Goal: Task Accomplishment & Management: Complete application form

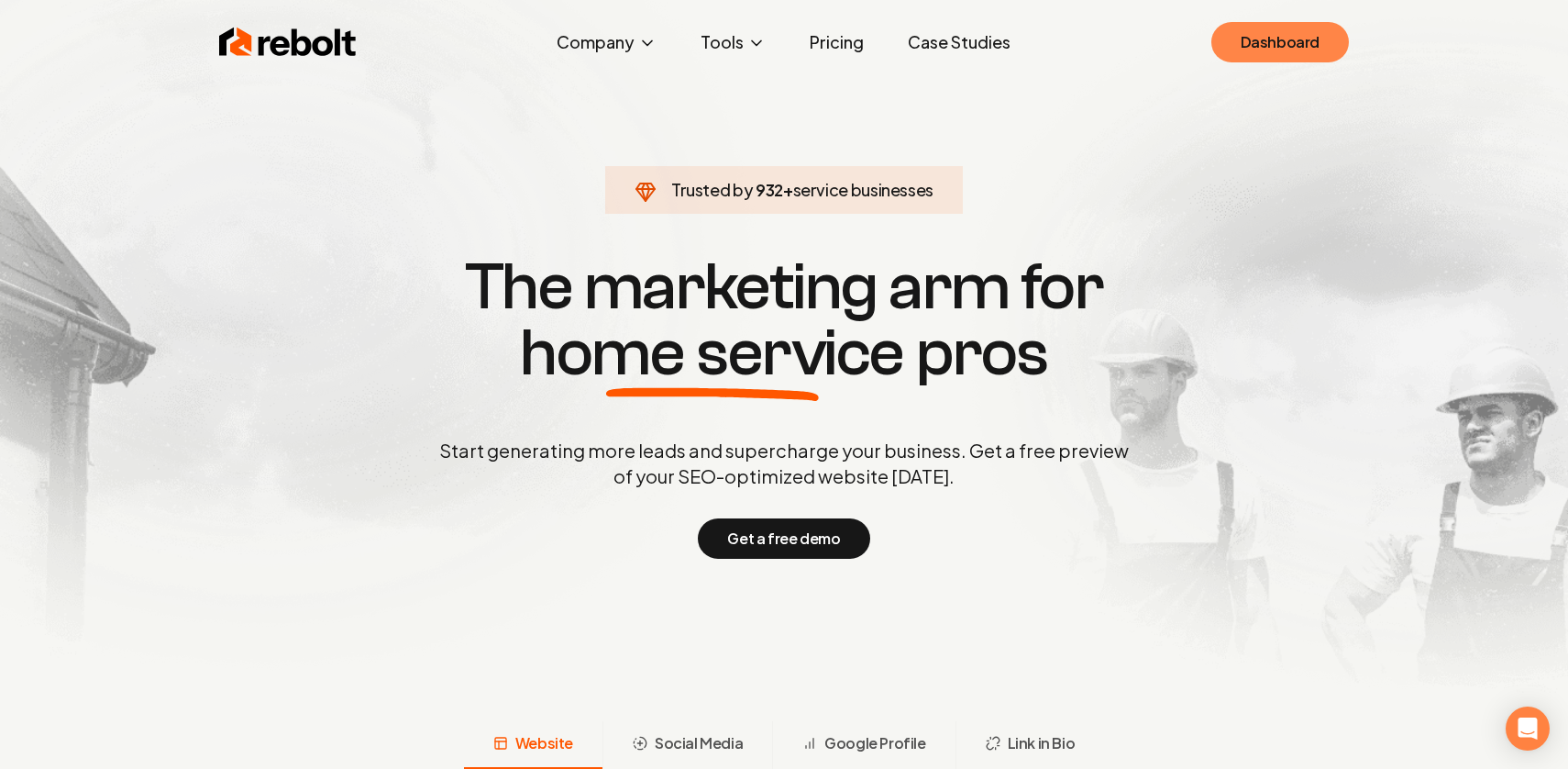
click at [1298, 31] on link "Dashboard" at bounding box center [1280, 42] width 138 height 40
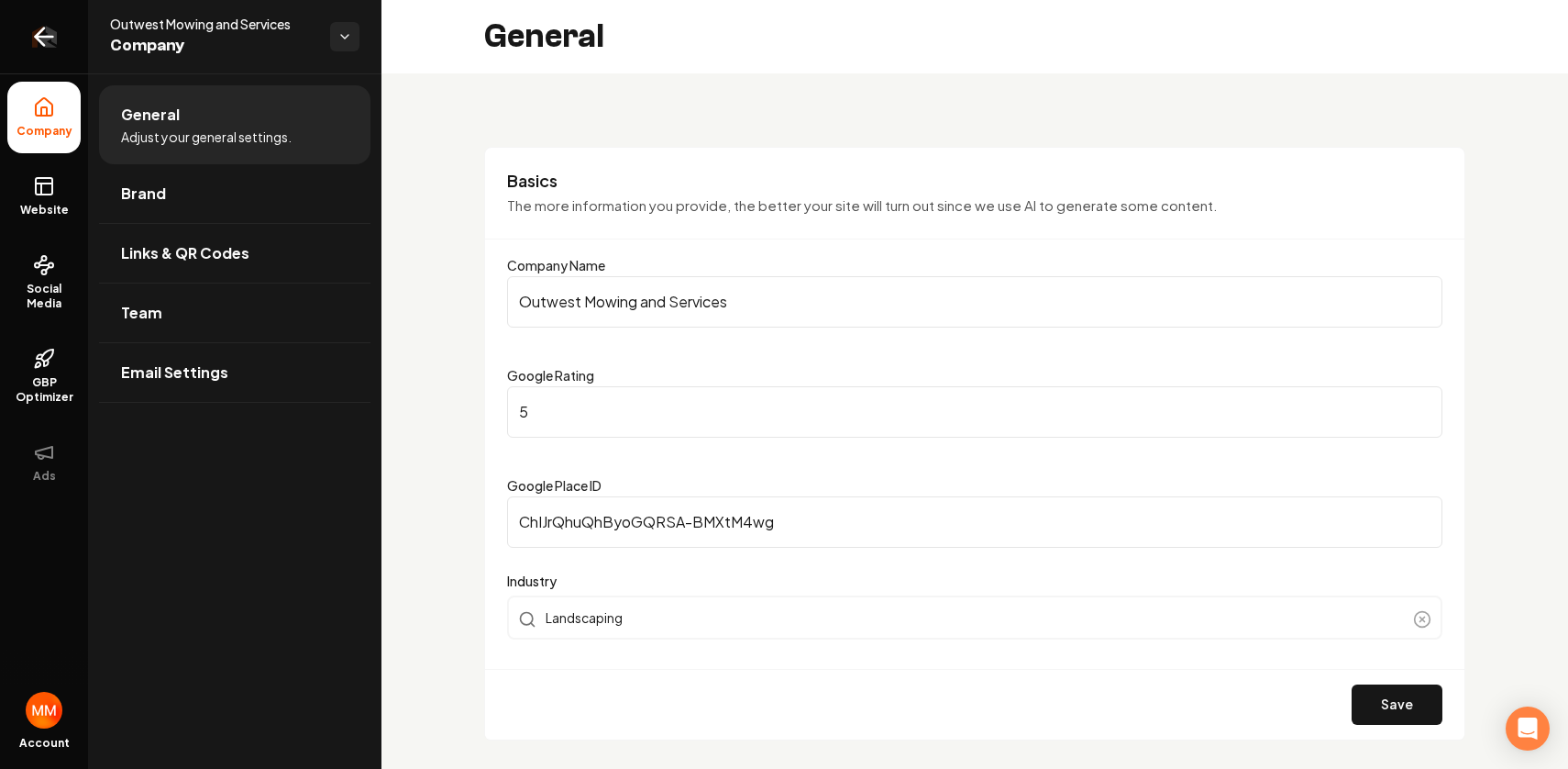
click at [44, 46] on icon "Return to dashboard" at bounding box center [44, 37] width 29 height 29
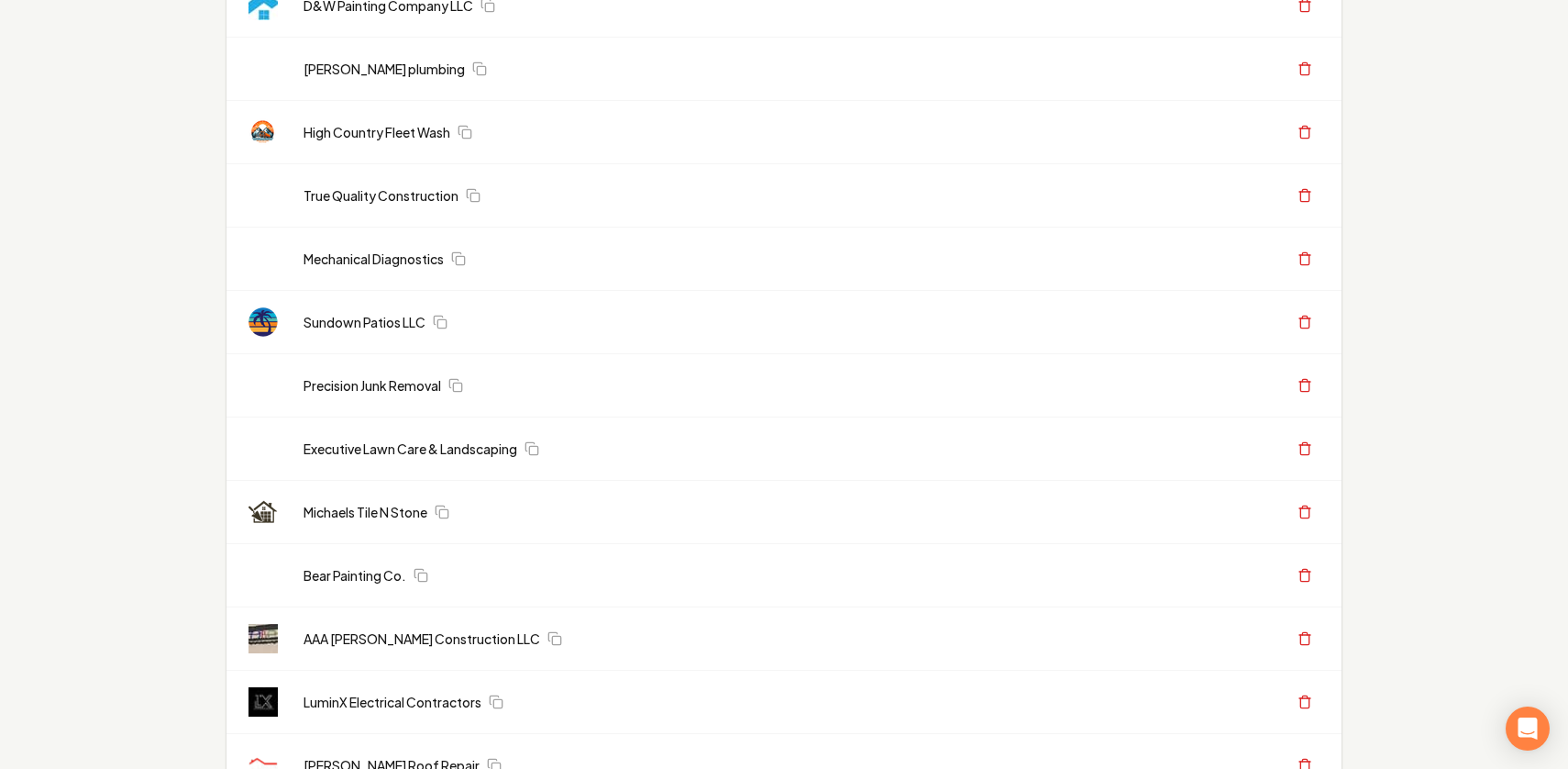
scroll to position [751, 0]
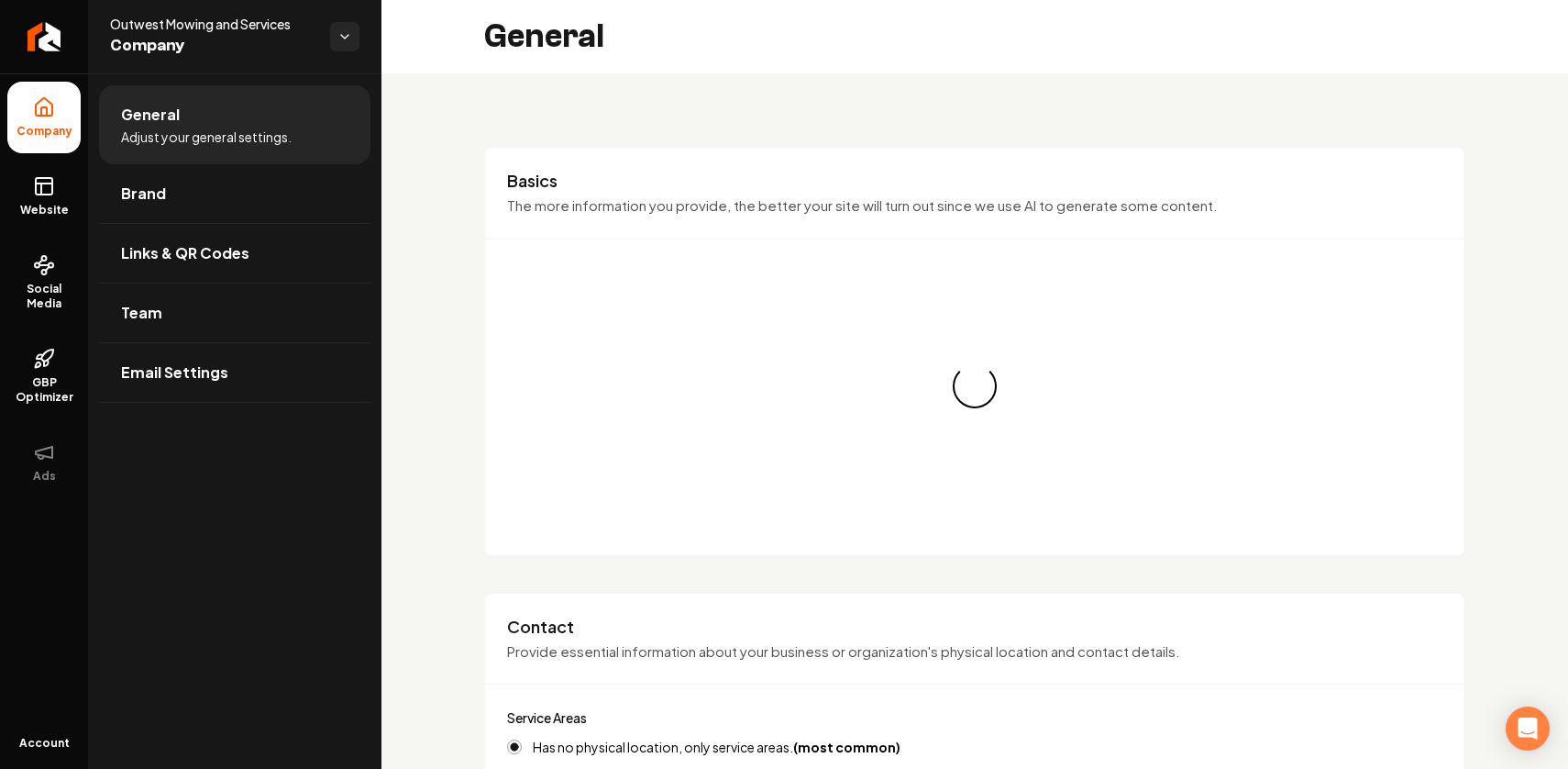
type input "(325) 669-5050"
type input "ioutwestmowingandservices@gmail.com"
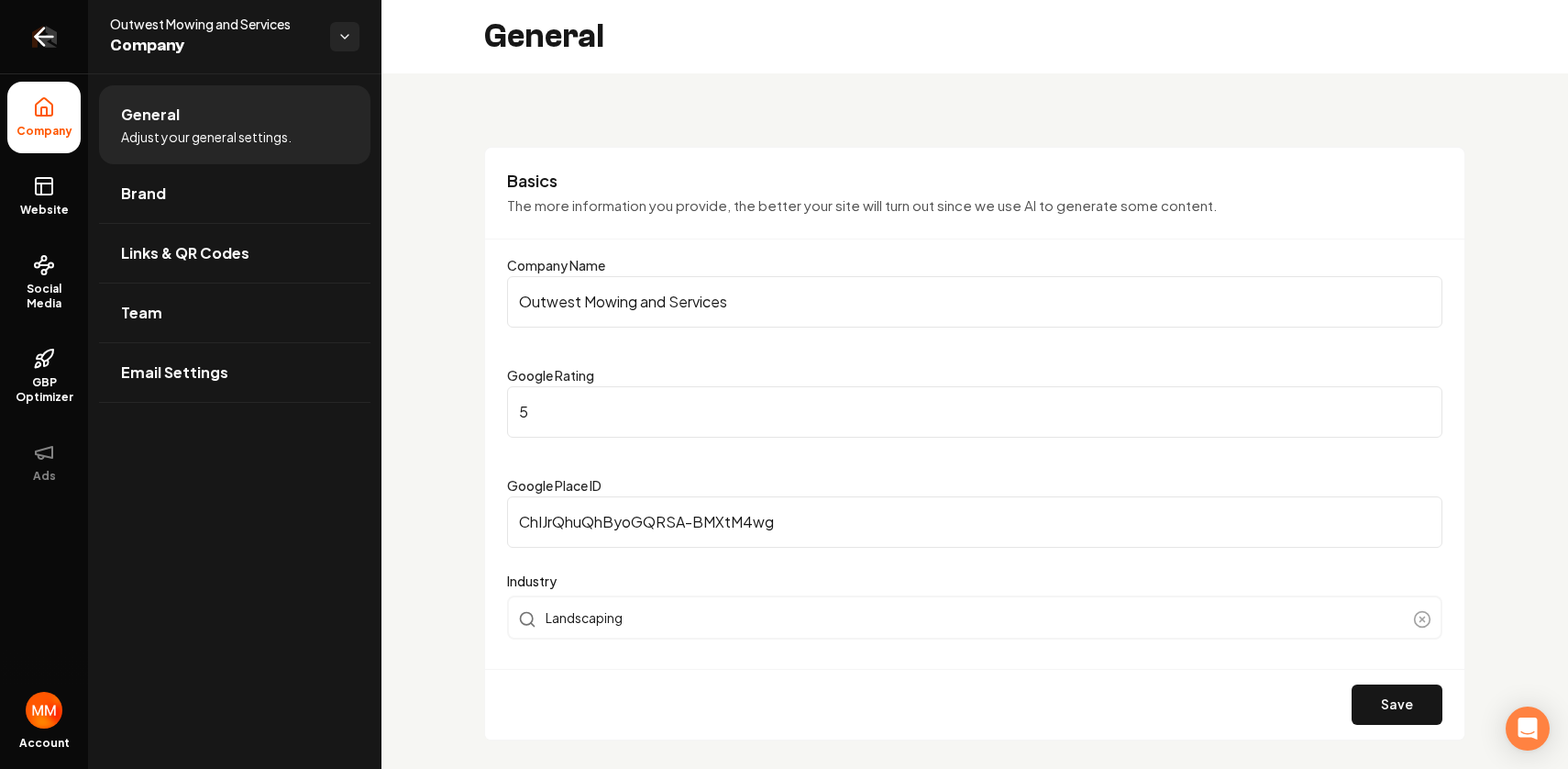
click at [62, 33] on link "Return to dashboard" at bounding box center [44, 37] width 88 height 73
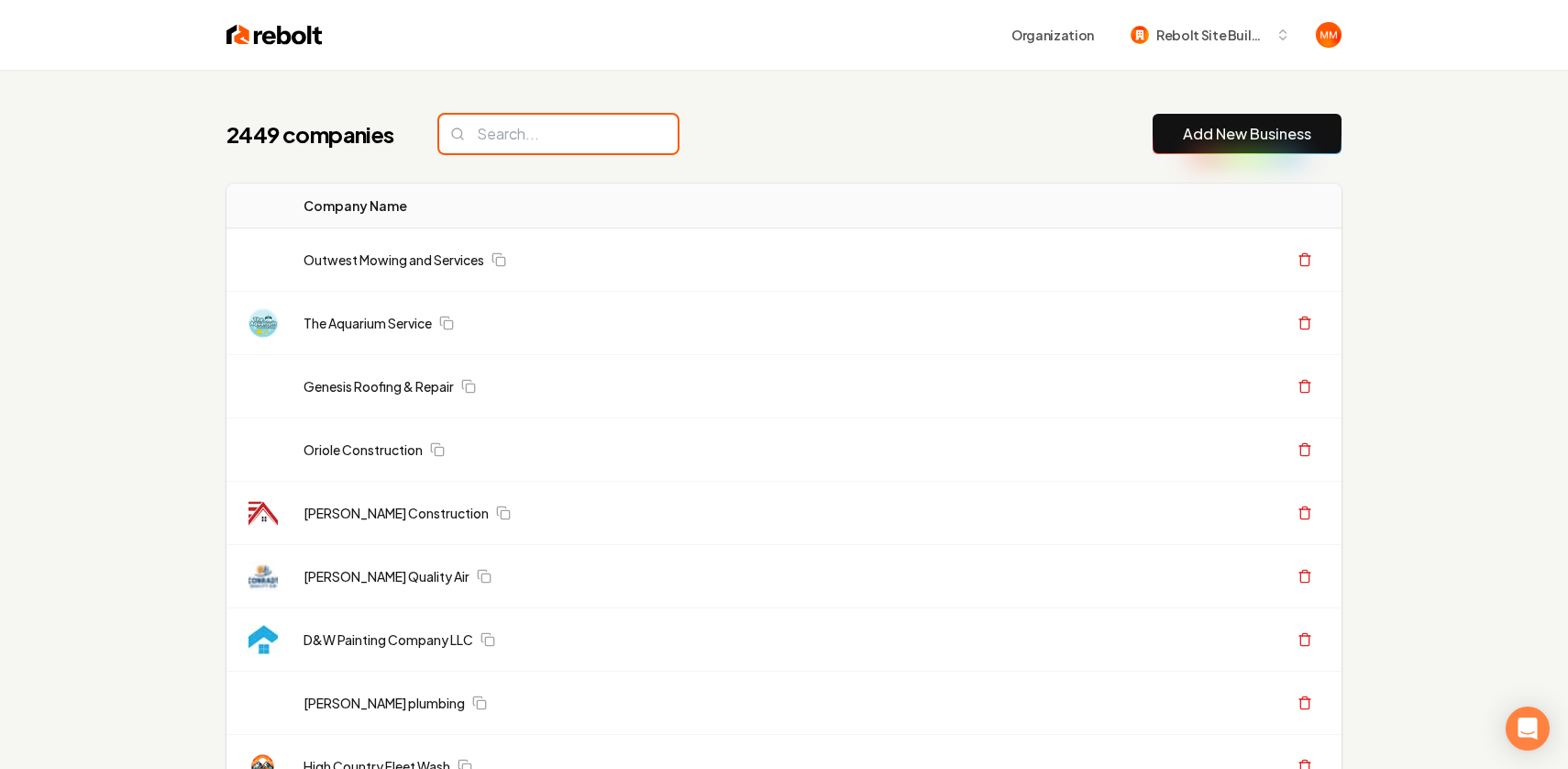
click at [589, 136] on input "search" at bounding box center [559, 134] width 239 height 39
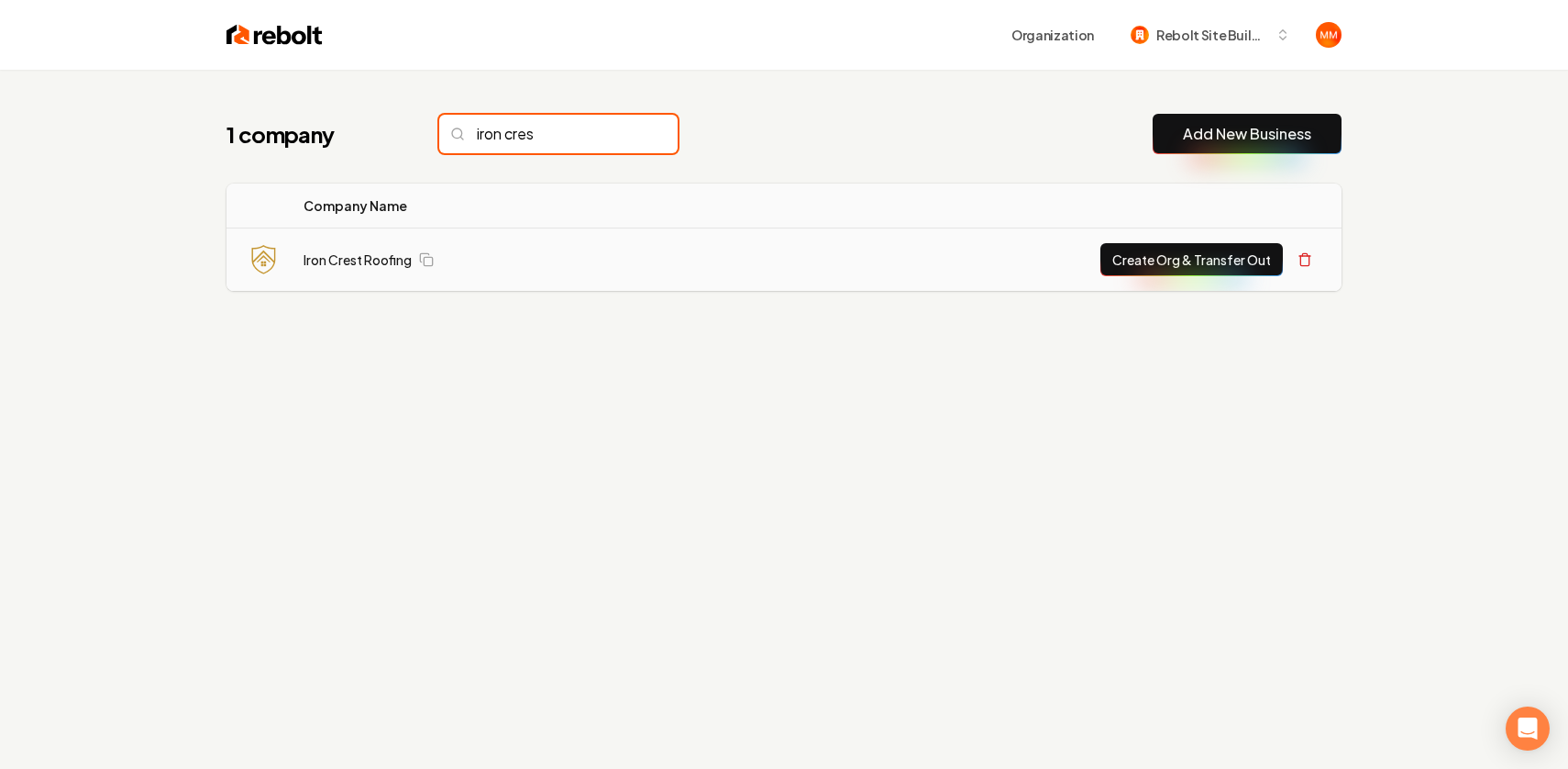
type input "iron cres"
click at [1131, 254] on button "Create Org & Transfer Out" at bounding box center [1191, 260] width 183 height 33
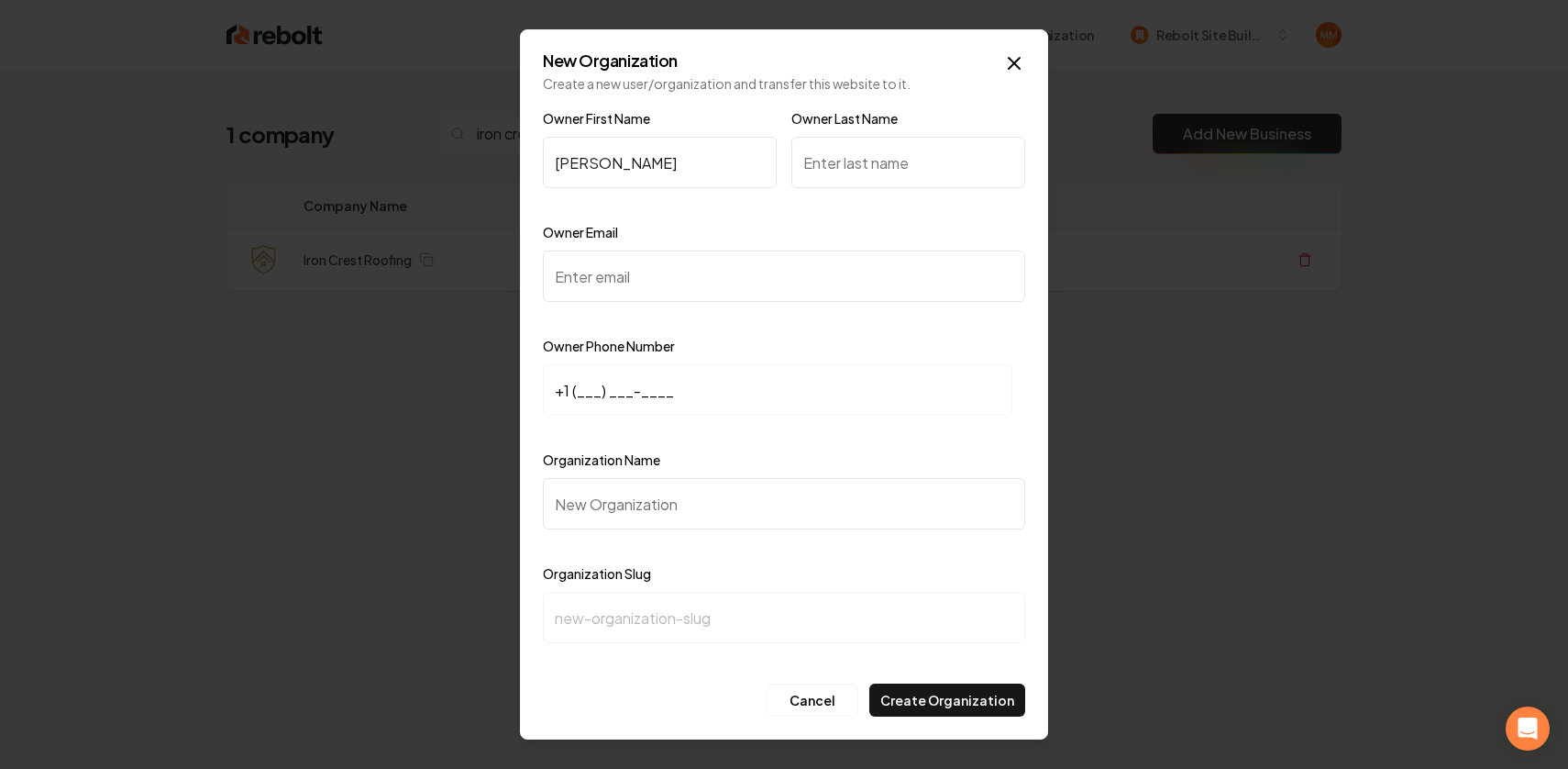
type input "Victor"
click at [834, 141] on input "Owner Last Name" at bounding box center [908, 162] width 234 height 51
type input "Barlian"
click at [707, 312] on div at bounding box center [784, 318] width 483 height 18
click at [730, 287] on input "Owner Email" at bounding box center [784, 276] width 483 height 51
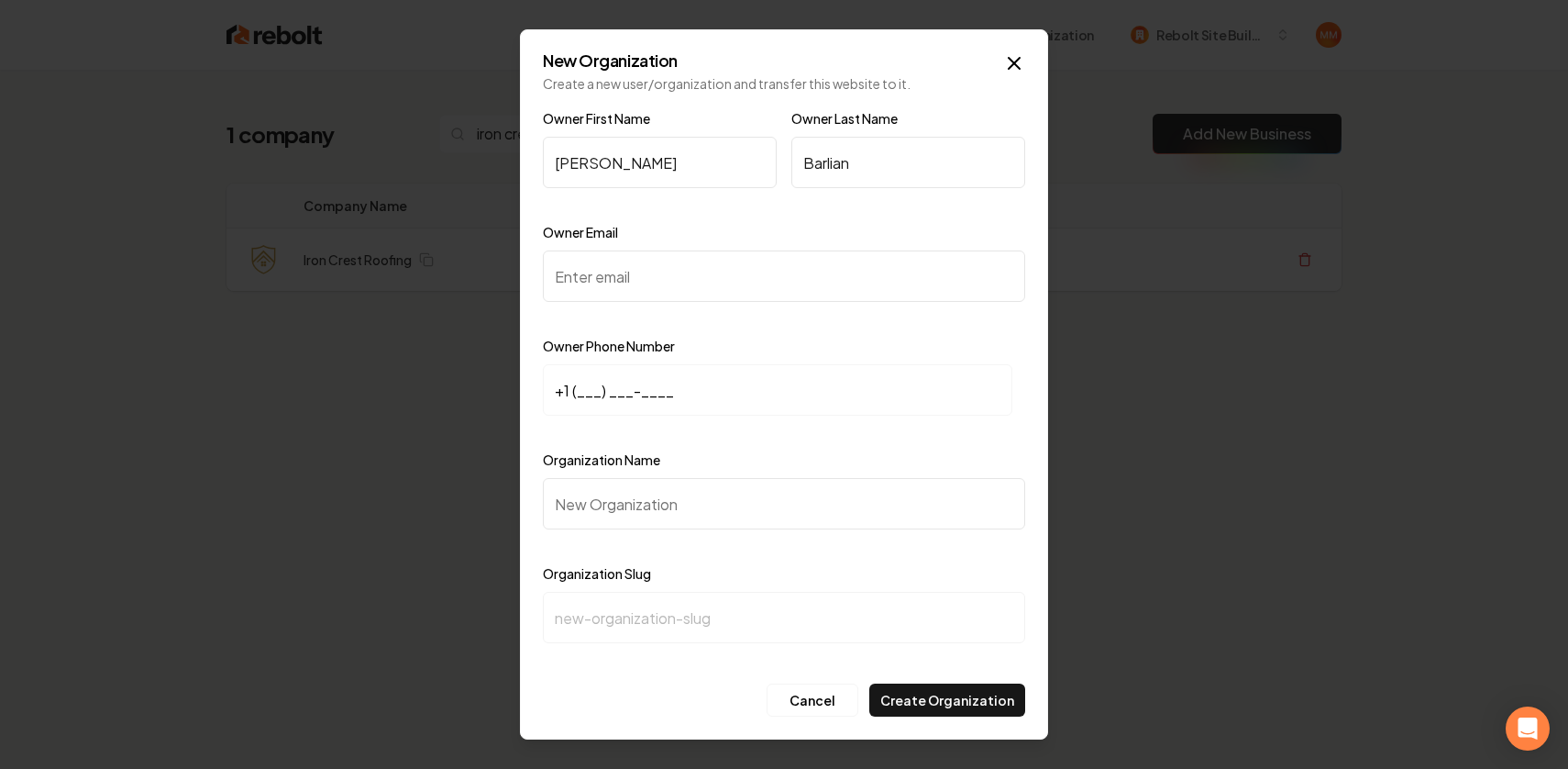
paste input "vicroofing626@gmail.com"
type input "vicroofing626@gmail.com"
click at [578, 394] on input "+1 (___) ___-____" at bounding box center [778, 390] width 470 height 51
type input "+1 (626) 498-6590"
click at [749, 518] on input "Organization Name" at bounding box center [784, 504] width 483 height 51
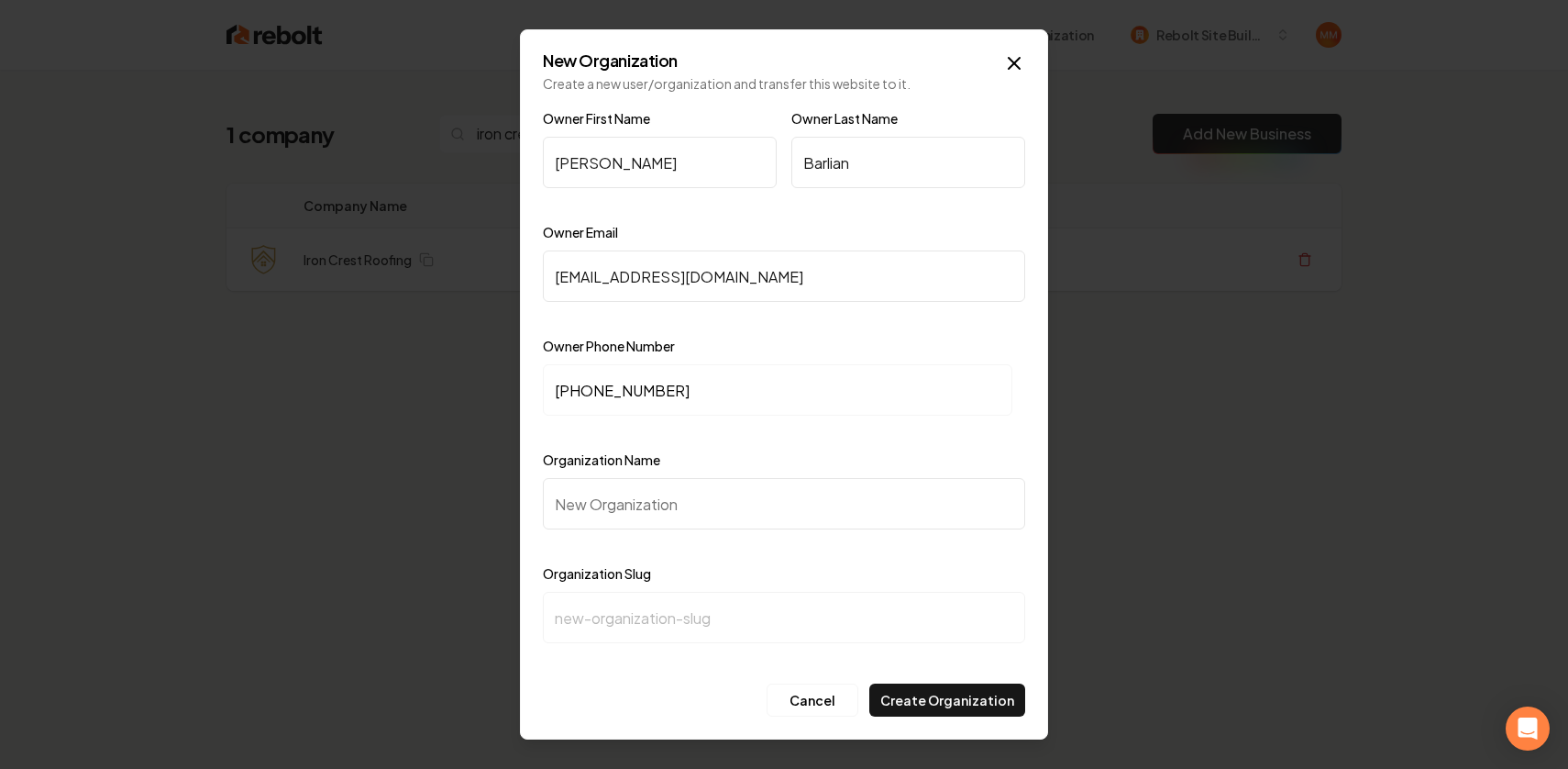
type input "V"
type input "v"
type input "Vi"
type input "vi"
type input "Vic"
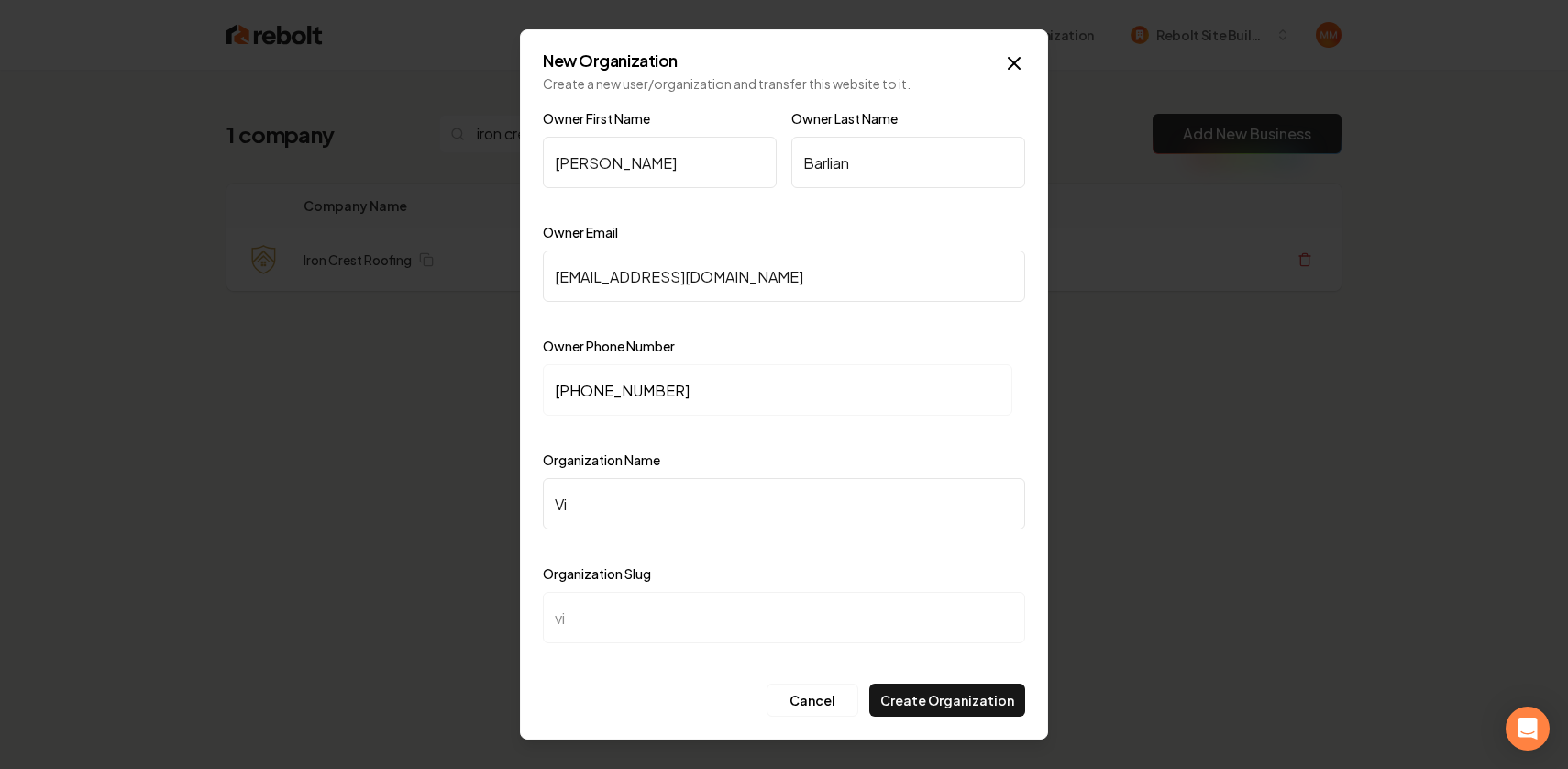
type input "vic"
type input "Vict"
type input "vict"
type input "Victo"
type input "victo"
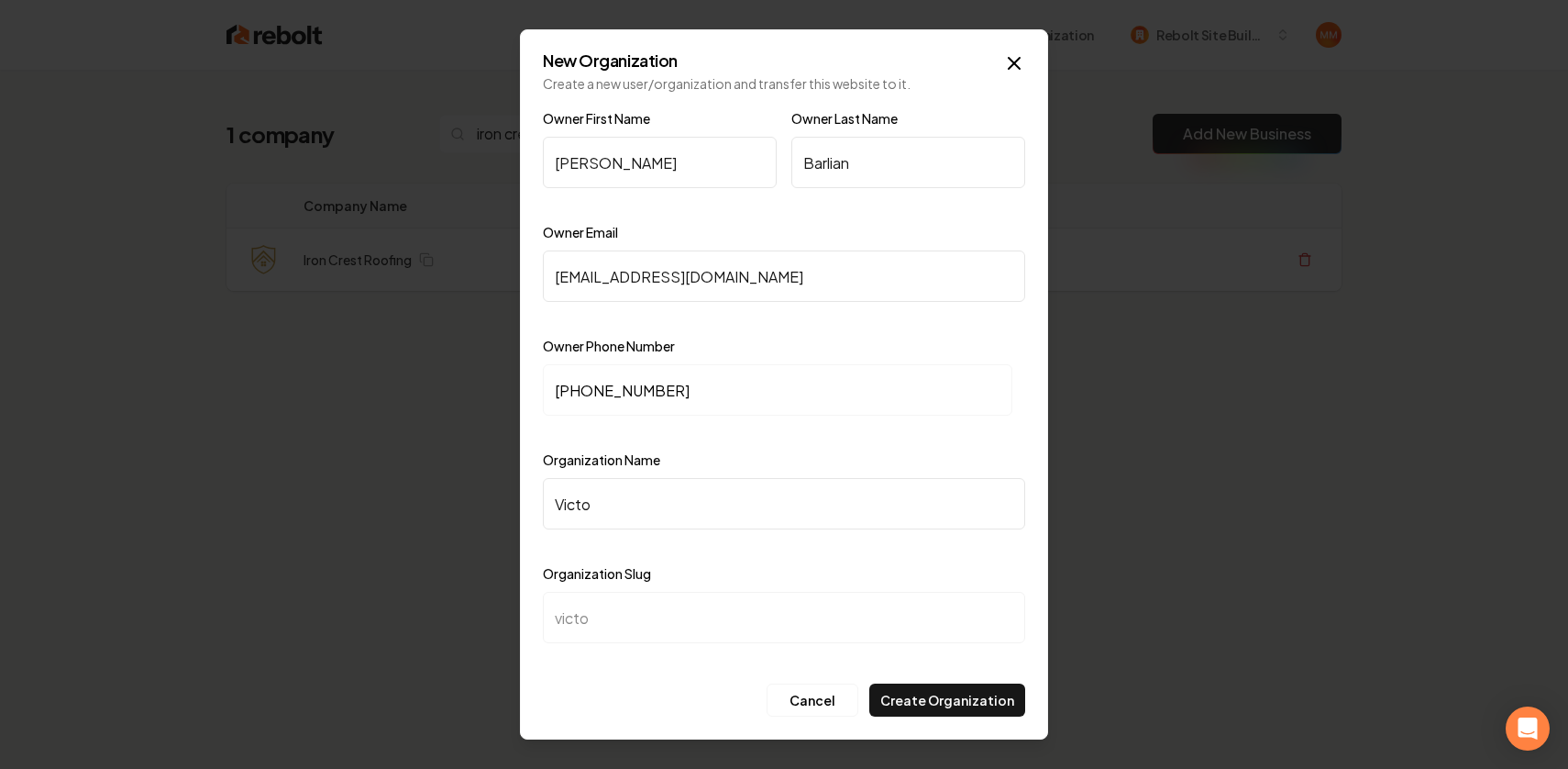
type input "Victor"
type input "victor"
type input "Victor B"
type input "victor-b"
type input "Victor Ba"
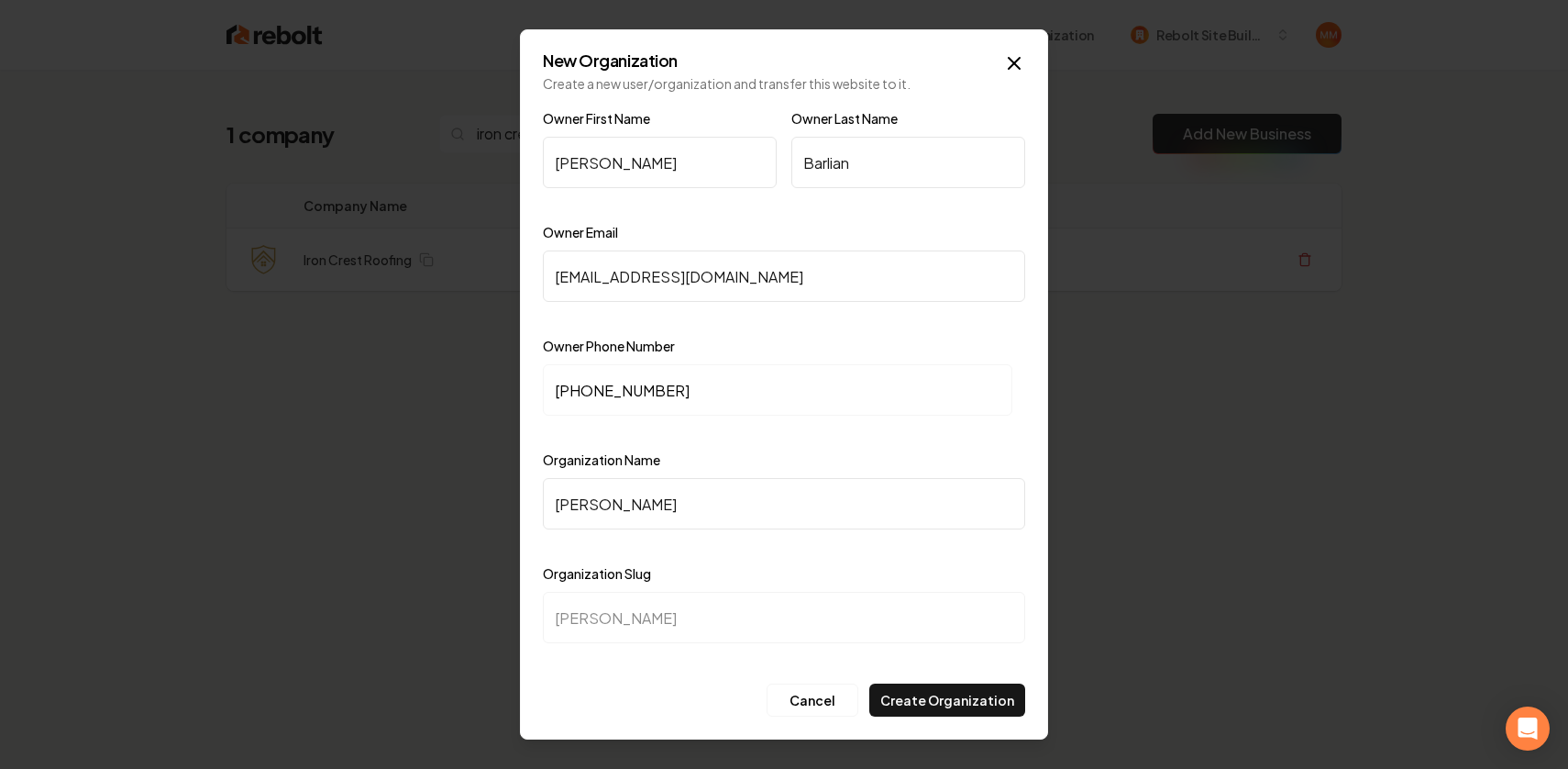
type input "victor-ba"
type input "Victor Bar"
type input "victor-bar"
type input "Victor Barl"
type input "victor-barl"
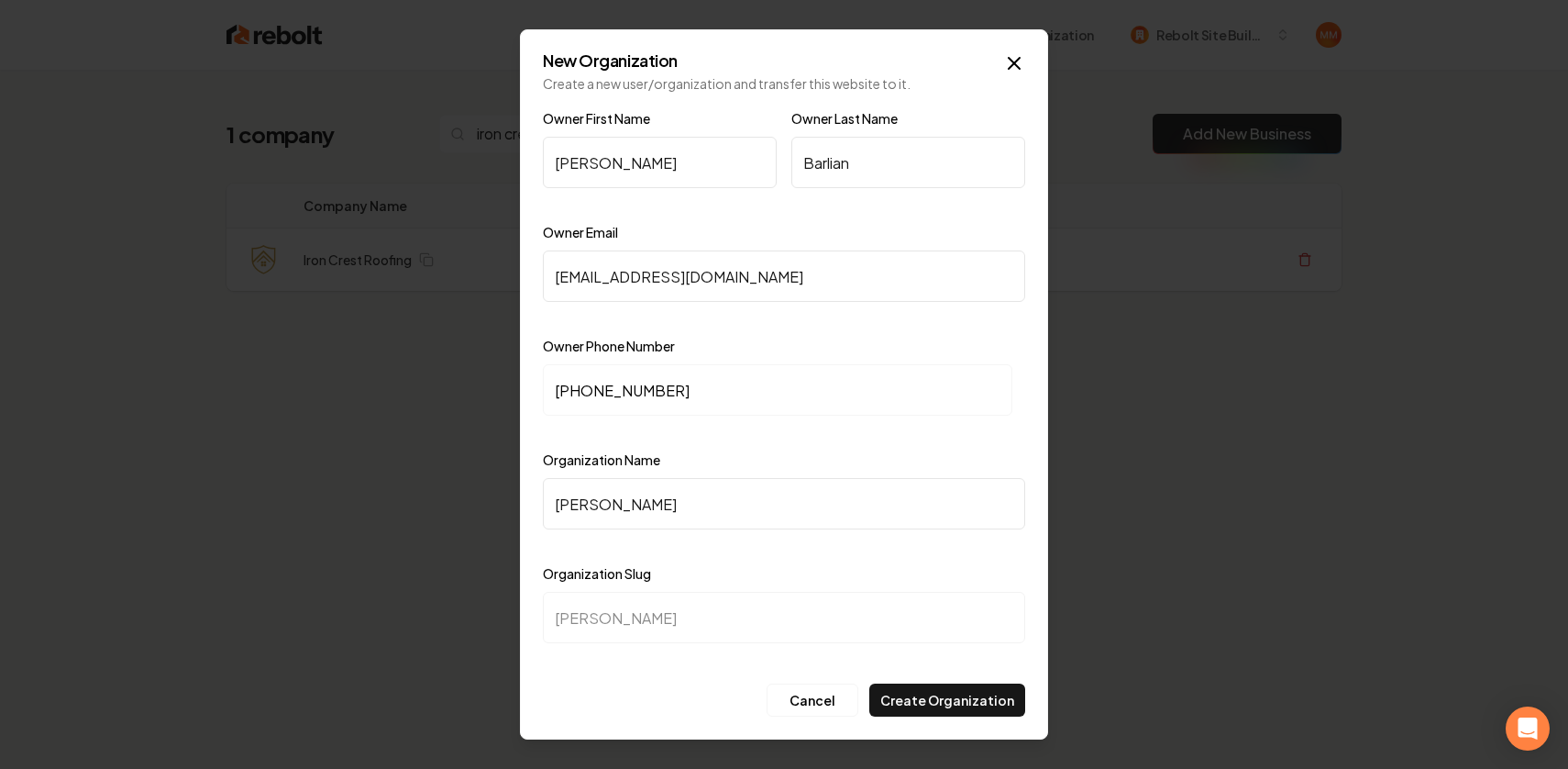
type input "Victor Barli"
type input "victor-barli"
type input "Victor Barlin"
type input "victor-barlin"
type input "Victor Barli"
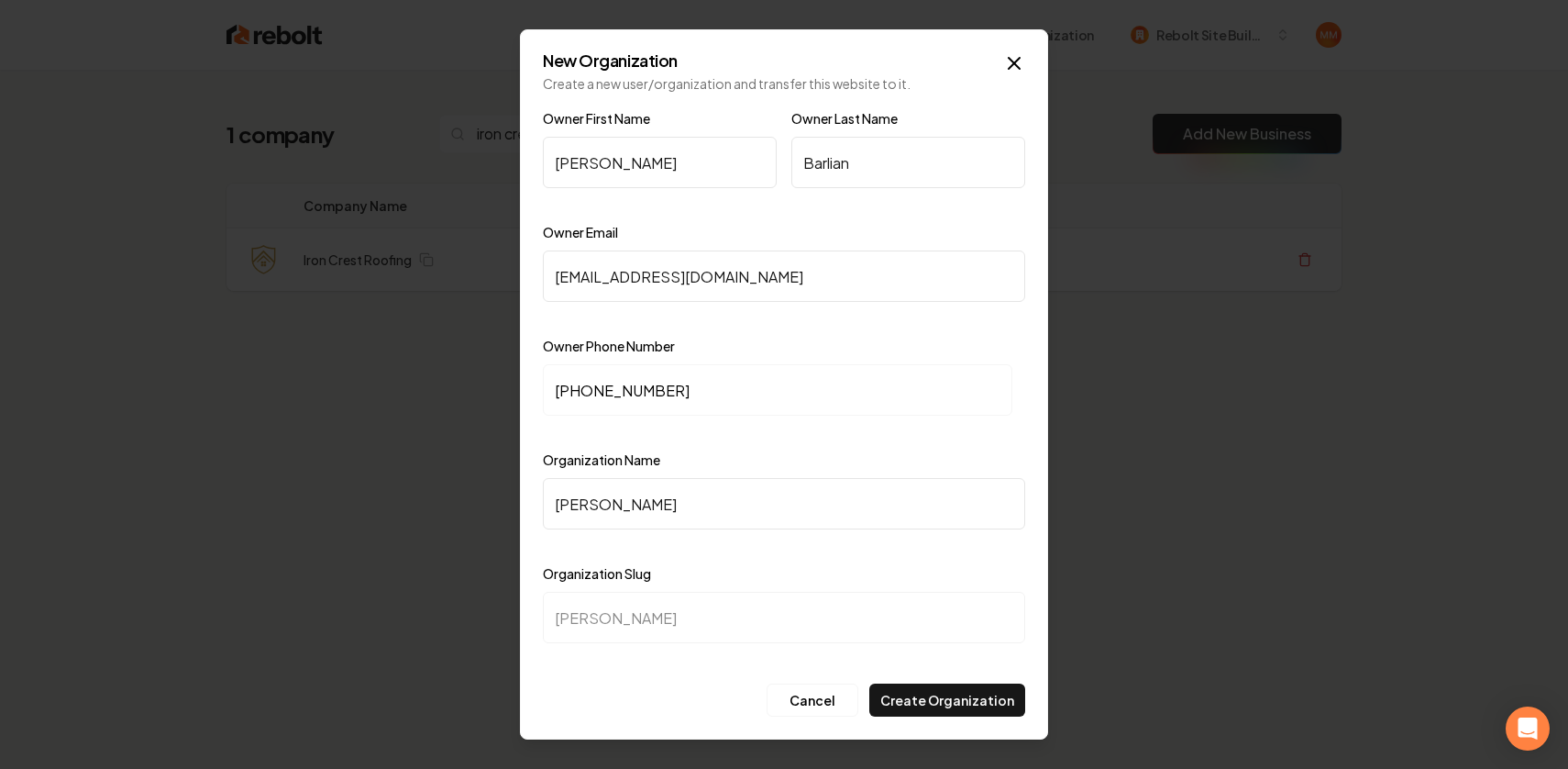
type input "victor-barli"
type input "Victor Barl"
type input "victor-barl"
type input "Victor Bar"
type input "victor-bar"
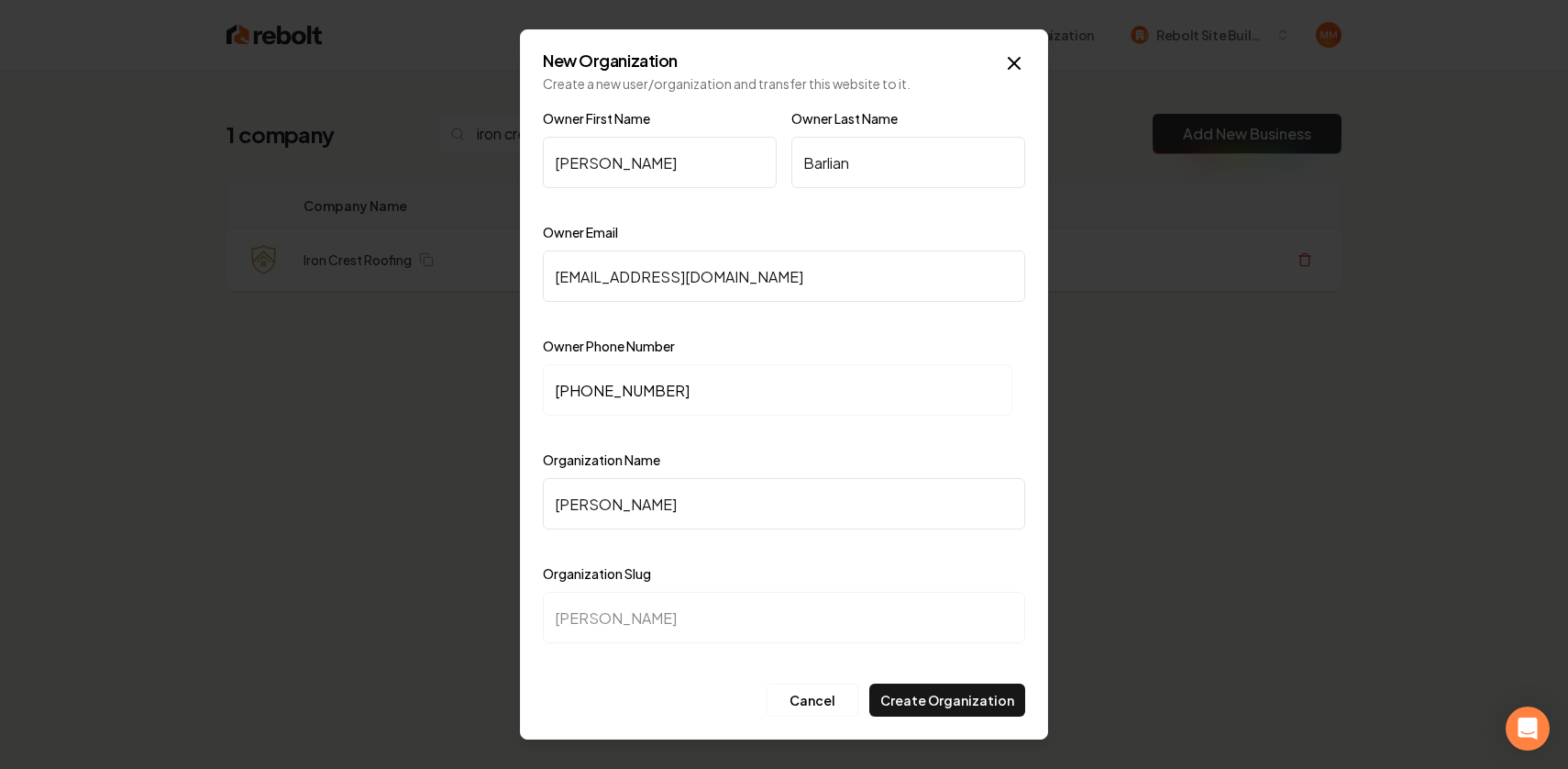
type input "Victor Ba"
type input "victor-ba"
type input "Victor B"
type input "victor-b"
type input "Victor"
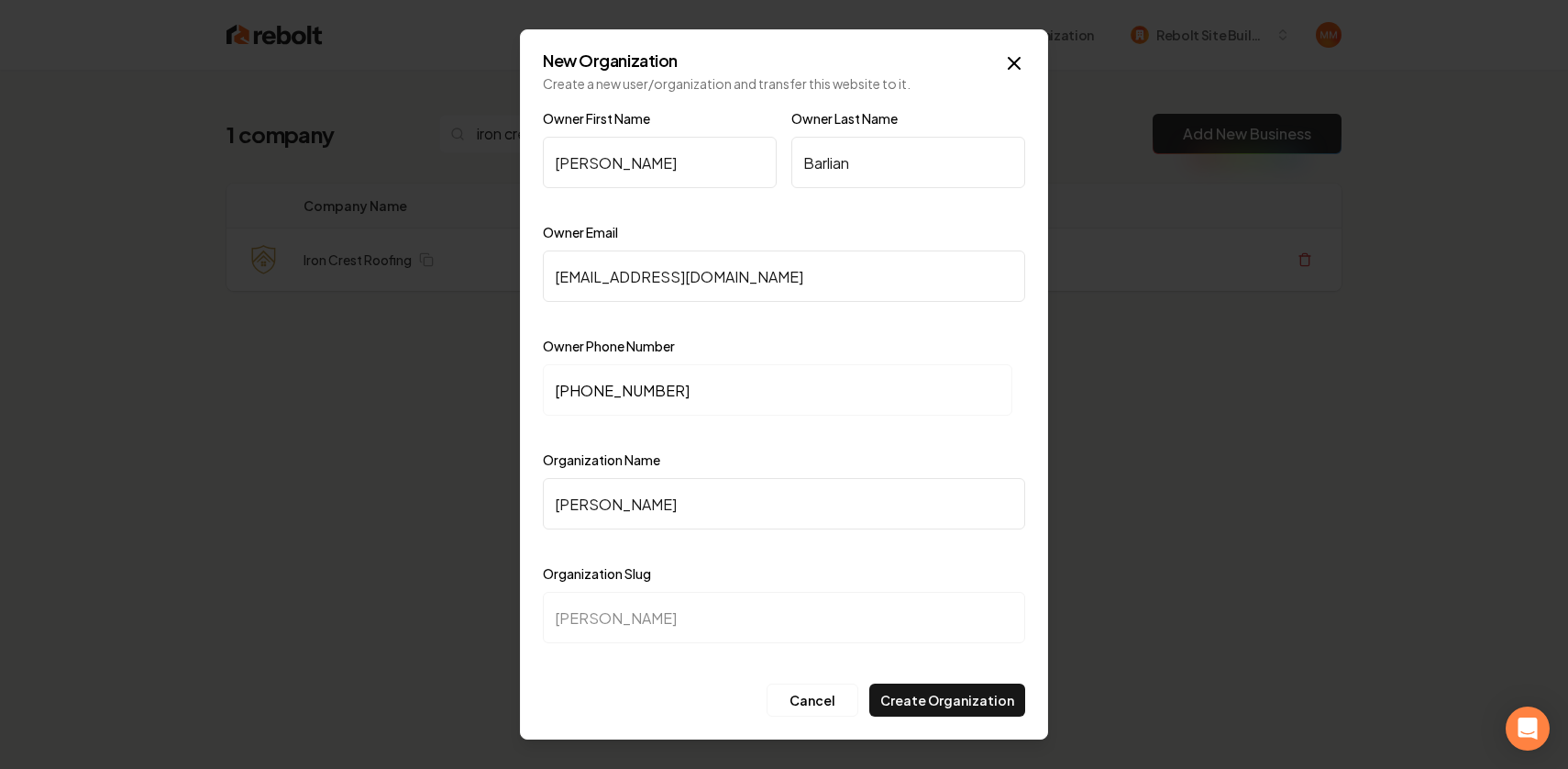
type input "victor"
type input "Victo"
type input "victo"
type input "Vict"
type input "vict"
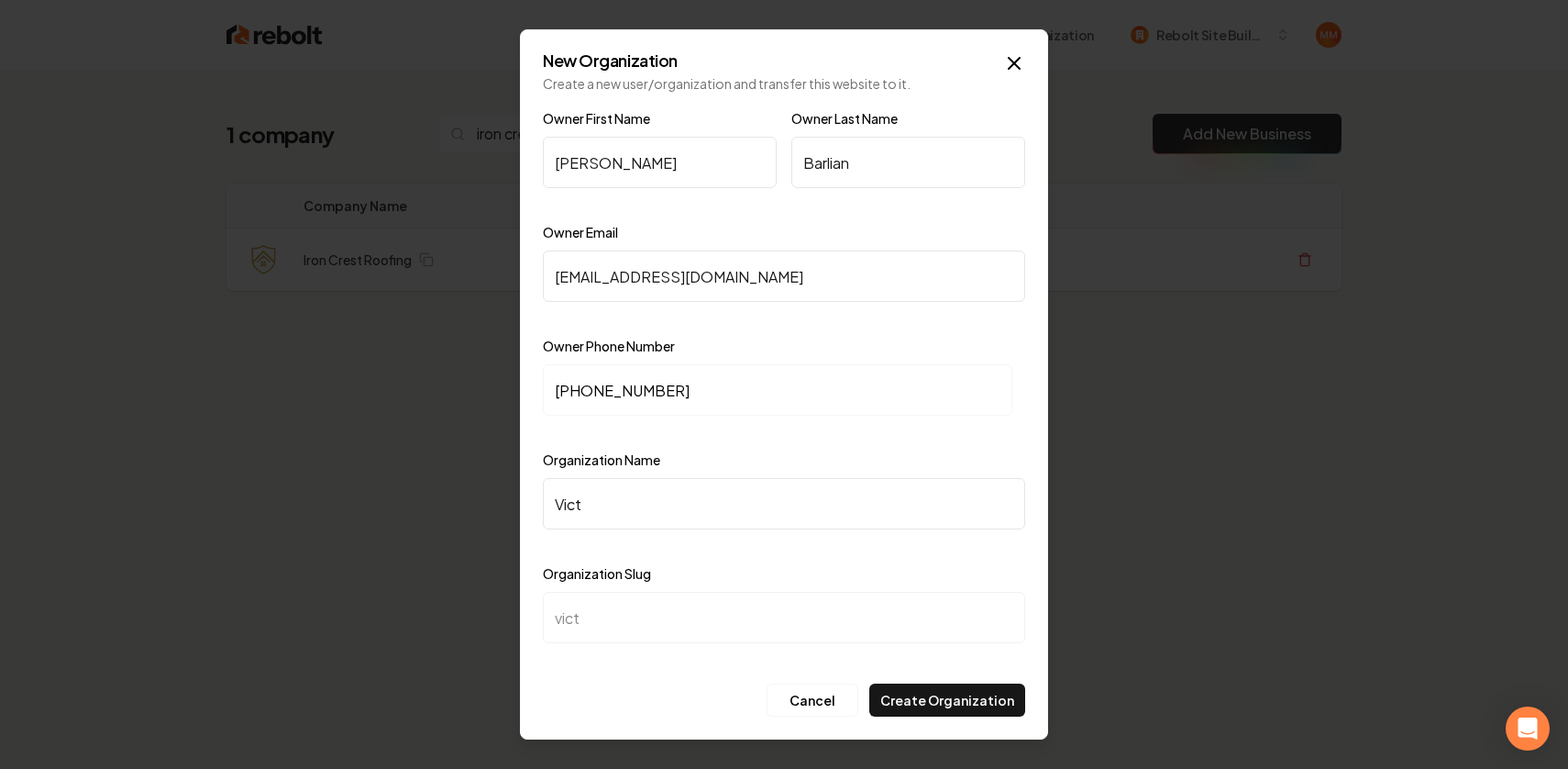
type input "Vic"
type input "vic"
type input "Vi"
type input "vi"
type input "V"
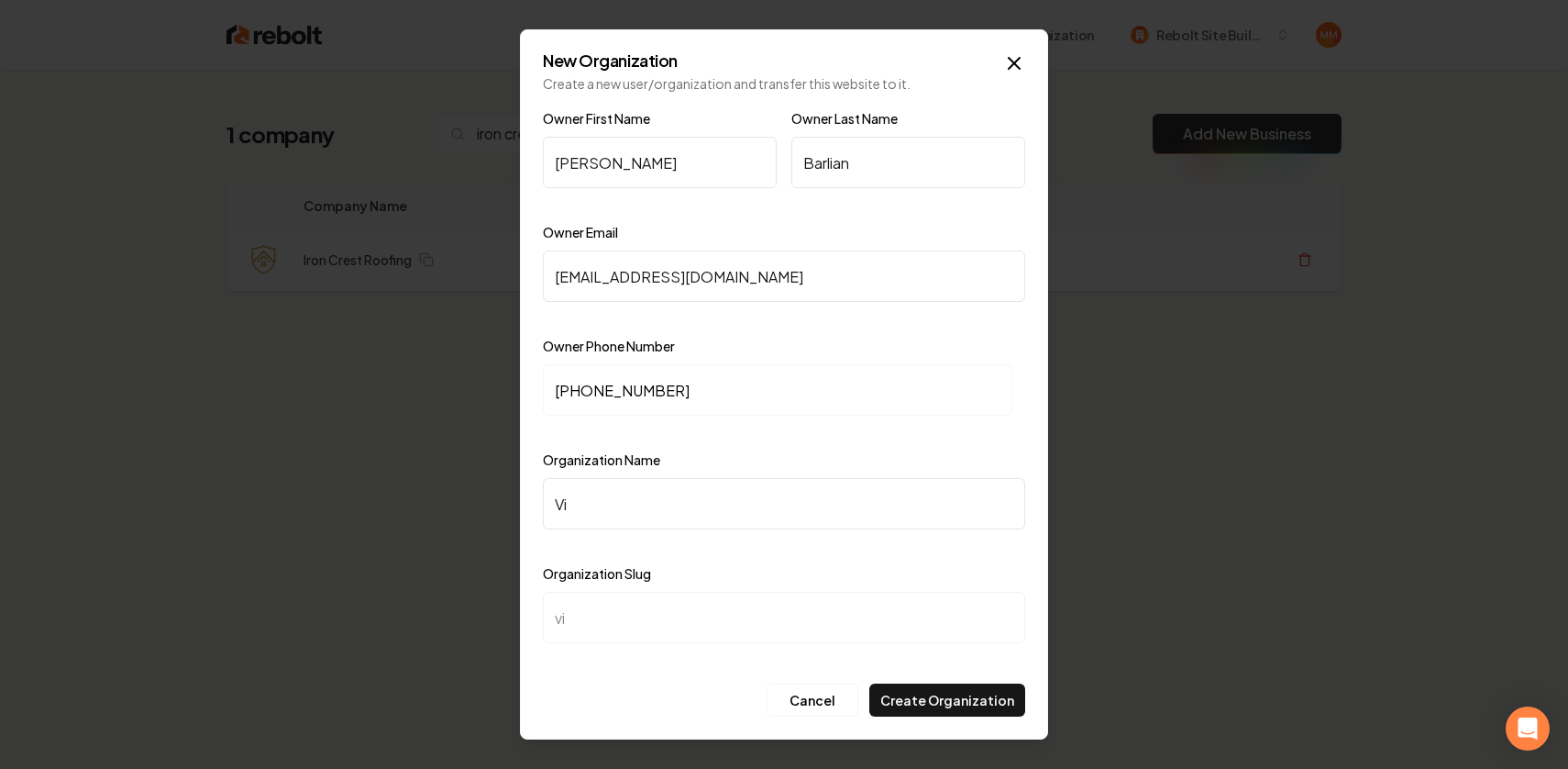
type input "v"
type input "I"
type input "i"
type input "Ir"
type input "ir"
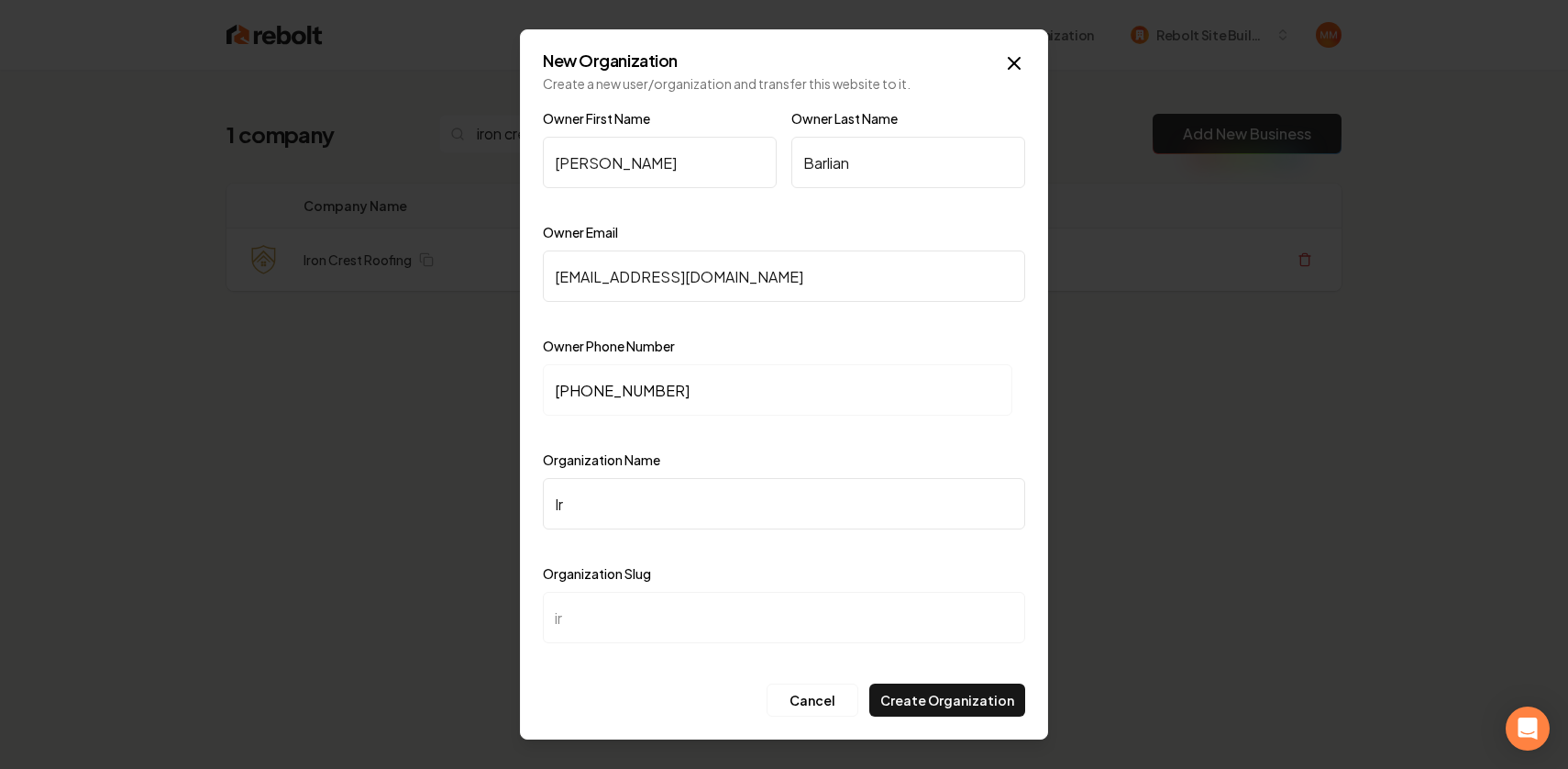
type input "Iro"
type input "iro"
type input "Iron"
type input "iron"
type input "Iron C"
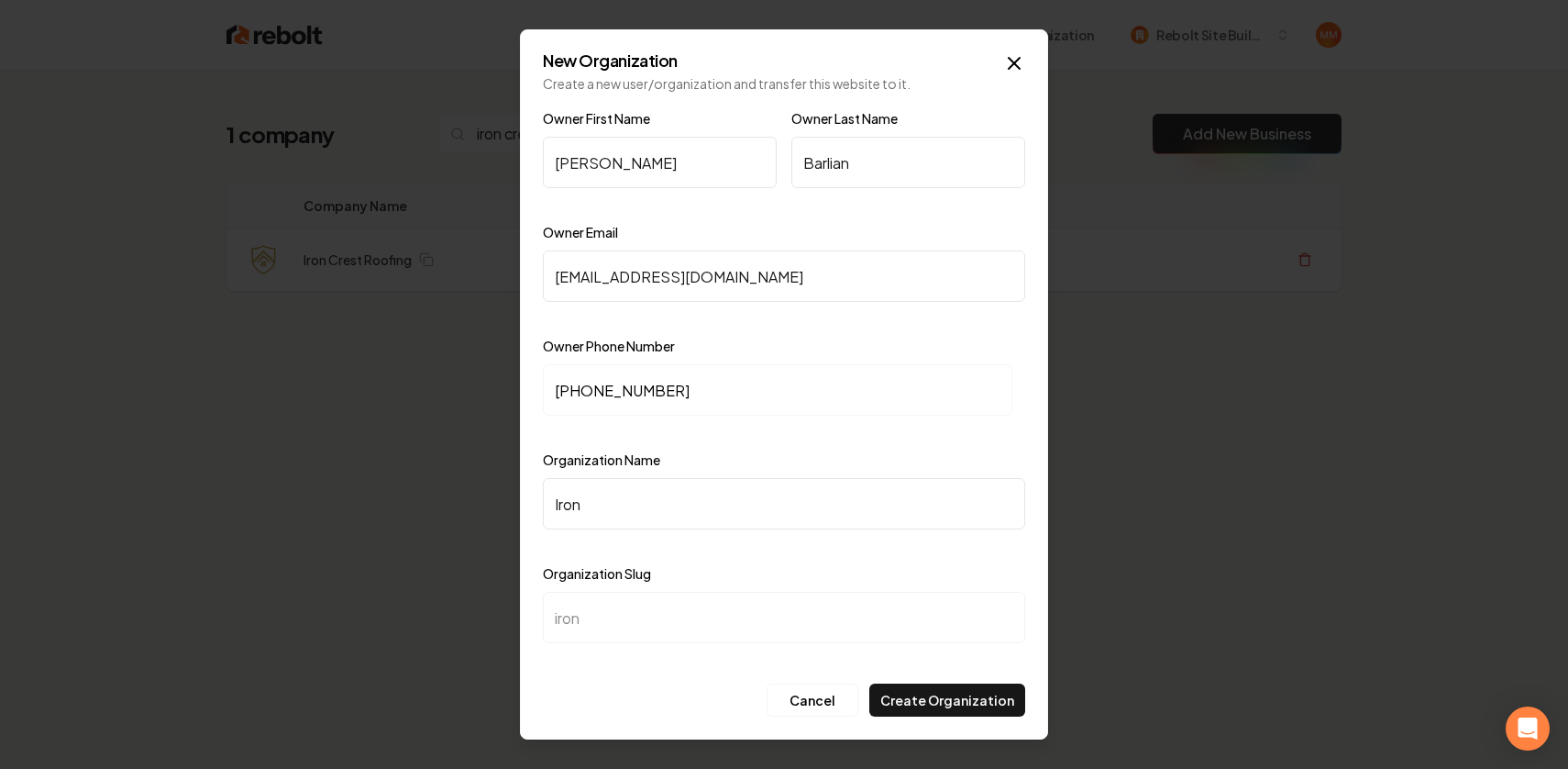
type input "iron-c"
type input "Iron CR"
type input "iron-cr"
type input "Iron CRe"
type input "iron-cre"
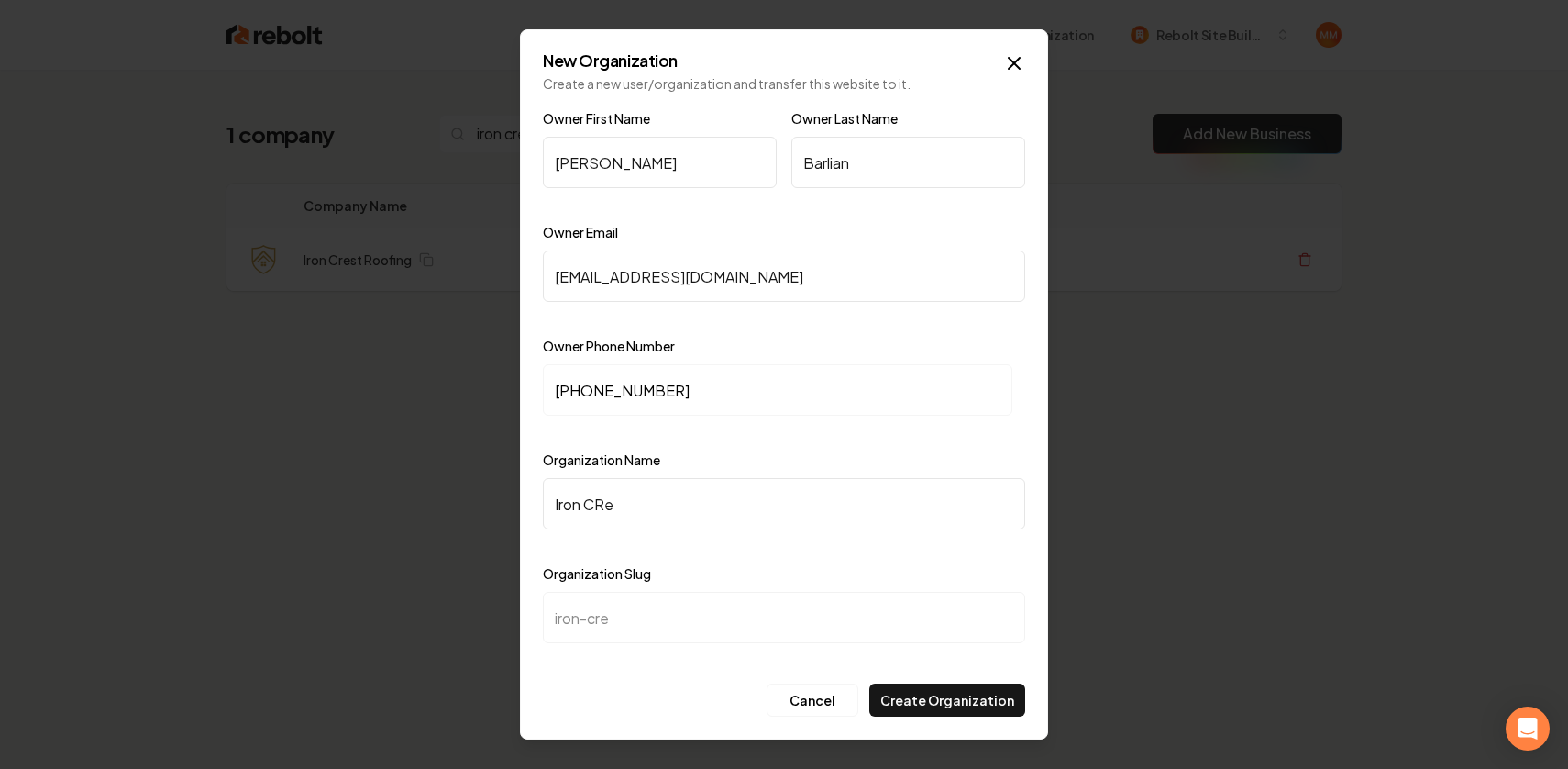
type input "Iron CRes"
type input "iron-cres"
type input "Iron CRest"
type input "iron-crest"
type input "Iron CRes"
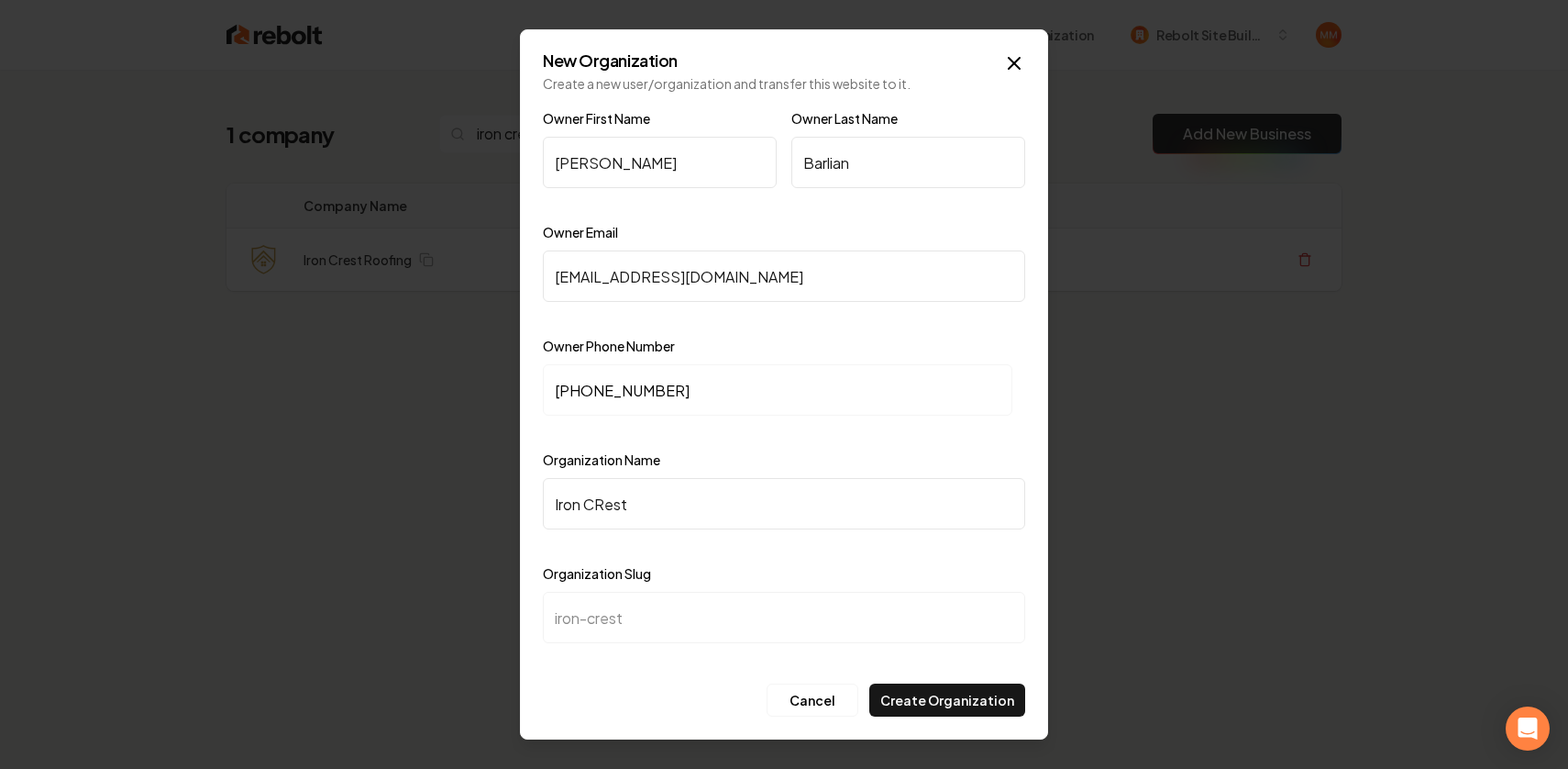
type input "iron-cres"
type input "Iron CRe"
type input "iron-cre"
type input "Iron CR"
type input "iron-cr"
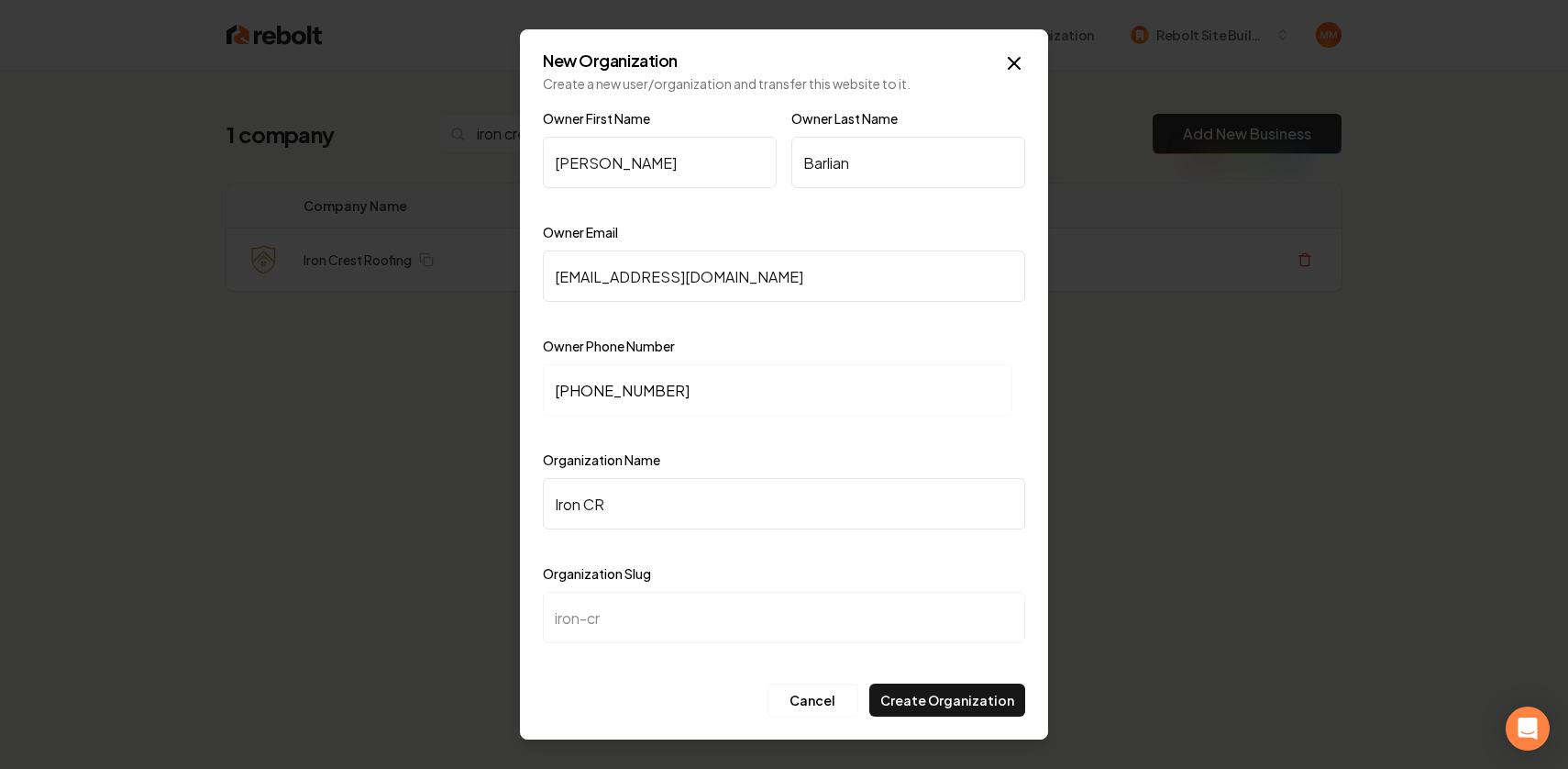
type input "Iron C"
type input "iron-c"
type input "Iron Cr"
type input "iron-cr"
type input "Iron Cre"
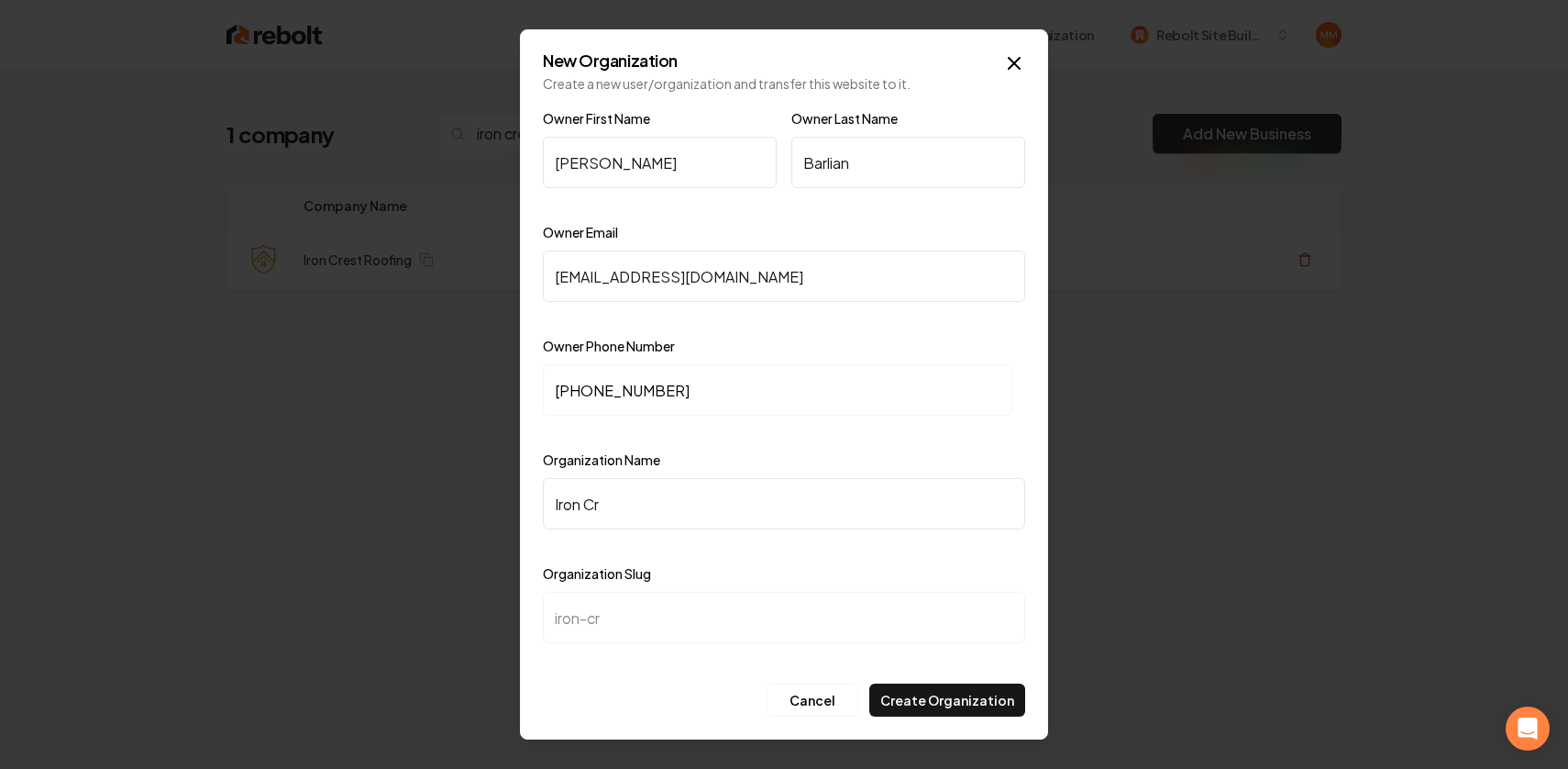
type input "iron-cre"
type input "Iron Cres"
type input "iron-cres"
type input "Iron Crest"
type input "iron-crest"
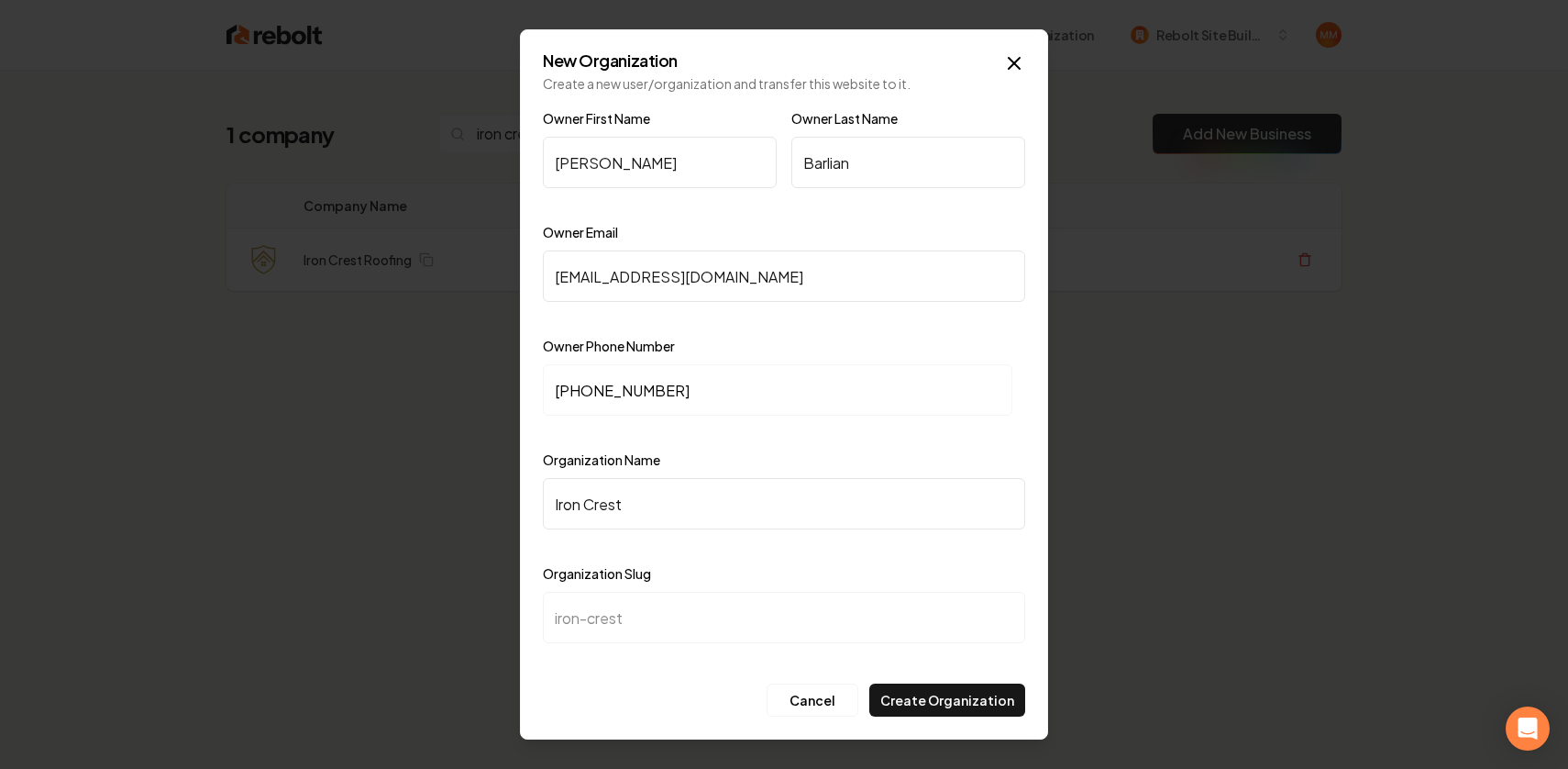
type input "Iron Crest z"
type input "iron-crest-z"
type input "Iron Crest"
type input "iron-crest"
type input "Iron Crest R"
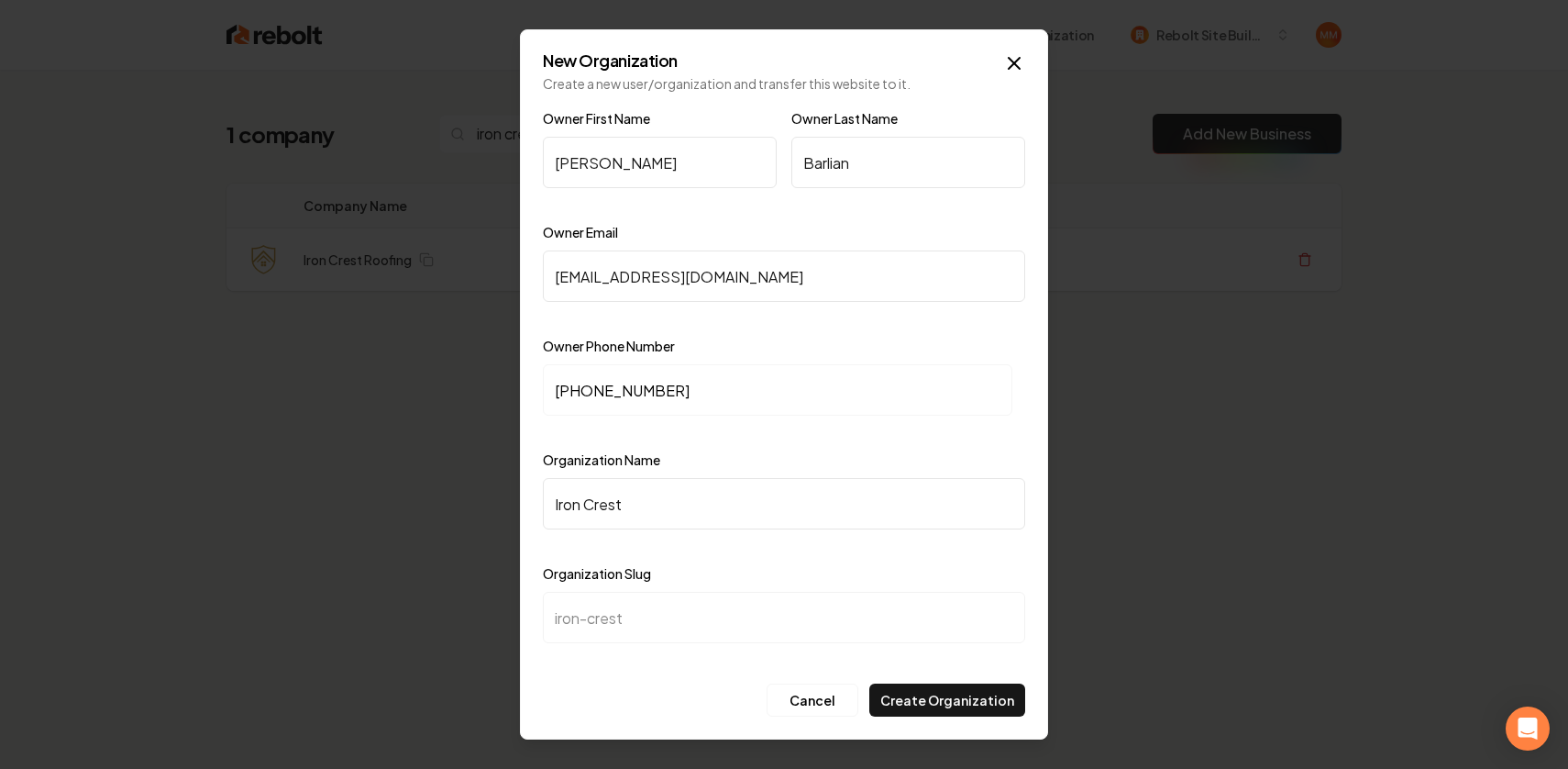
type input "iron-crest-r"
type input "Iron Crest Ro"
type input "iron-crest-ro"
type input "Iron Crest Roo"
type input "iron-crest-roo"
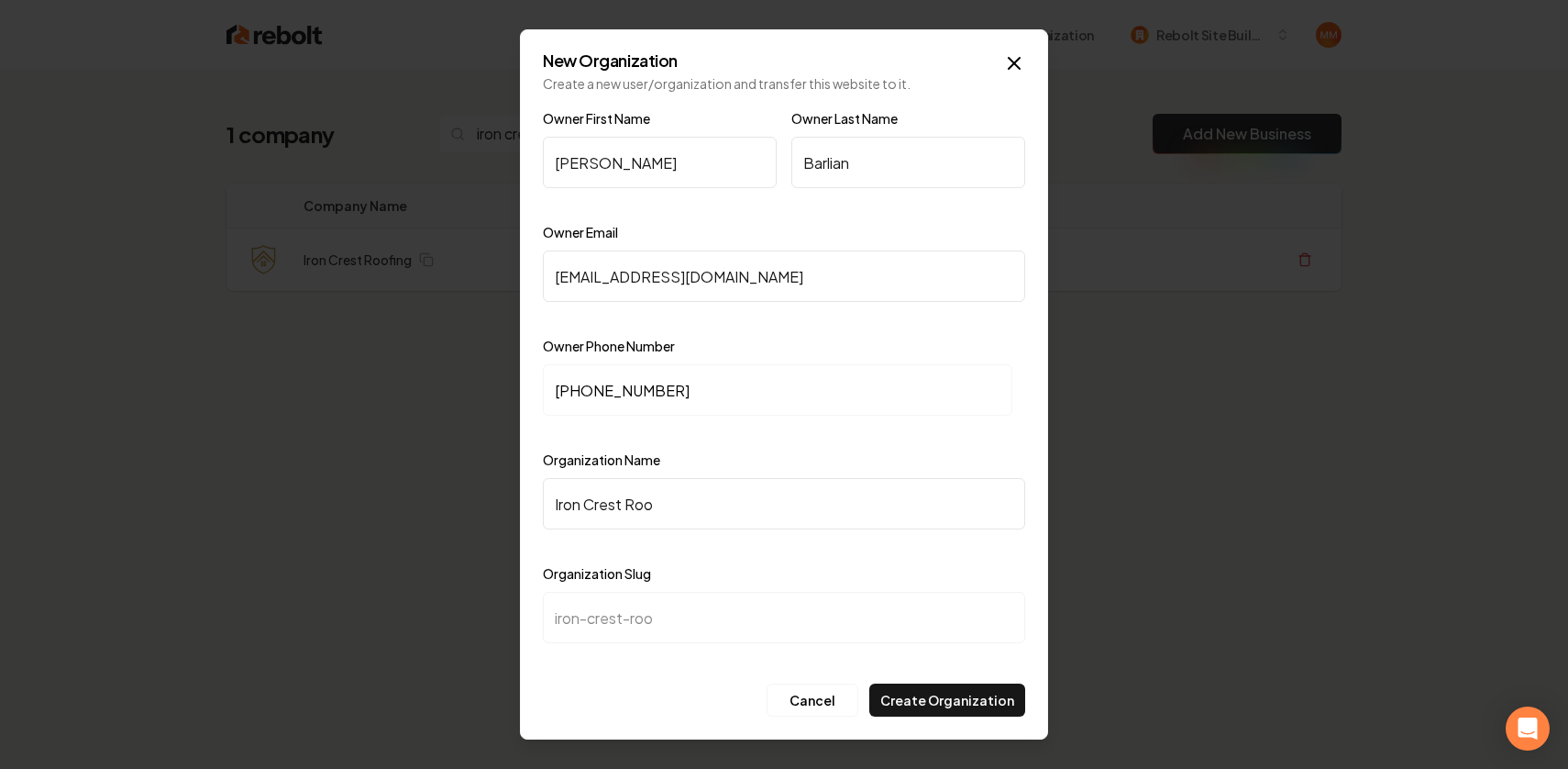
type input "Iron Crest Roof"
type input "iron-crest-roof"
type input "Iron Crest Roofi"
type input "iron-crest-roofi"
type input "Iron Crest Roofin"
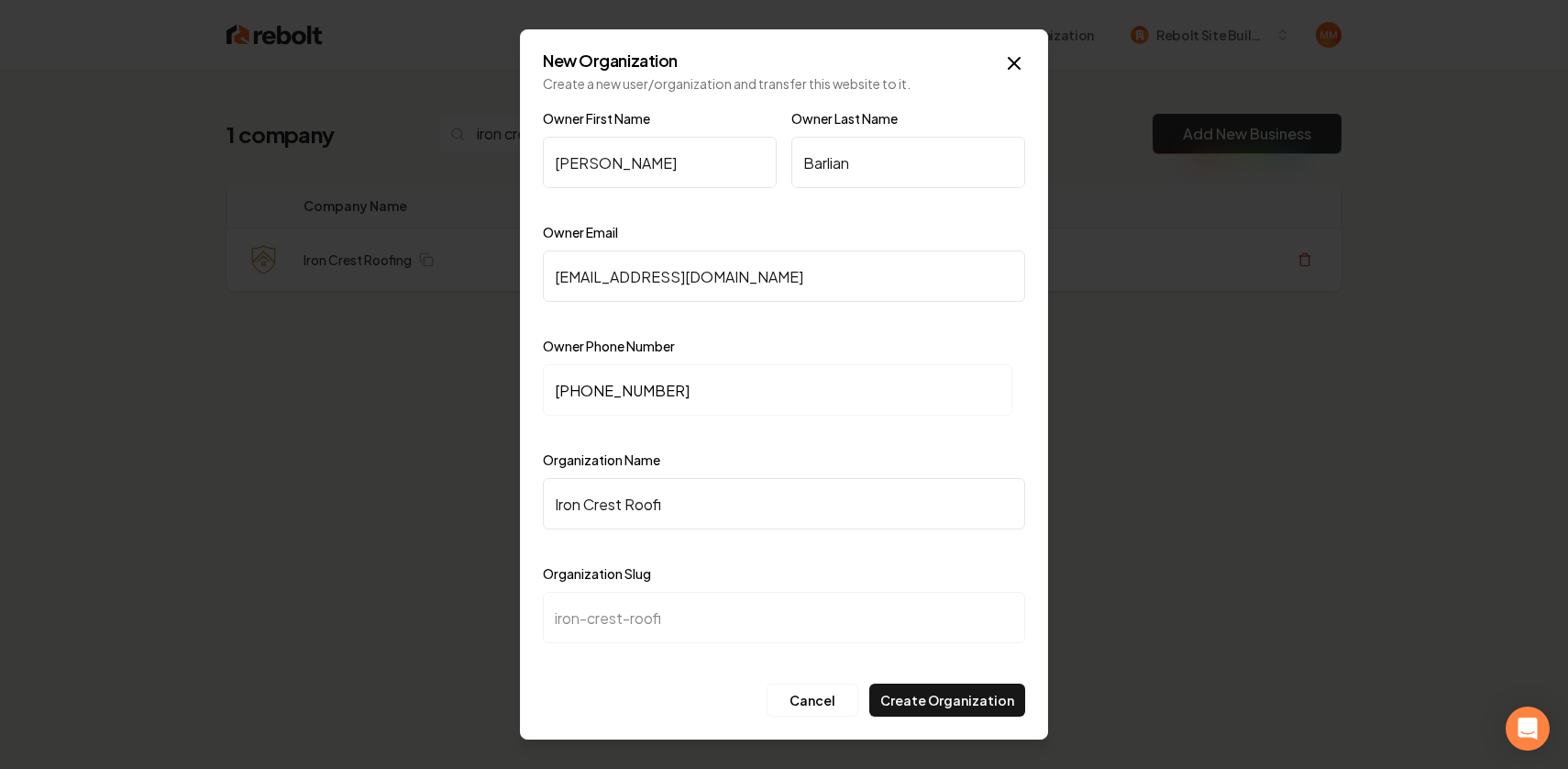
type input "iron-crest-roofin"
type input "Iron Crest Roofing"
type input "iron-crest-roofing"
type input "Iron Crest Roofing"
click at [944, 684] on button "Create Organization" at bounding box center [948, 700] width 156 height 33
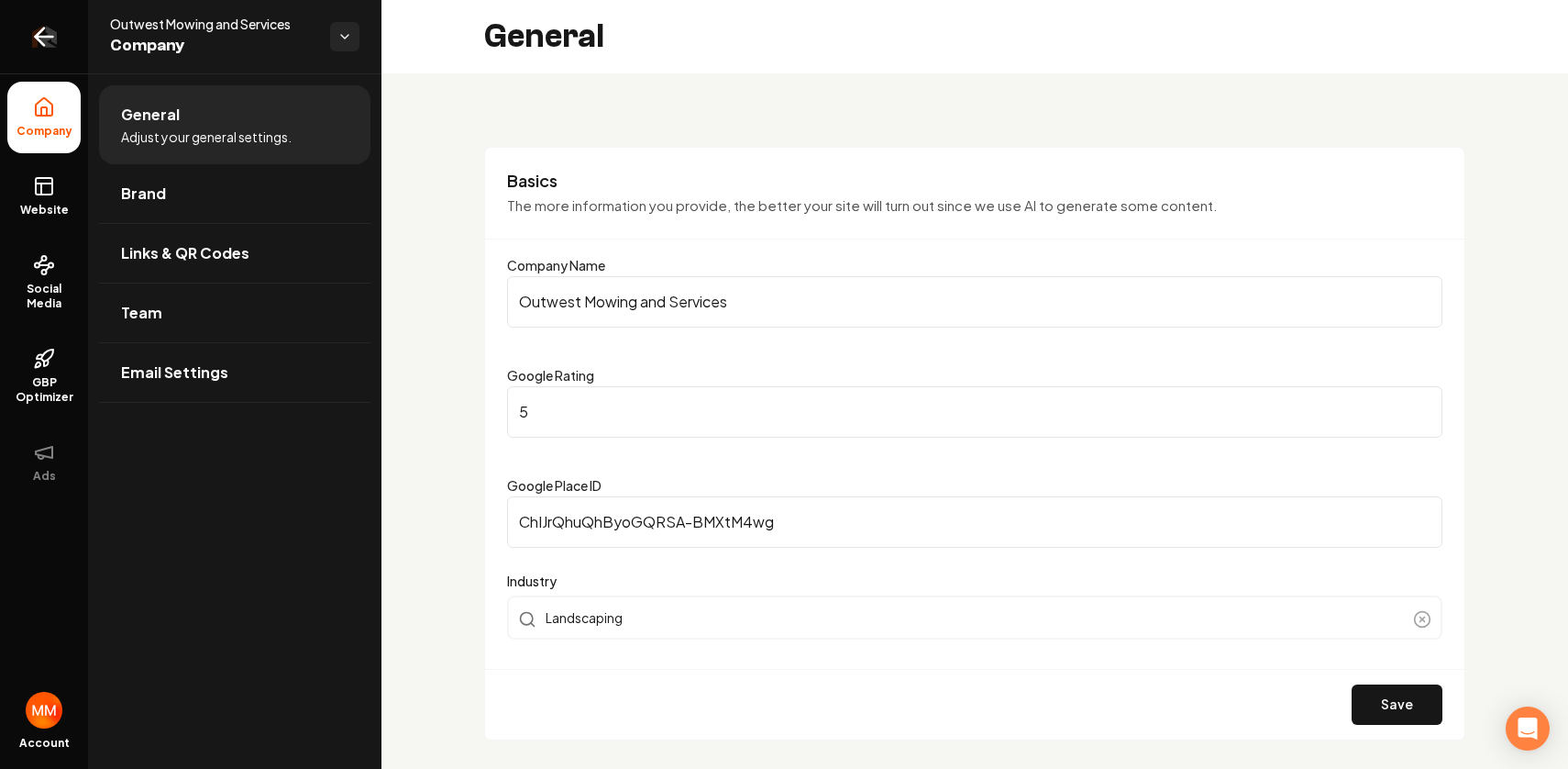
click at [49, 40] on icon "Return to dashboard" at bounding box center [44, 37] width 29 height 29
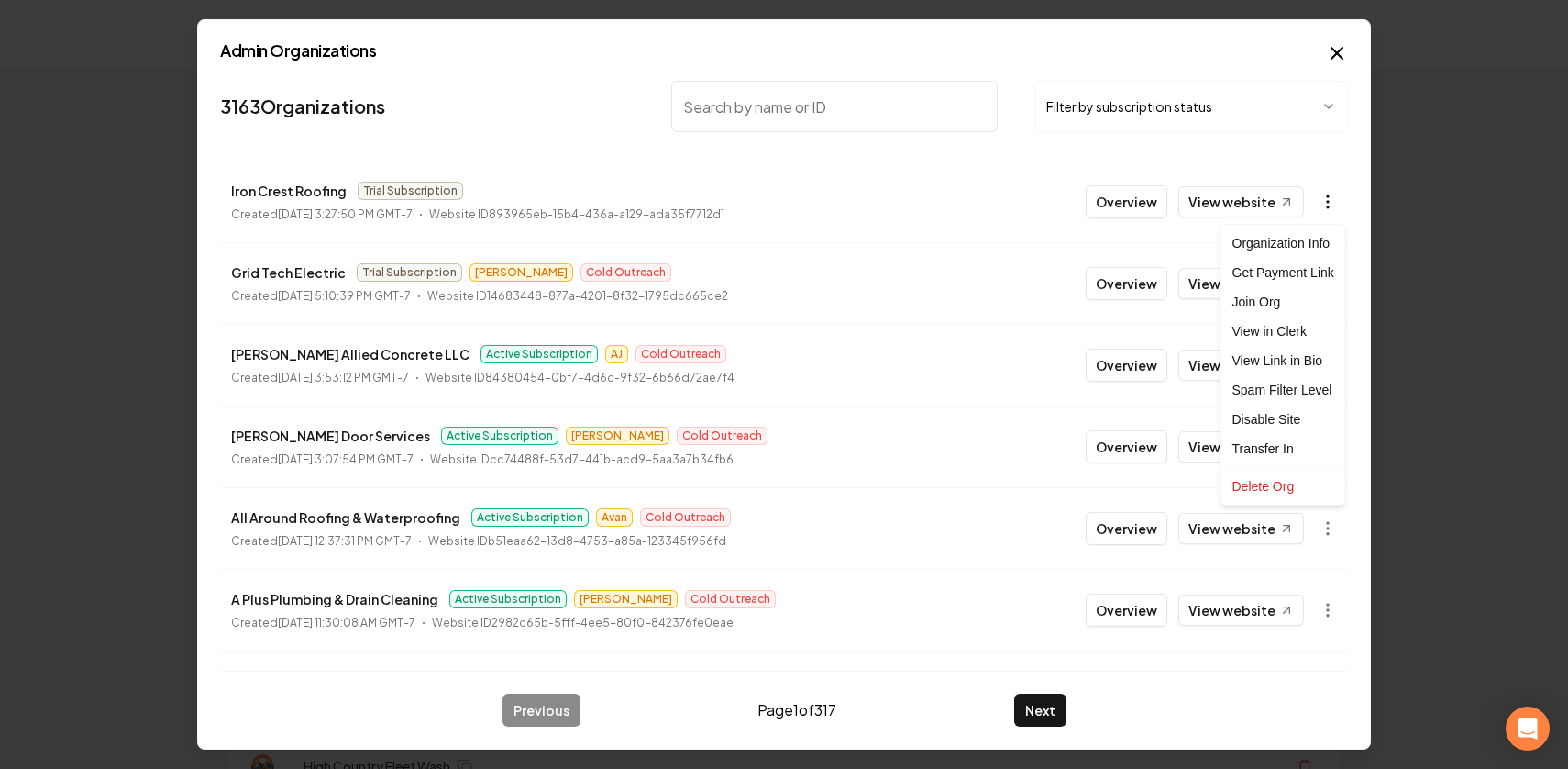
click at [1324, 203] on body "Organization Rebolt Site Builder 2448 companies Add New Business Logo Company N…" at bounding box center [784, 384] width 1568 height 769
click at [1265, 271] on div "Get Payment Link" at bounding box center [1283, 273] width 117 height 29
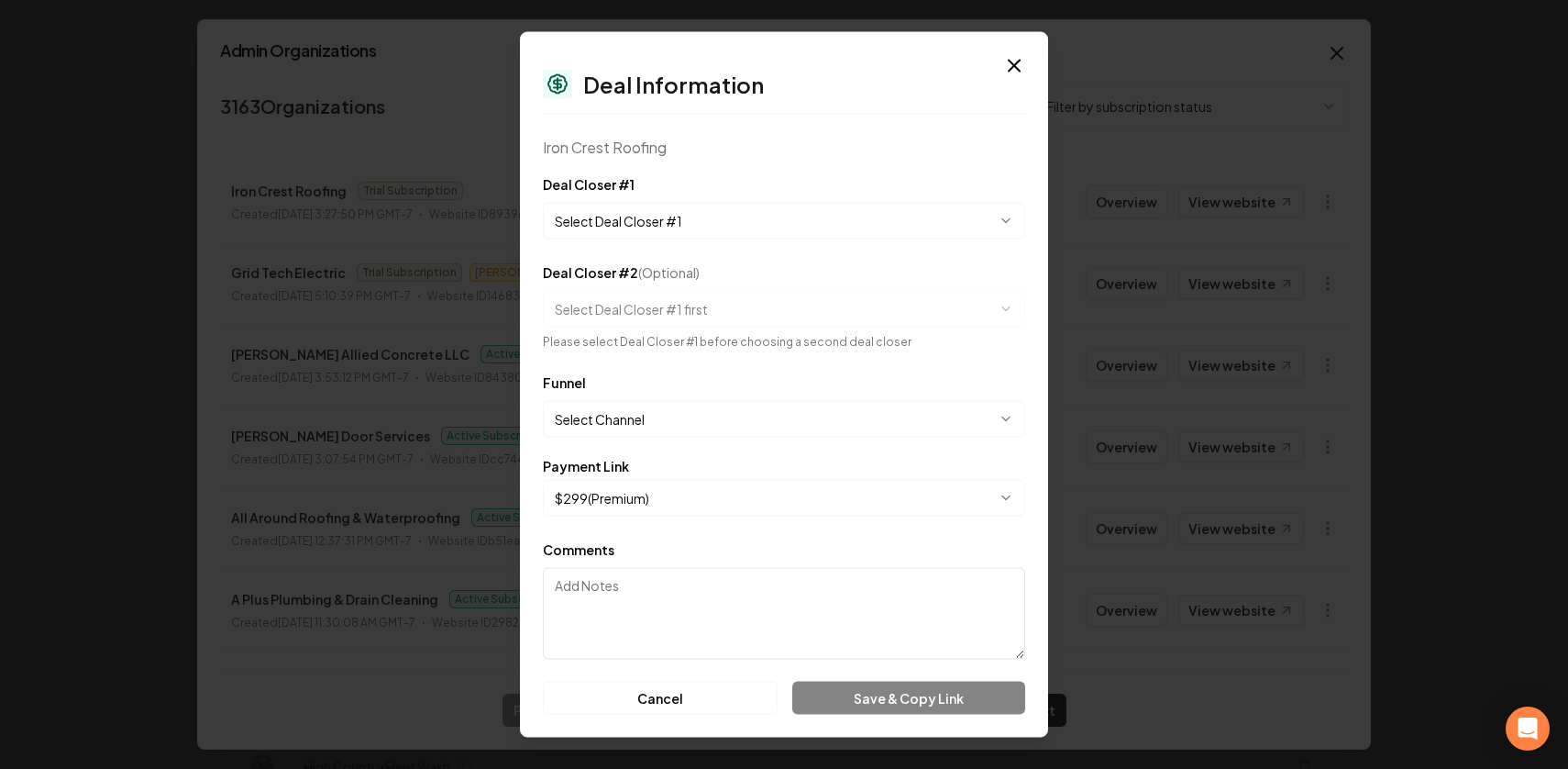
click at [720, 222] on button "Select Deal Closer #1" at bounding box center [784, 221] width 483 height 37
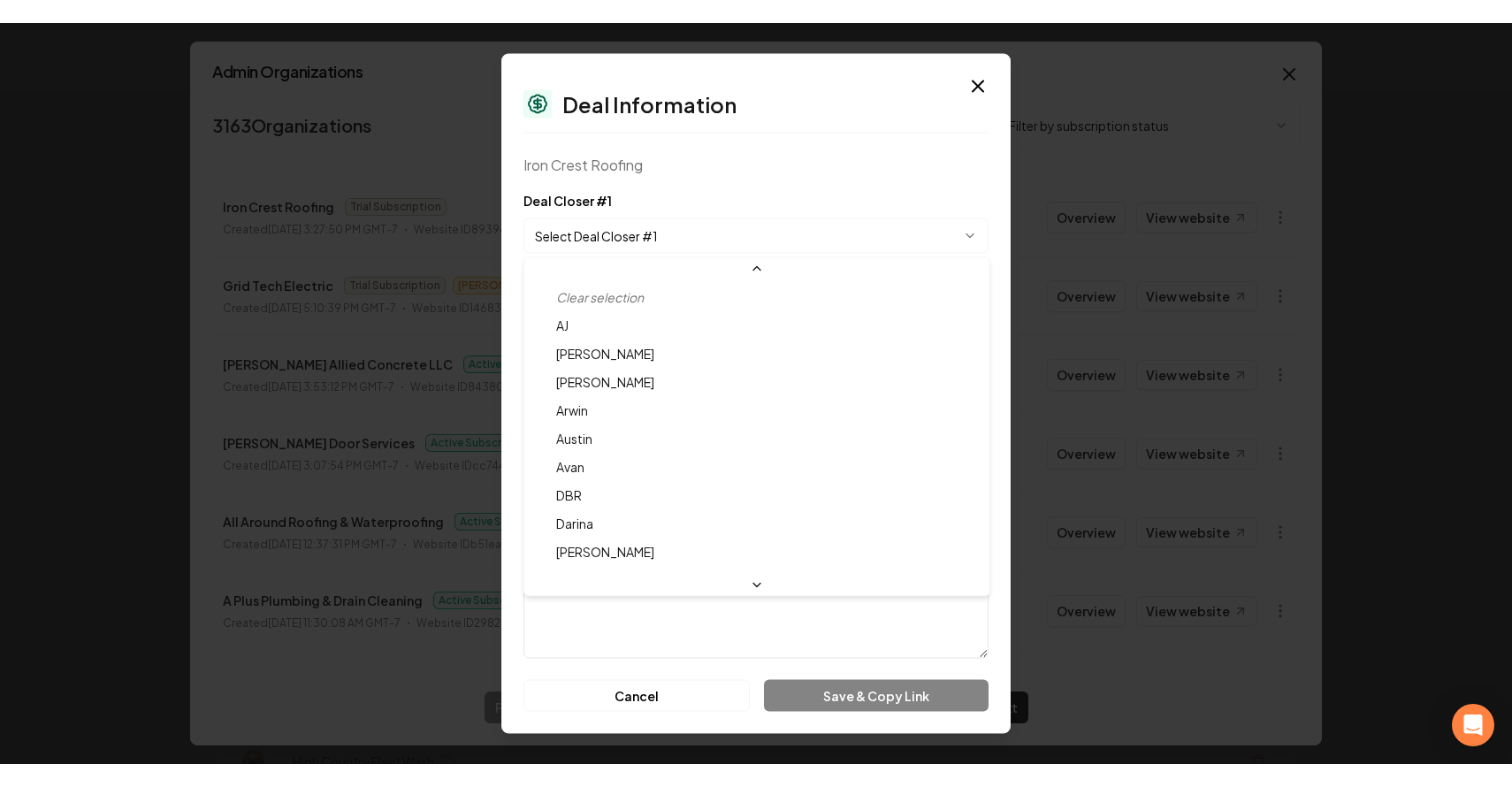
scroll to position [75, 0]
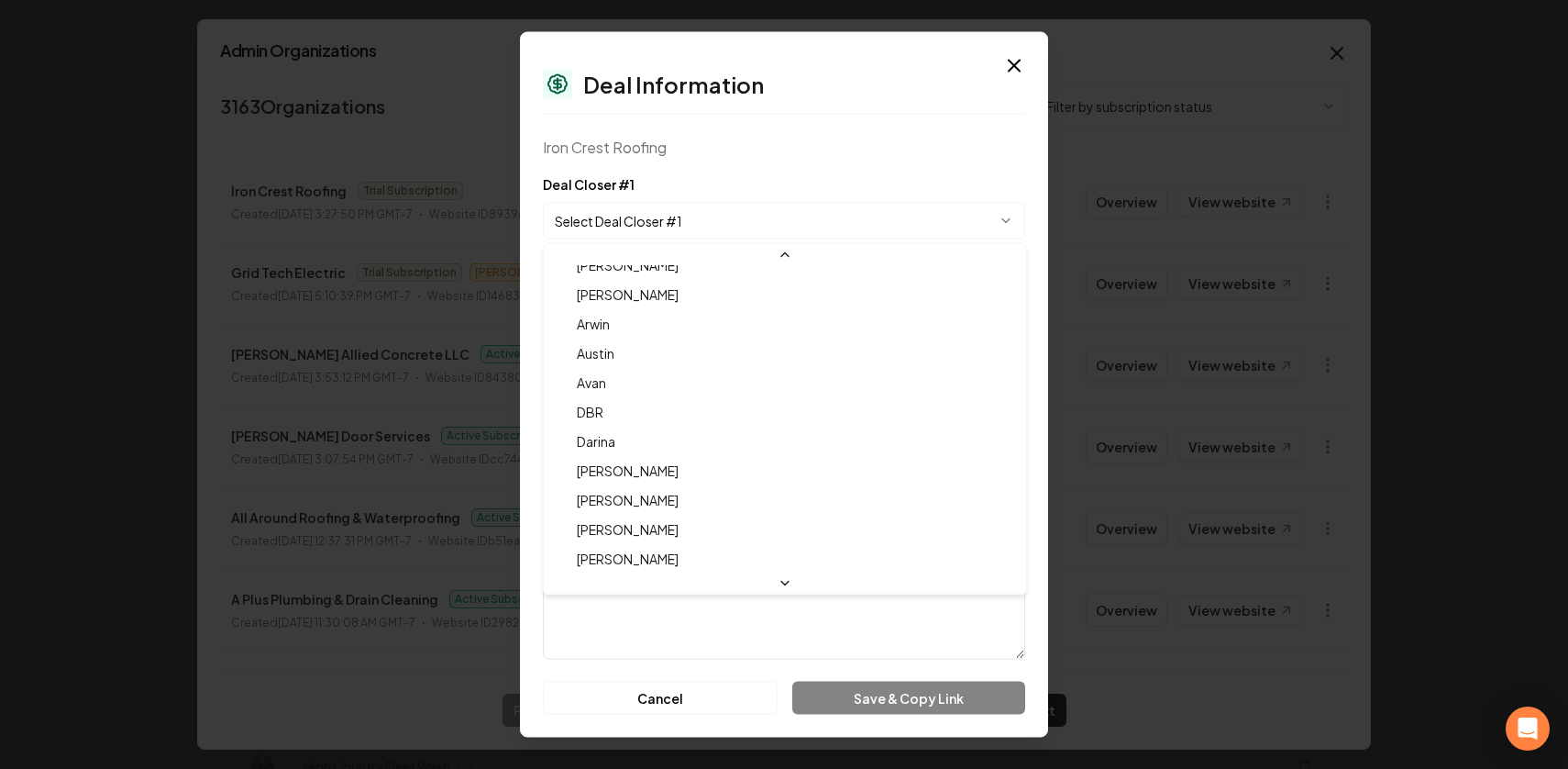
select select "**********"
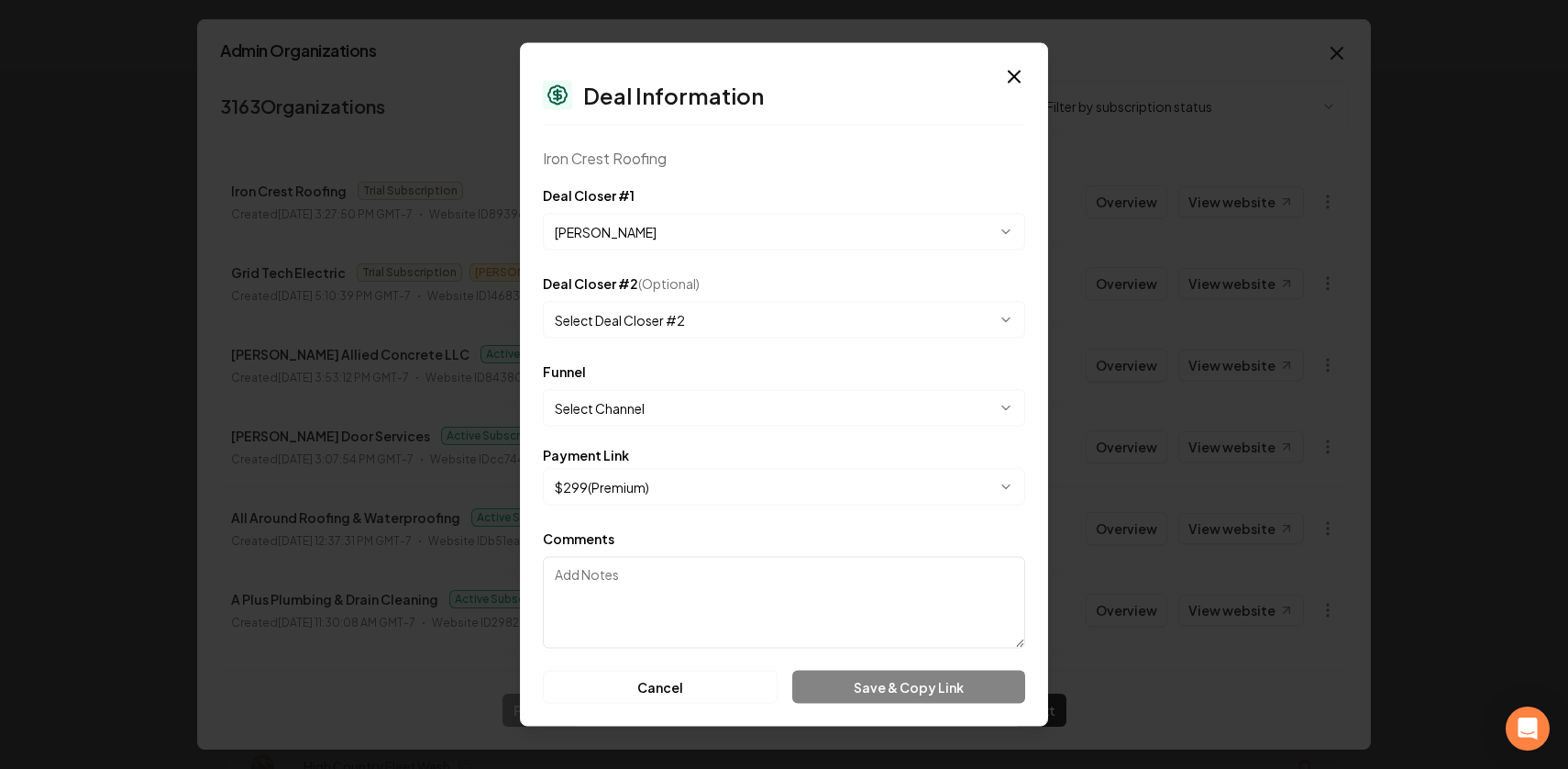
click at [685, 401] on button "Select Channel" at bounding box center [784, 408] width 483 height 37
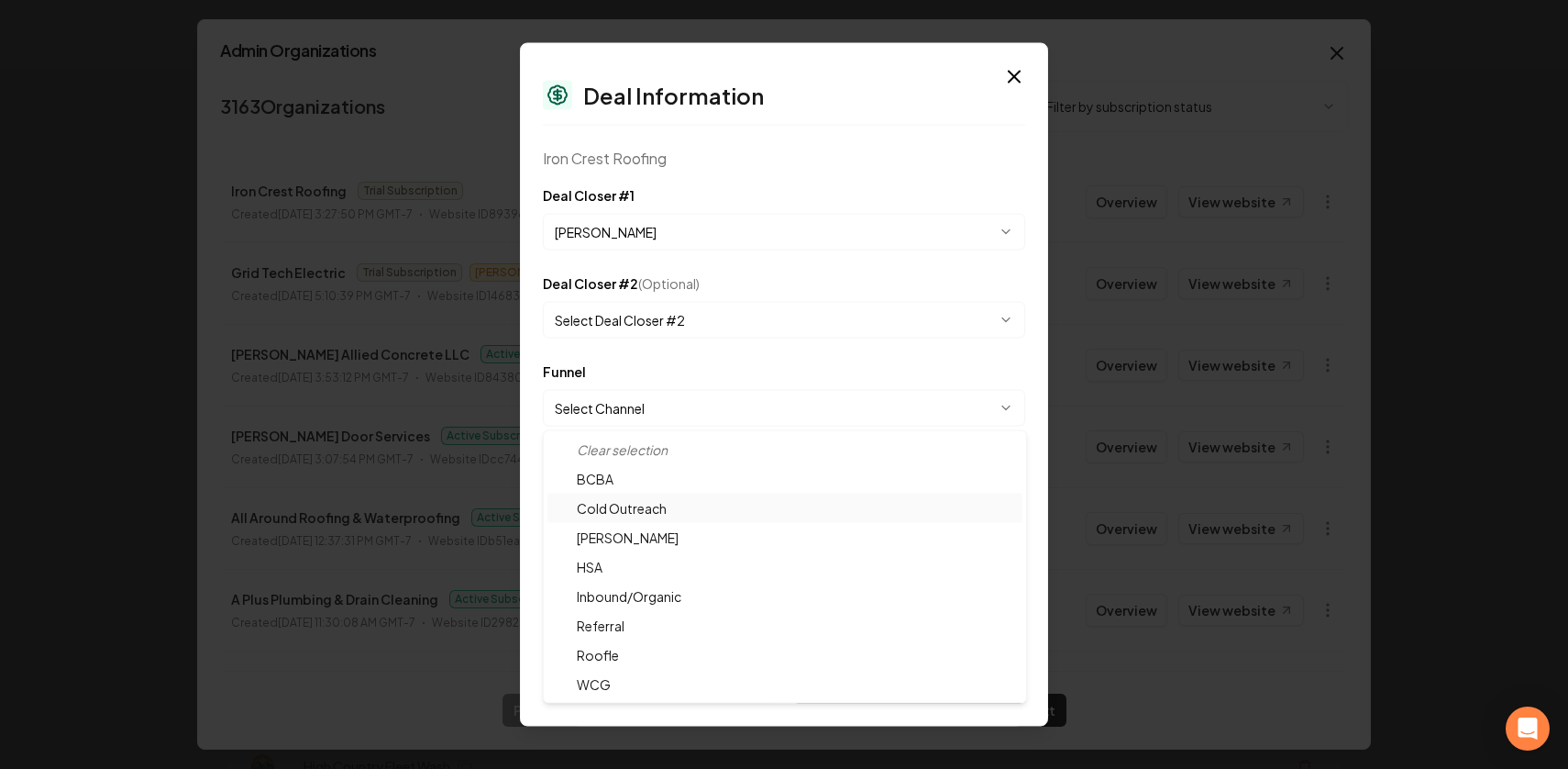
select select "**********"
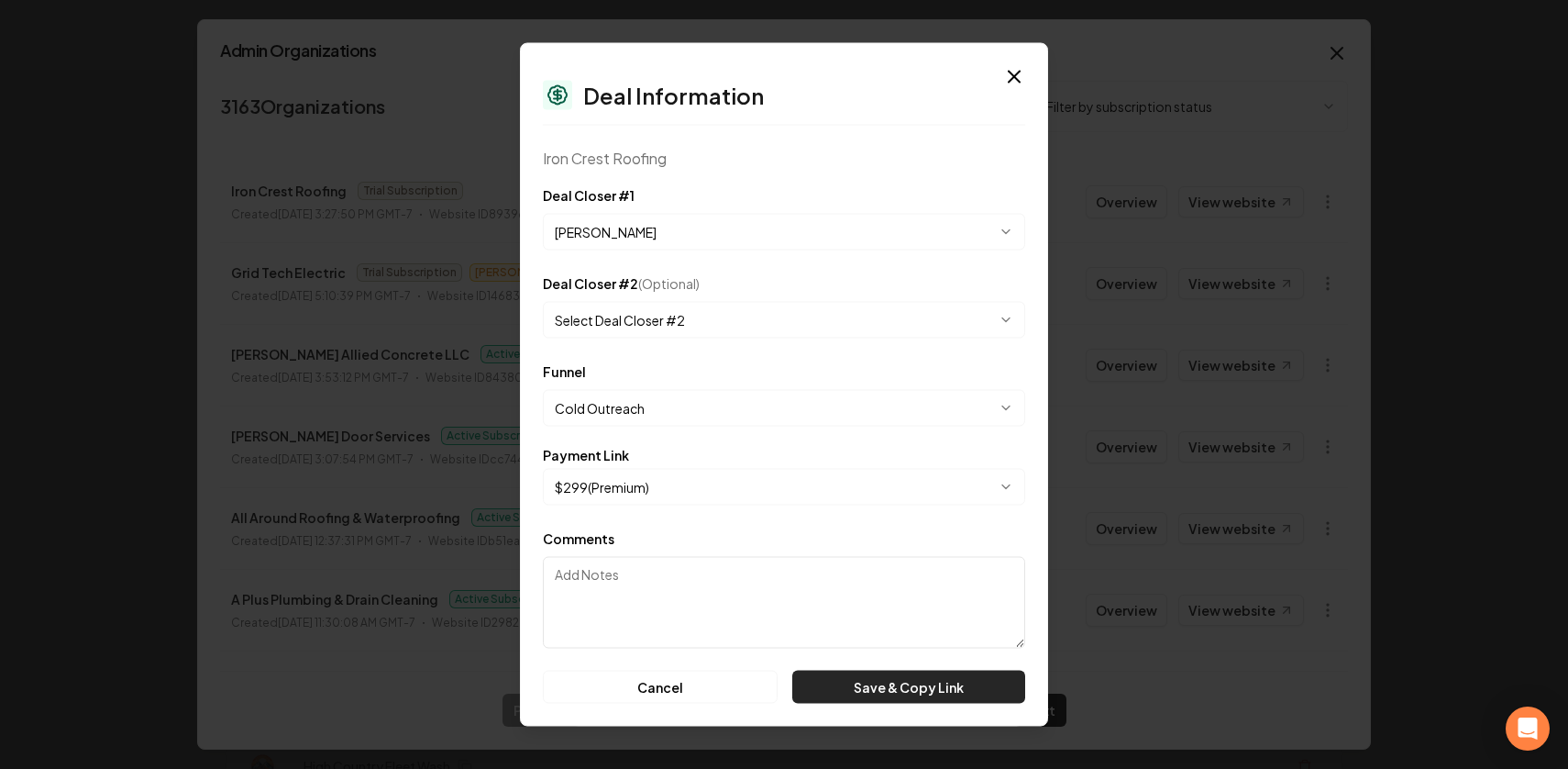
click at [924, 677] on button "Save & Copy Link" at bounding box center [909, 687] width 233 height 33
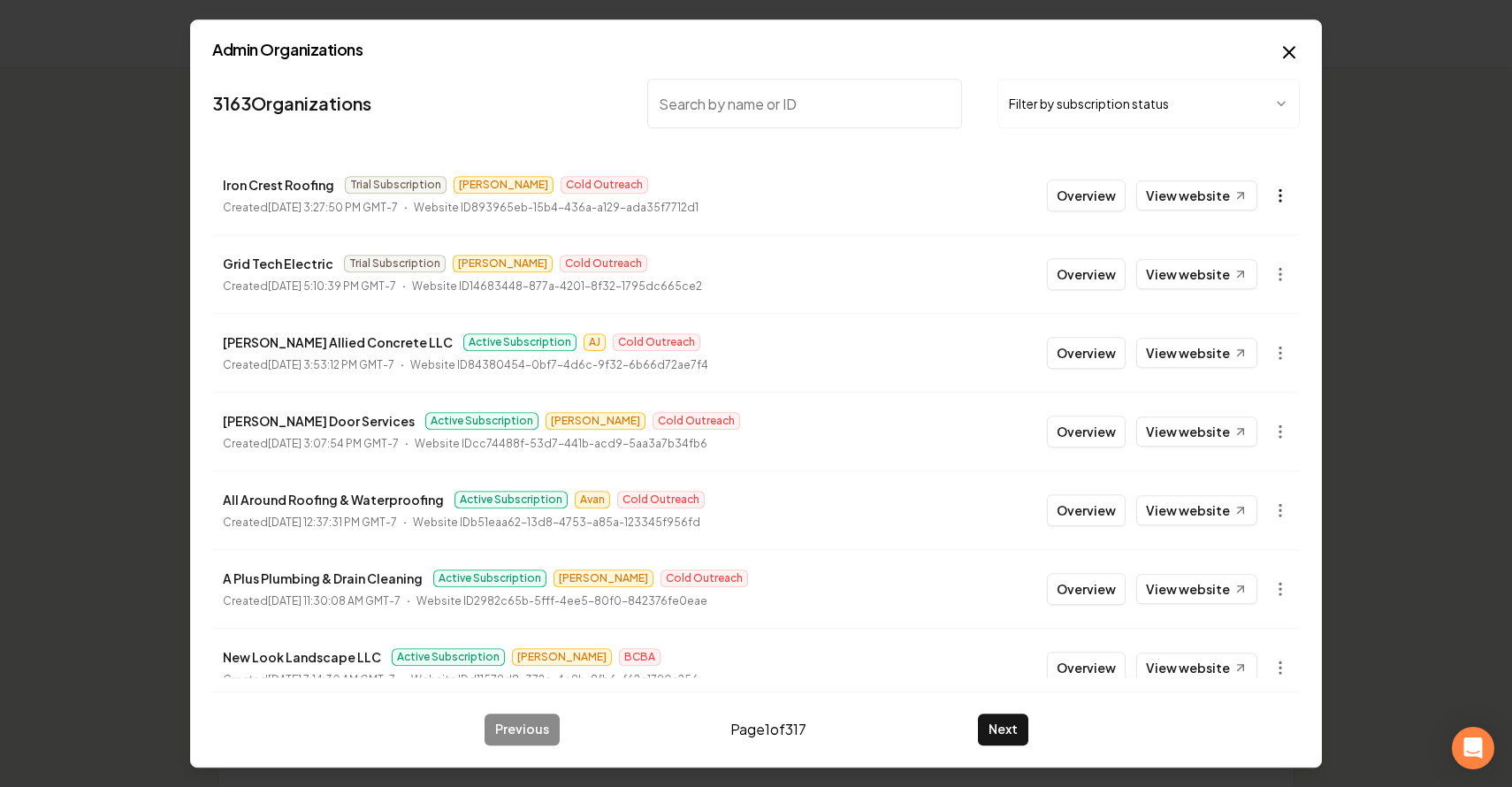
click at [1280, 191] on circle "button" at bounding box center [1280, 191] width 2 height 2
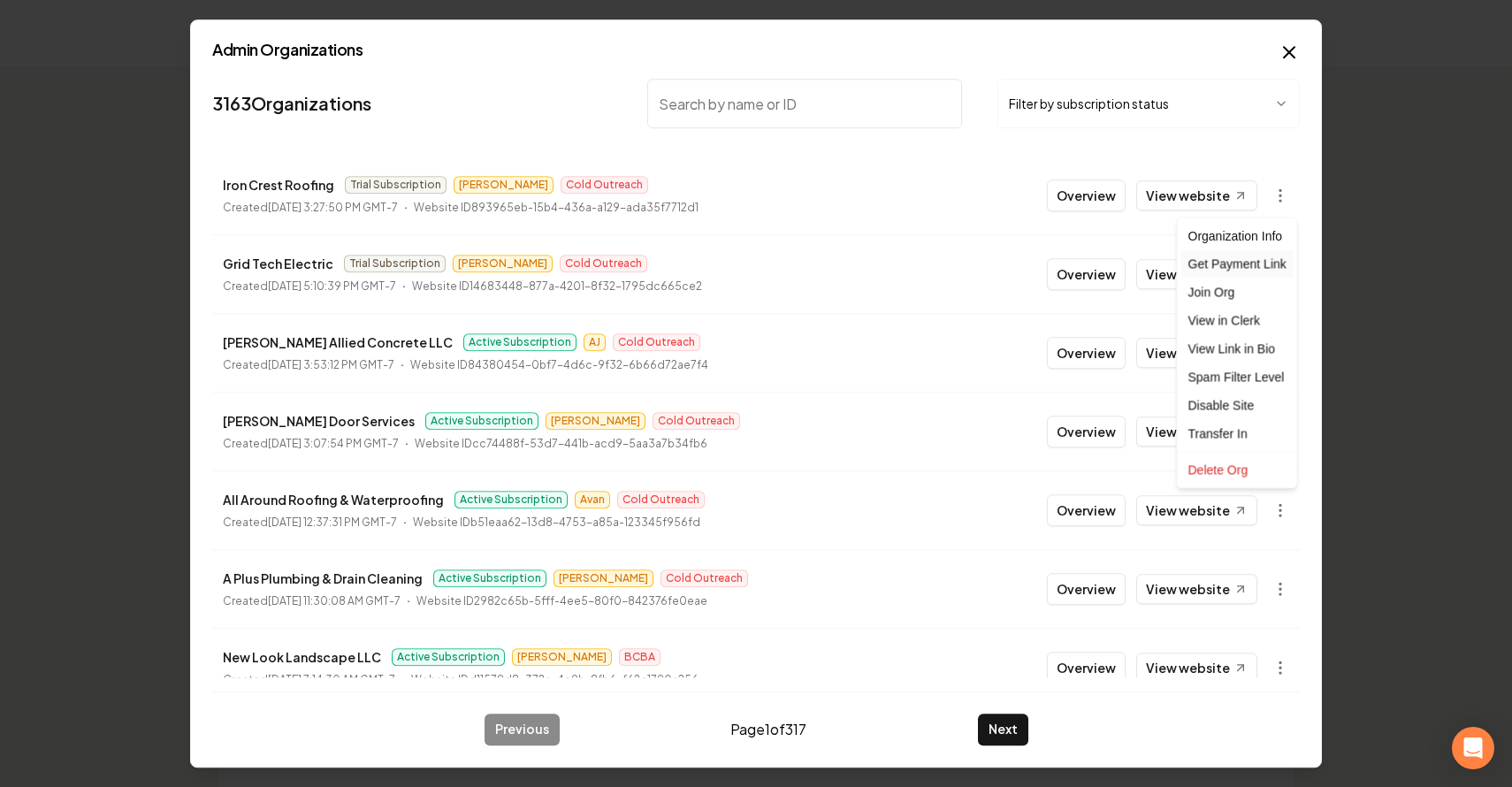
click at [1209, 265] on div "Get Payment Link" at bounding box center [1237, 264] width 112 height 28
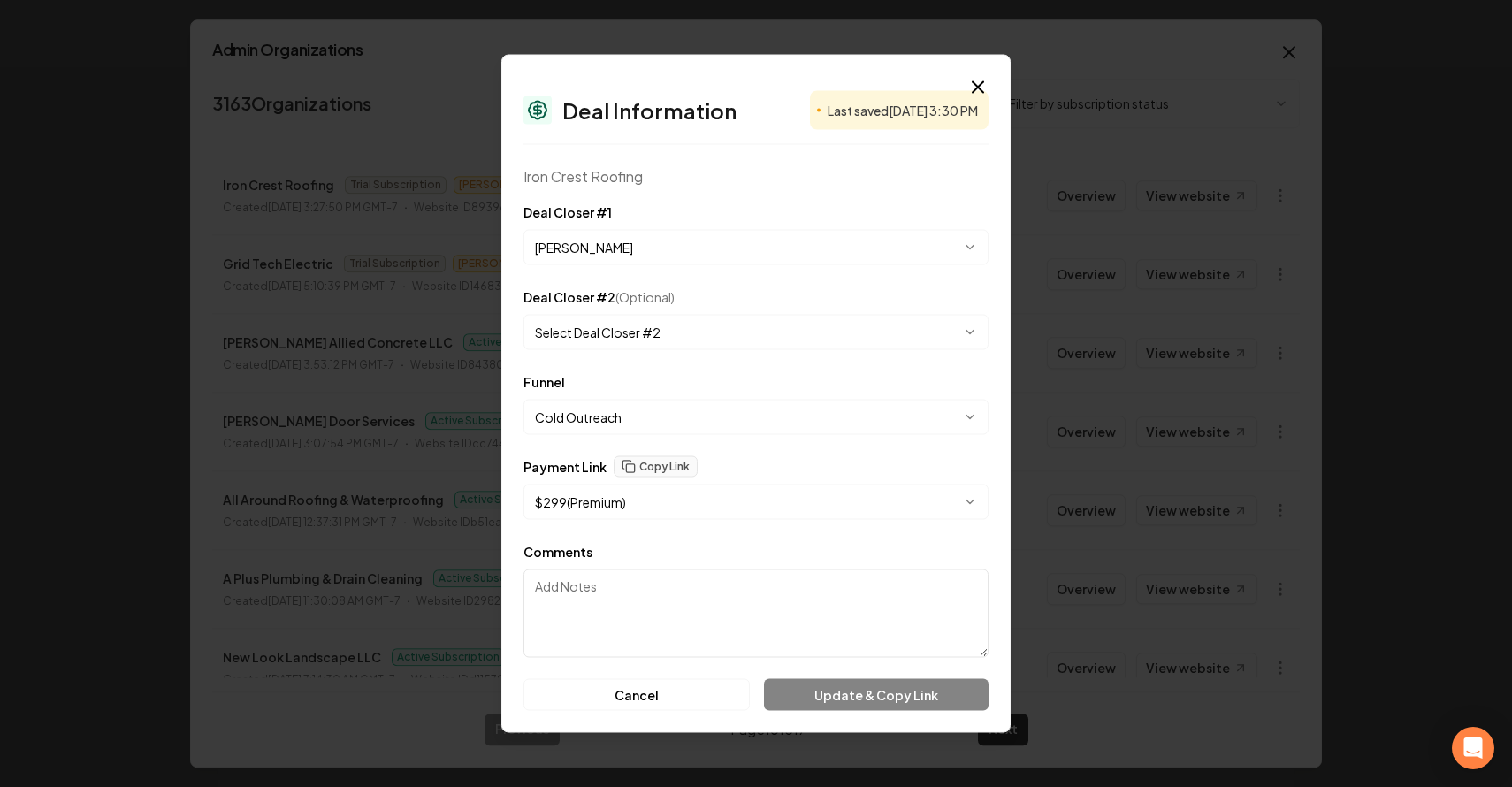
click at [726, 498] on button "$ 299 ( Premium )" at bounding box center [756, 502] width 465 height 35
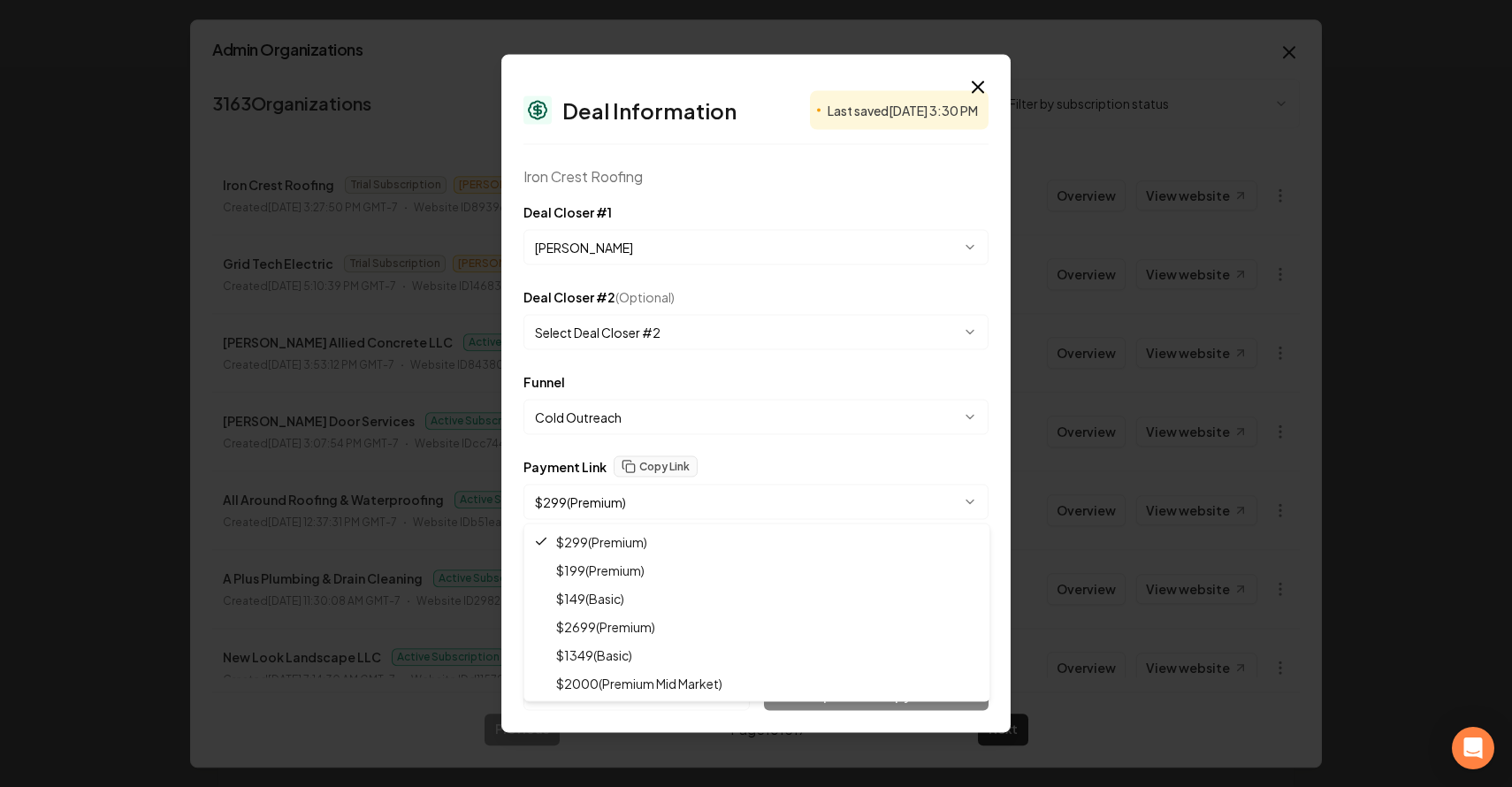
select select "**********"
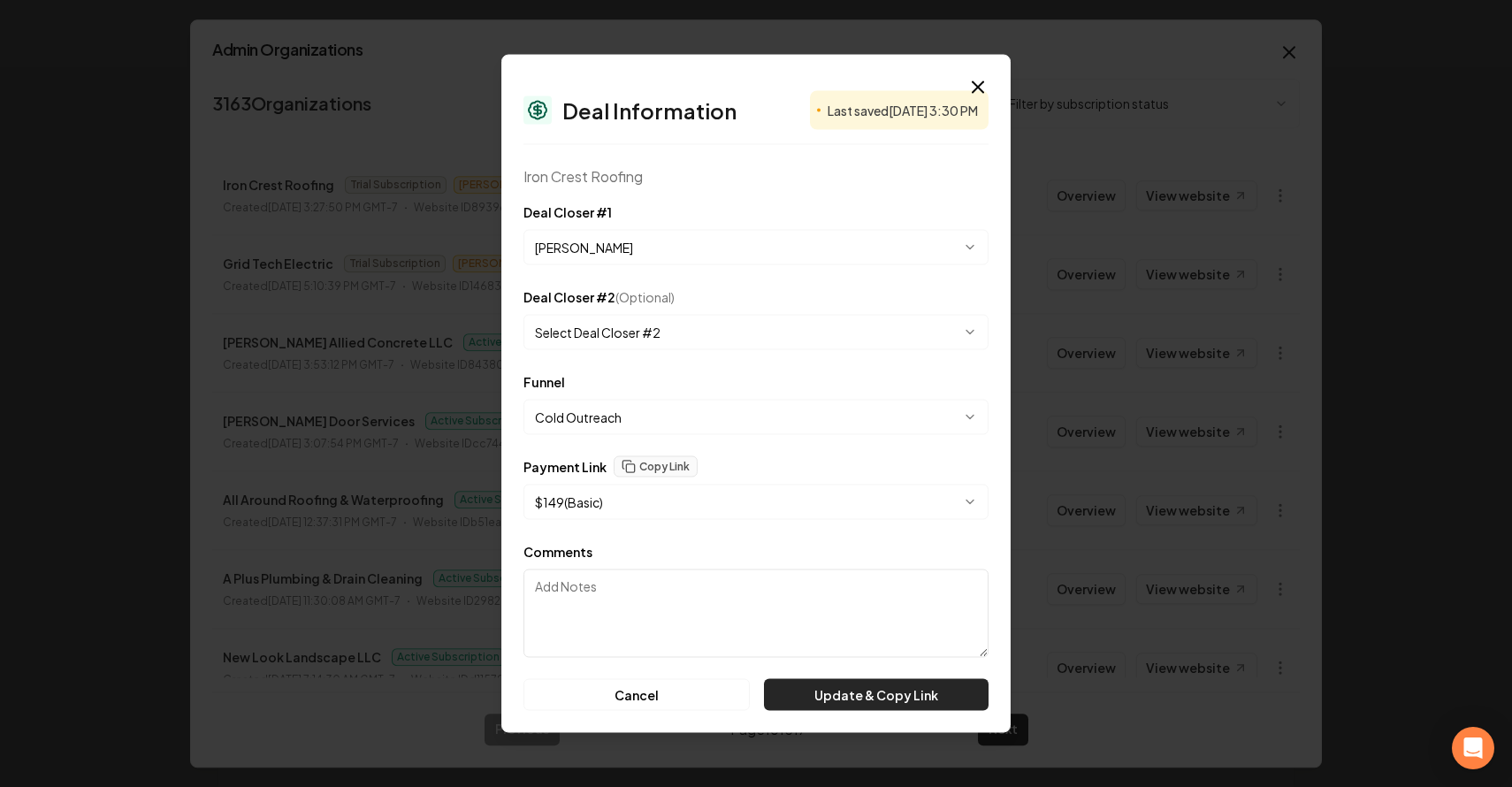
click at [791, 695] on button "Update & Copy Link" at bounding box center [877, 695] width 225 height 32
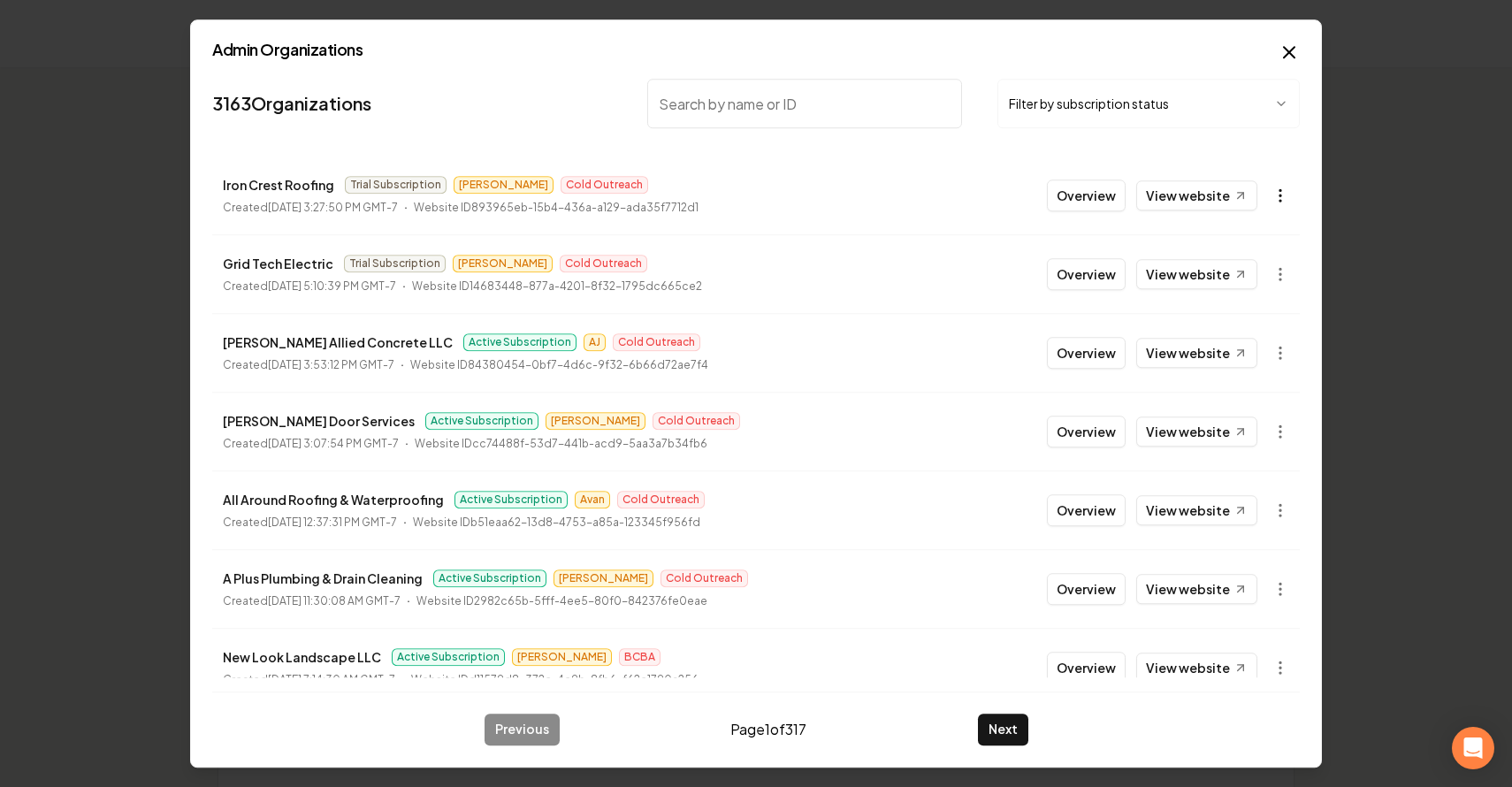
click at [1284, 197] on icon "button" at bounding box center [1280, 195] width 18 height 18
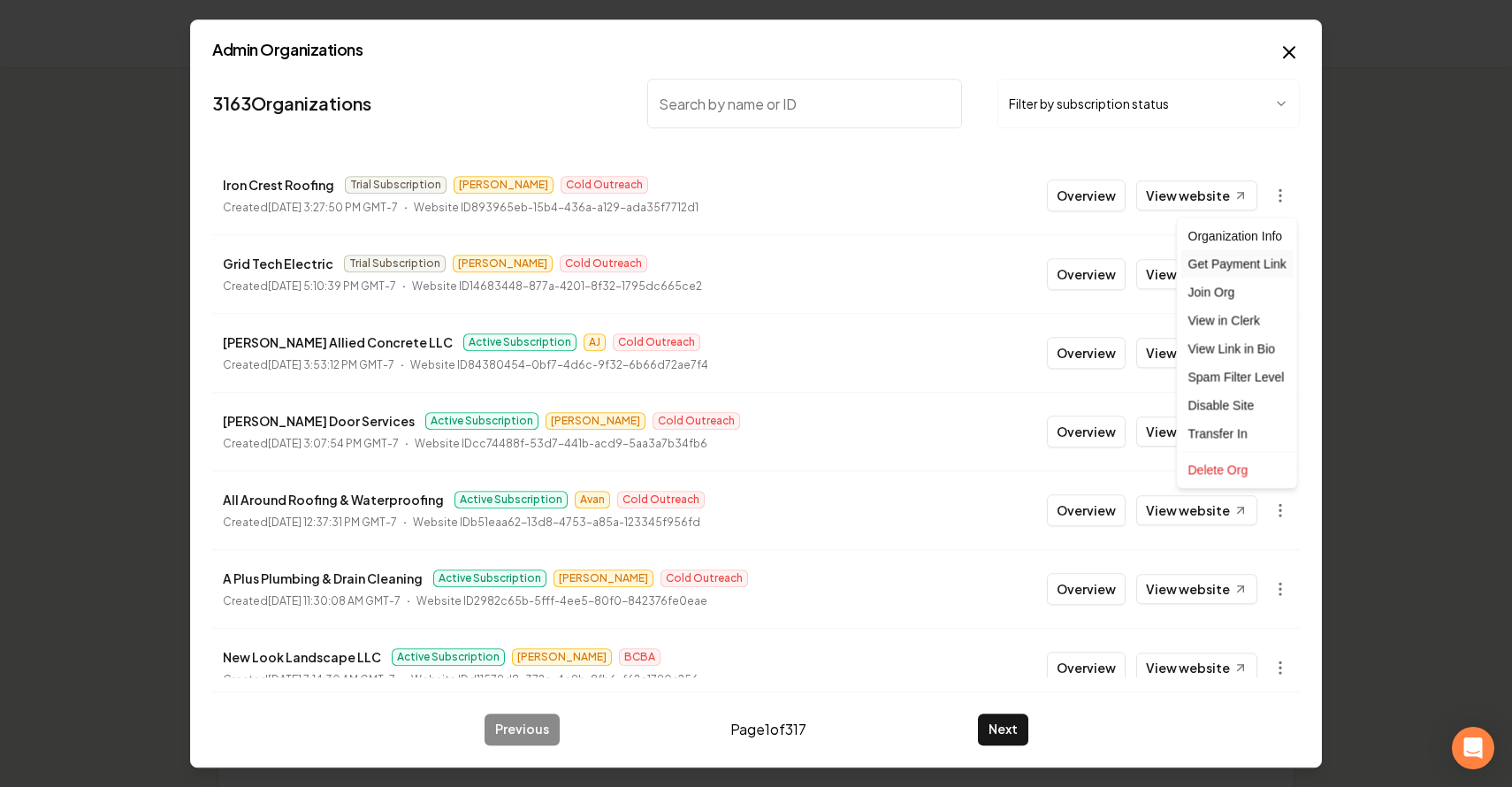
click at [1189, 270] on div "Get Payment Link" at bounding box center [1237, 264] width 112 height 28
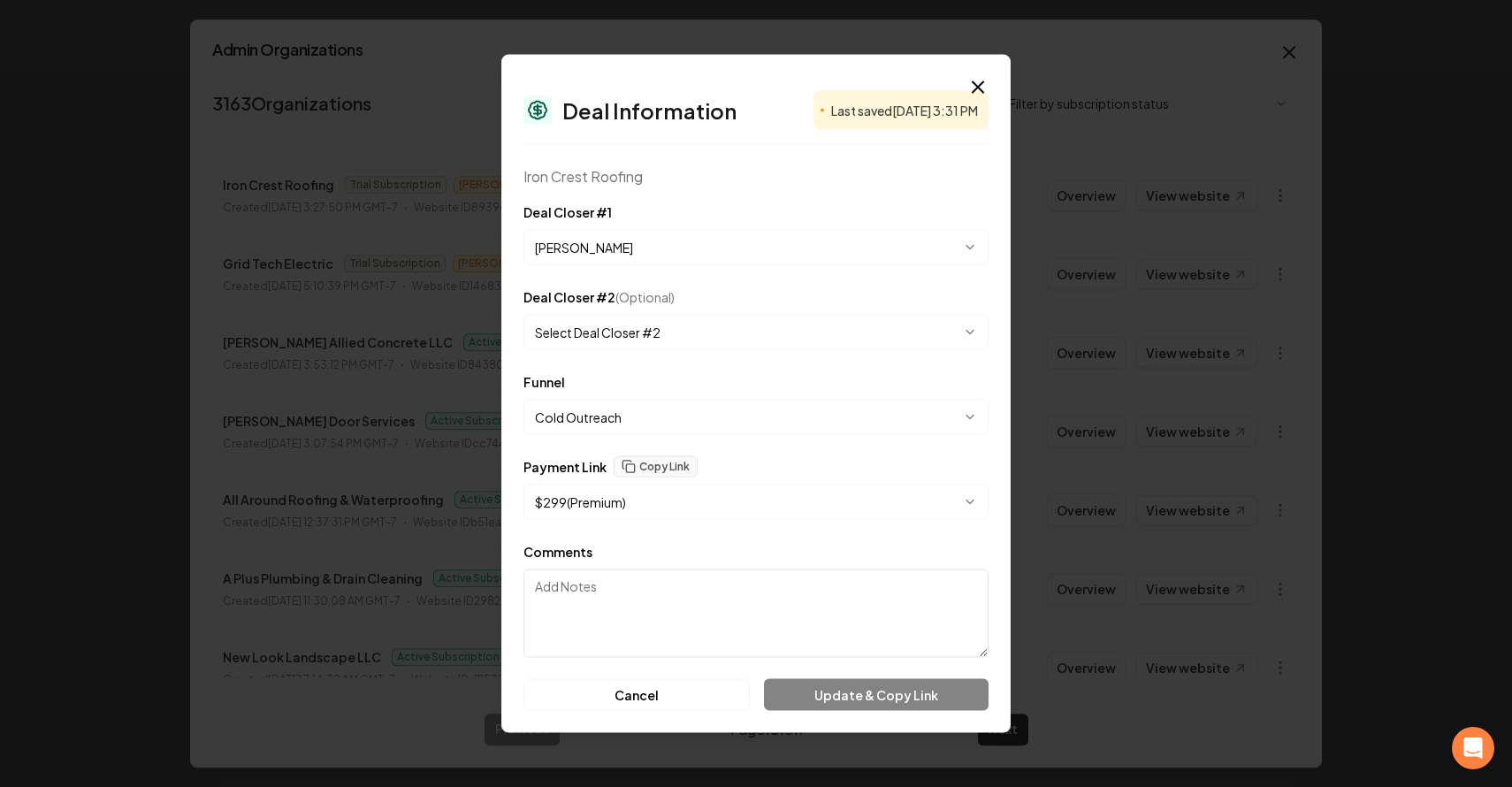
click at [683, 504] on body "Organization Rebolt Site Builder 2448 companies Add New Business Logo Company N…" at bounding box center [756, 394] width 1512 height 787
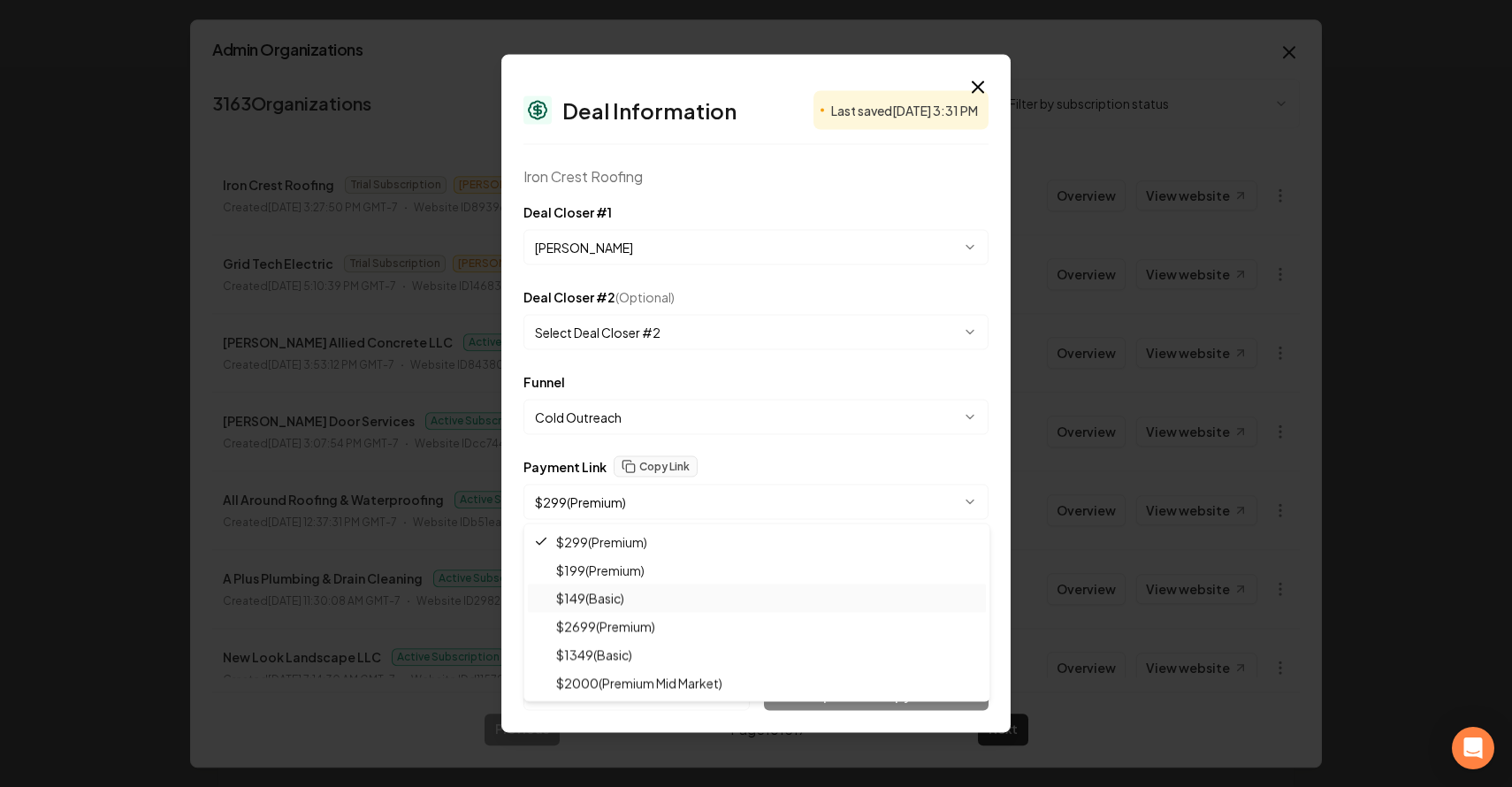
select select "**********"
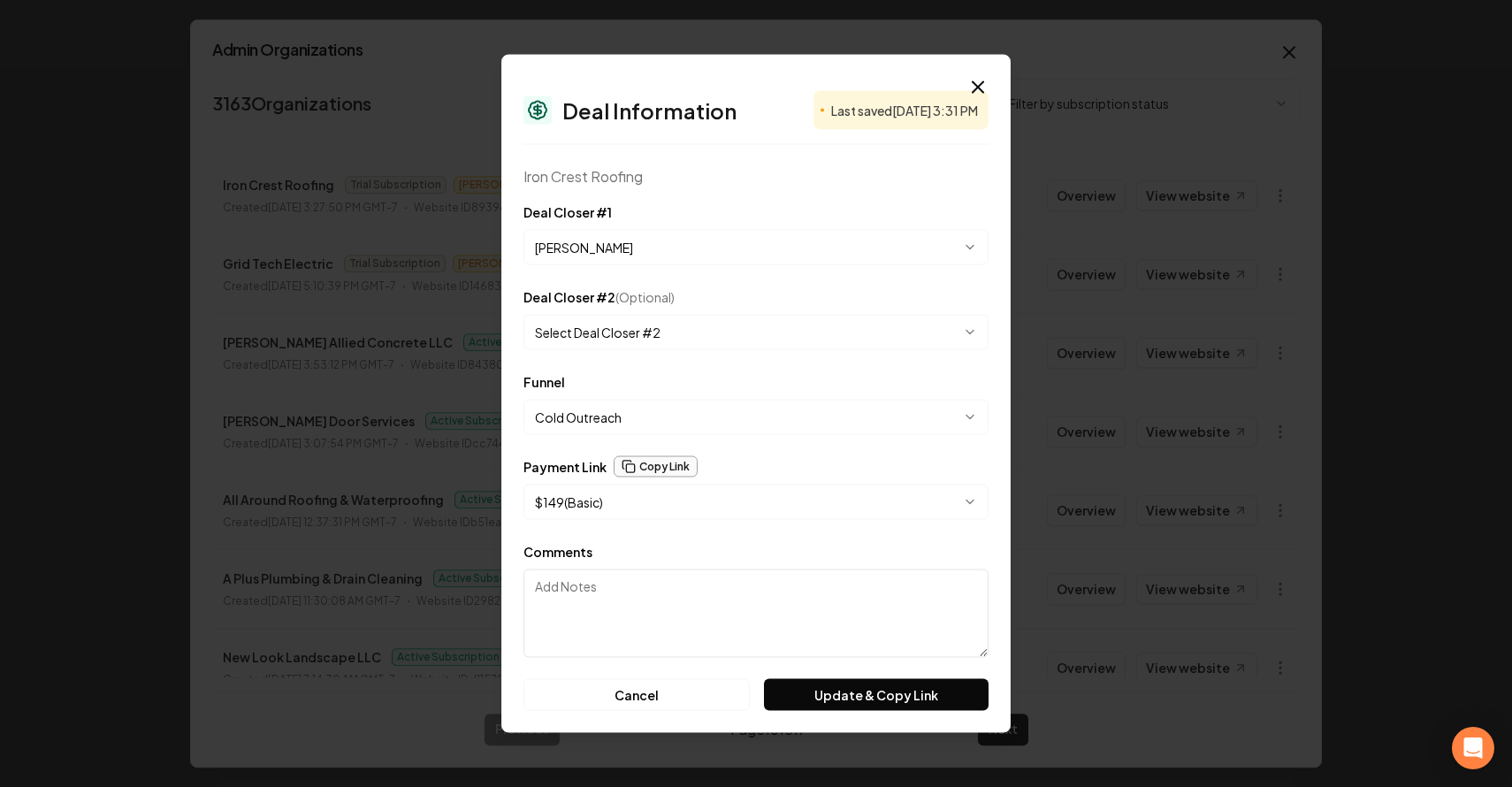
click at [670, 461] on button "Copy Link" at bounding box center [656, 467] width 84 height 21
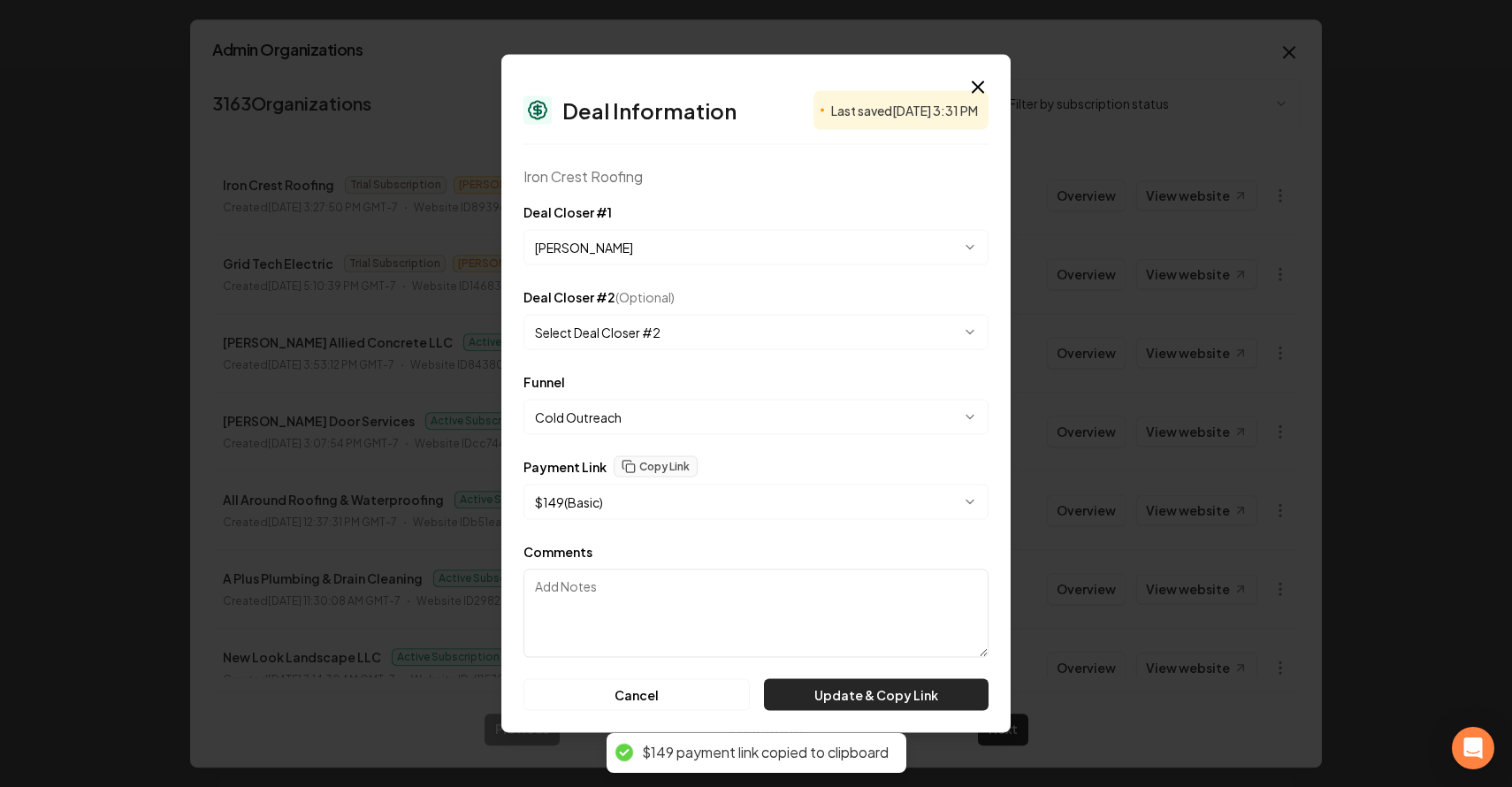
click at [824, 706] on button "Update & Copy Link" at bounding box center [877, 695] width 225 height 32
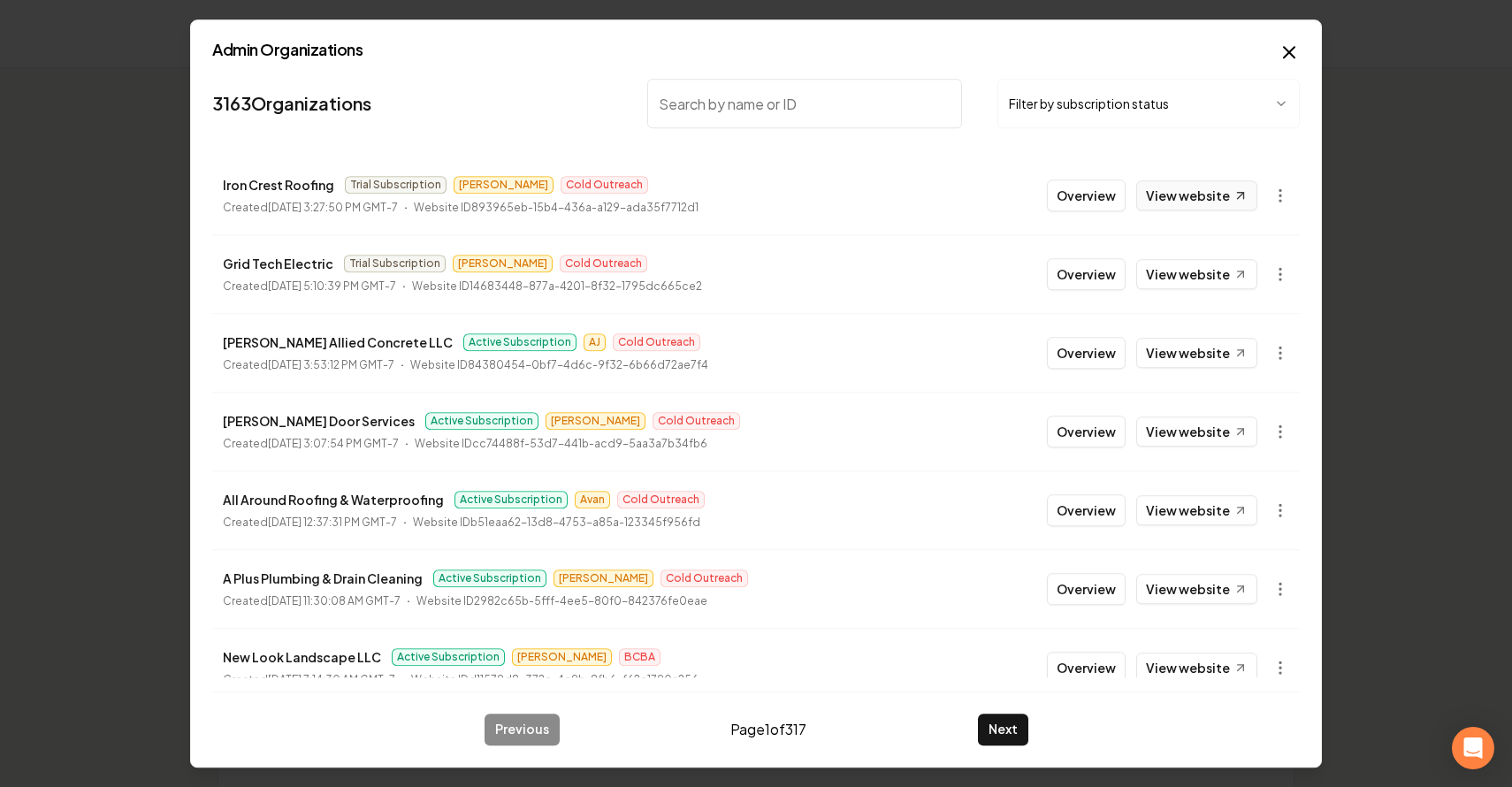
click at [1166, 189] on link "View website" at bounding box center [1196, 195] width 121 height 30
click at [1069, 182] on button "Overview" at bounding box center [1086, 195] width 79 height 32
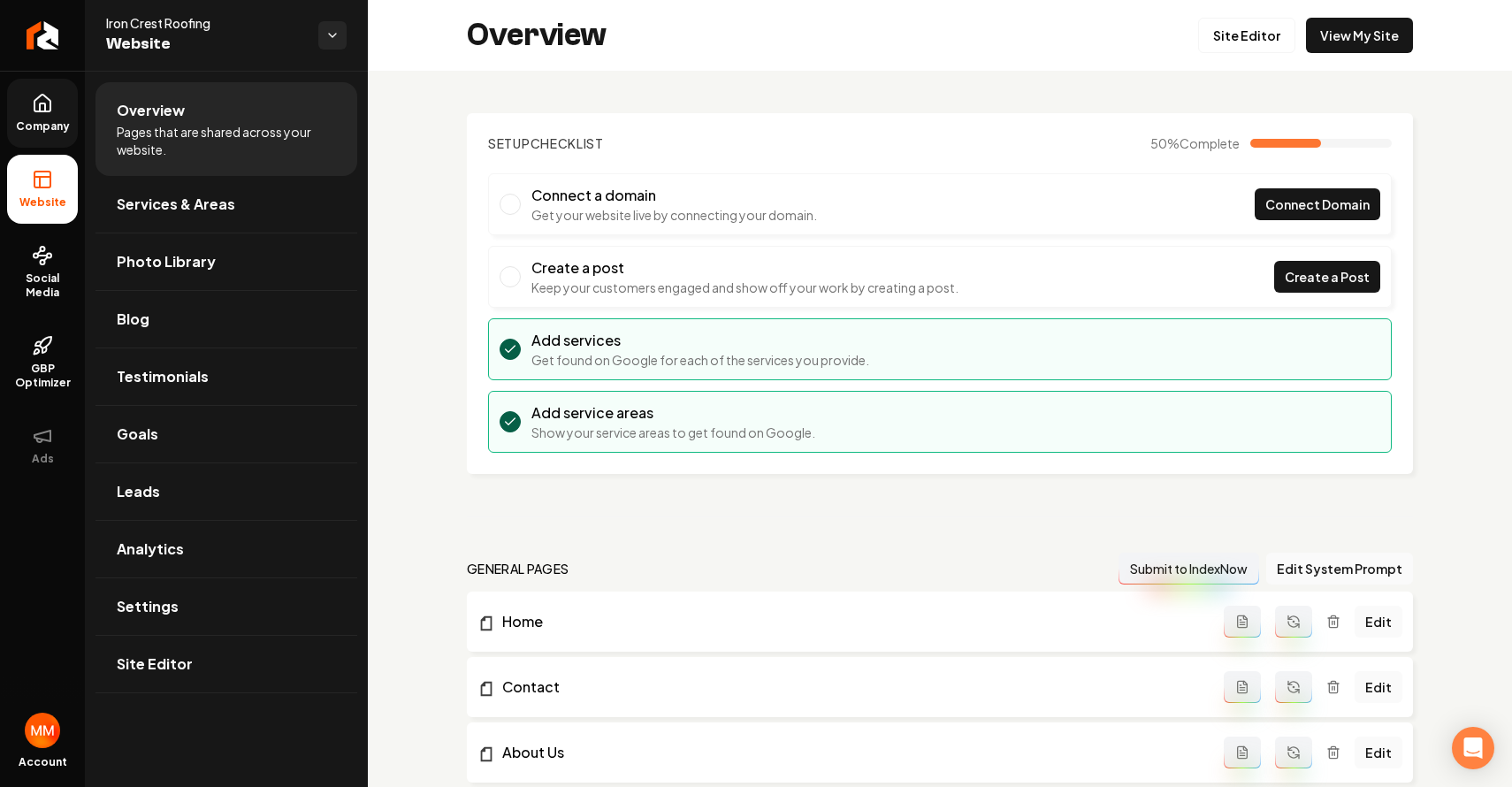
click at [23, 111] on link "Company" at bounding box center [42, 113] width 71 height 69
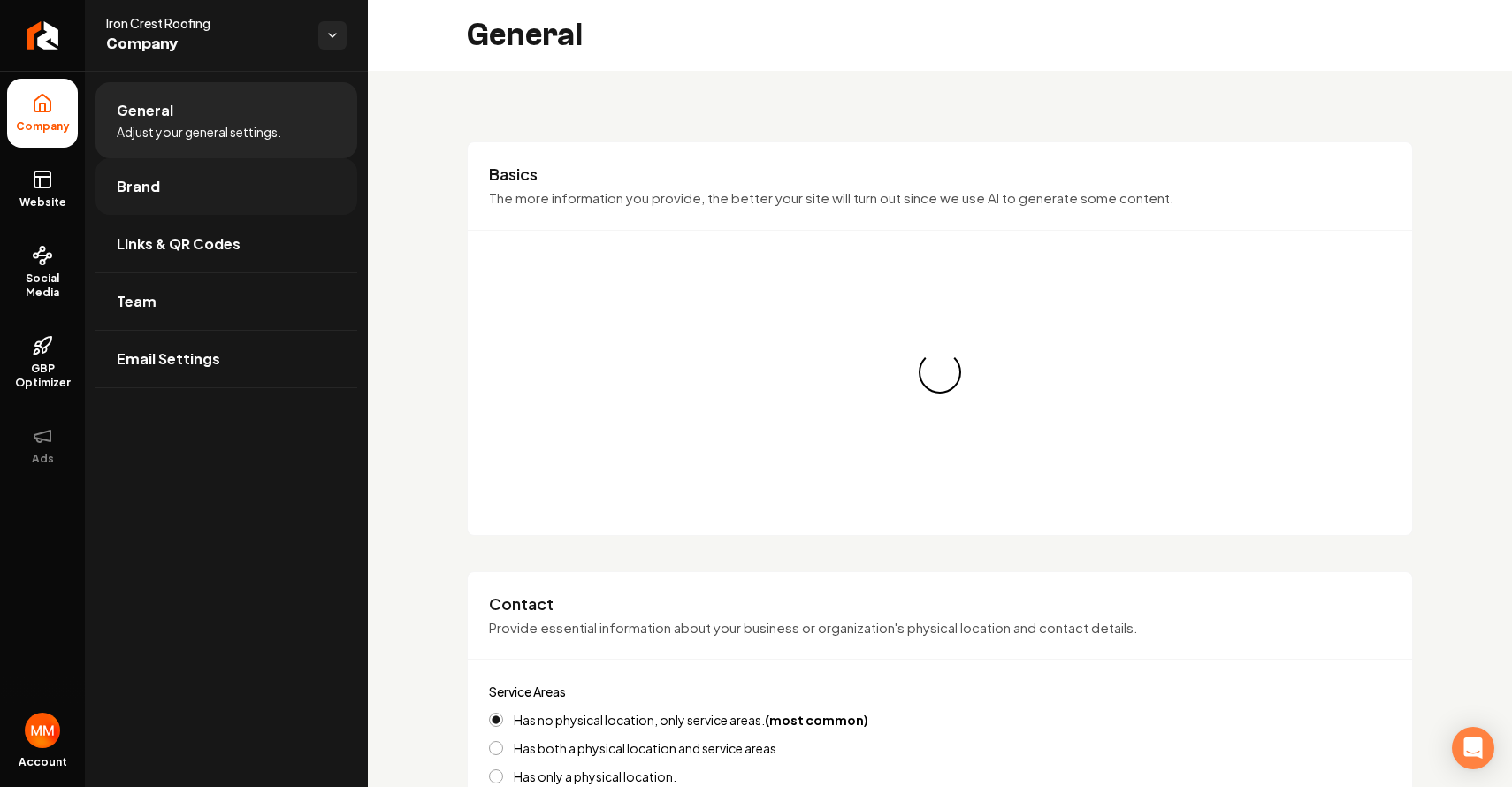
click at [222, 183] on link "Brand" at bounding box center [226, 187] width 262 height 57
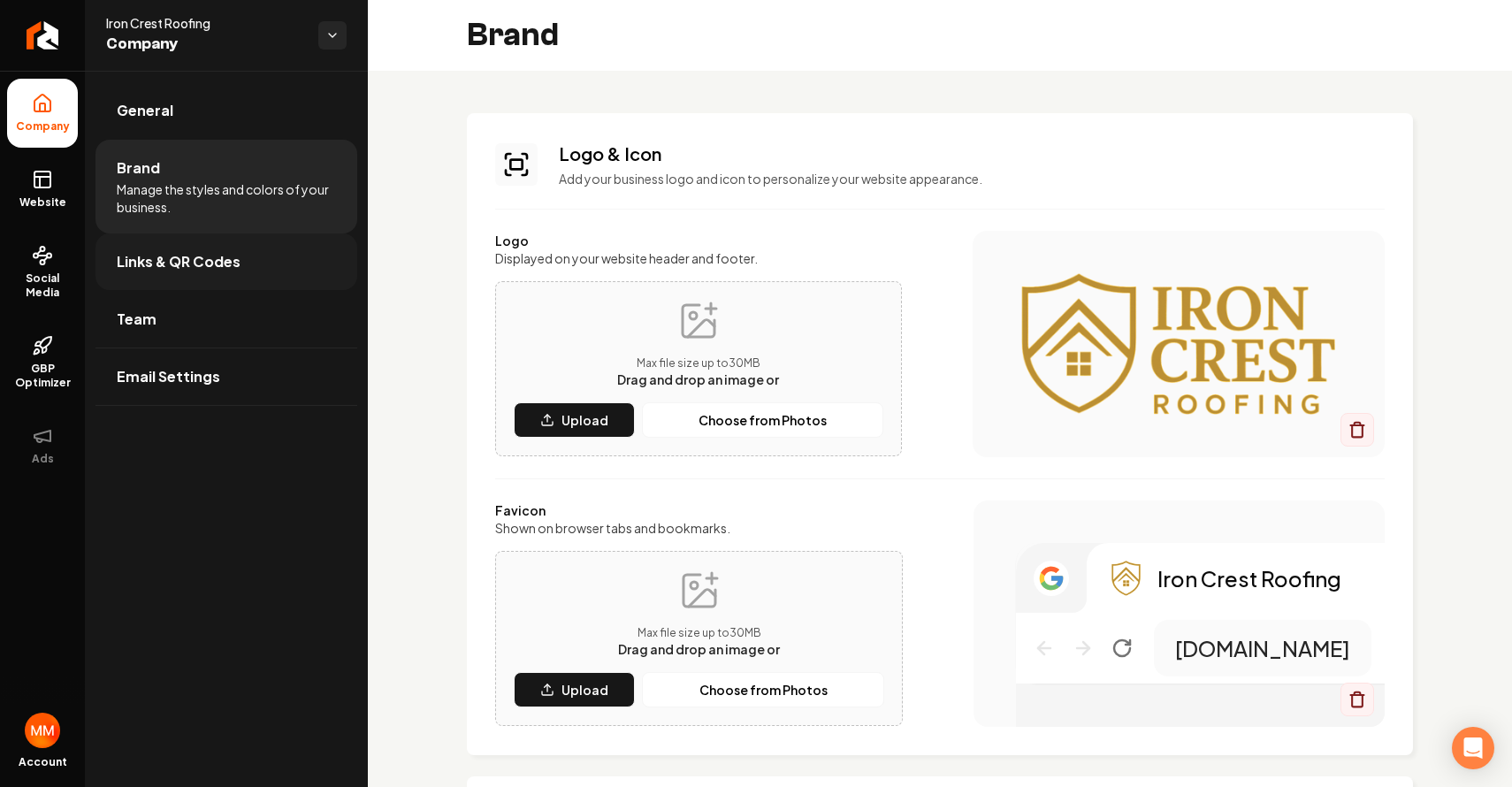
click at [239, 278] on link "Links & QR Codes" at bounding box center [226, 262] width 262 height 57
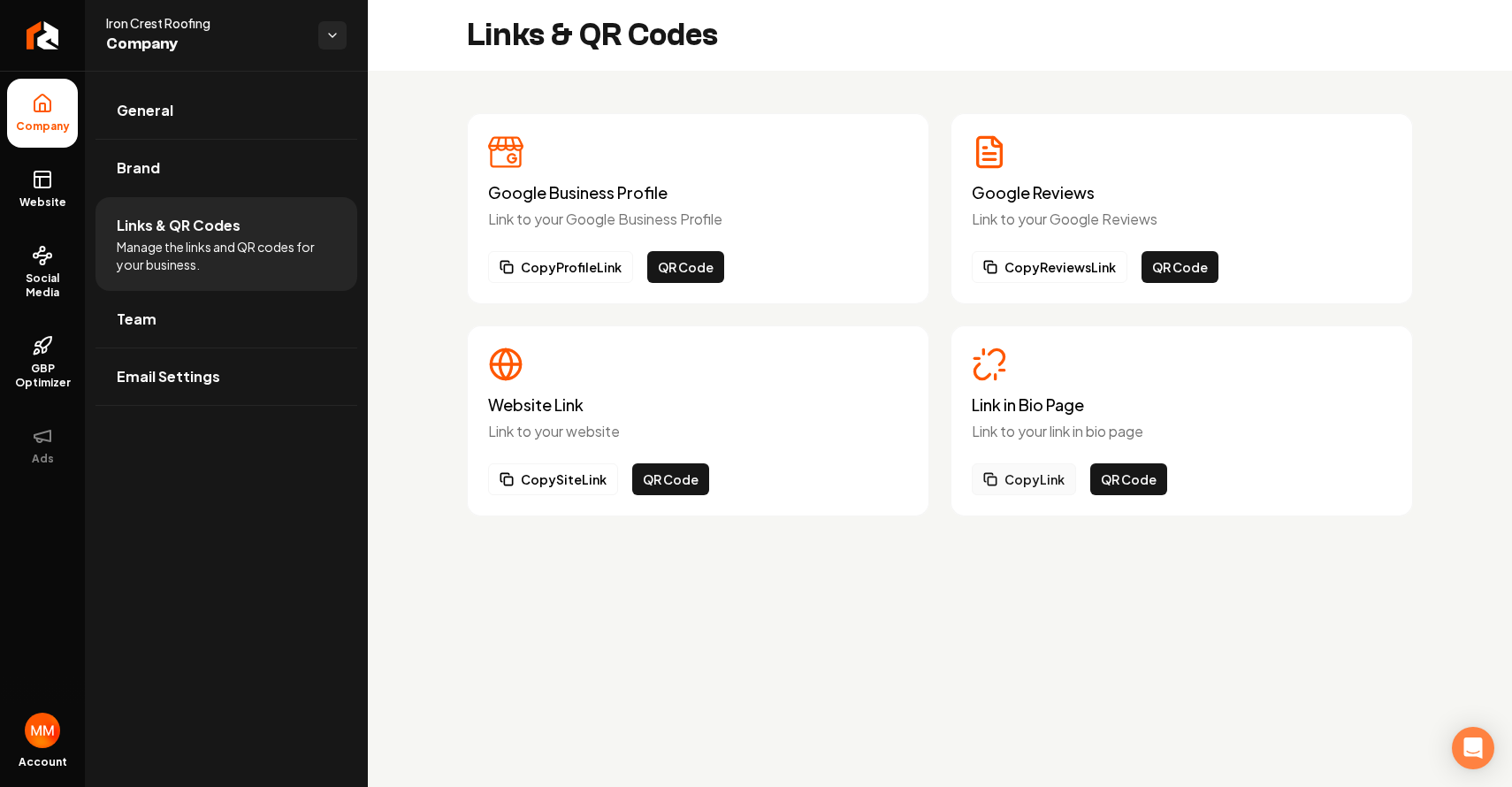
click at [1008, 475] on button "Copy Link" at bounding box center [1025, 479] width 104 height 32
click at [52, 177] on icon at bounding box center [42, 180] width 21 height 21
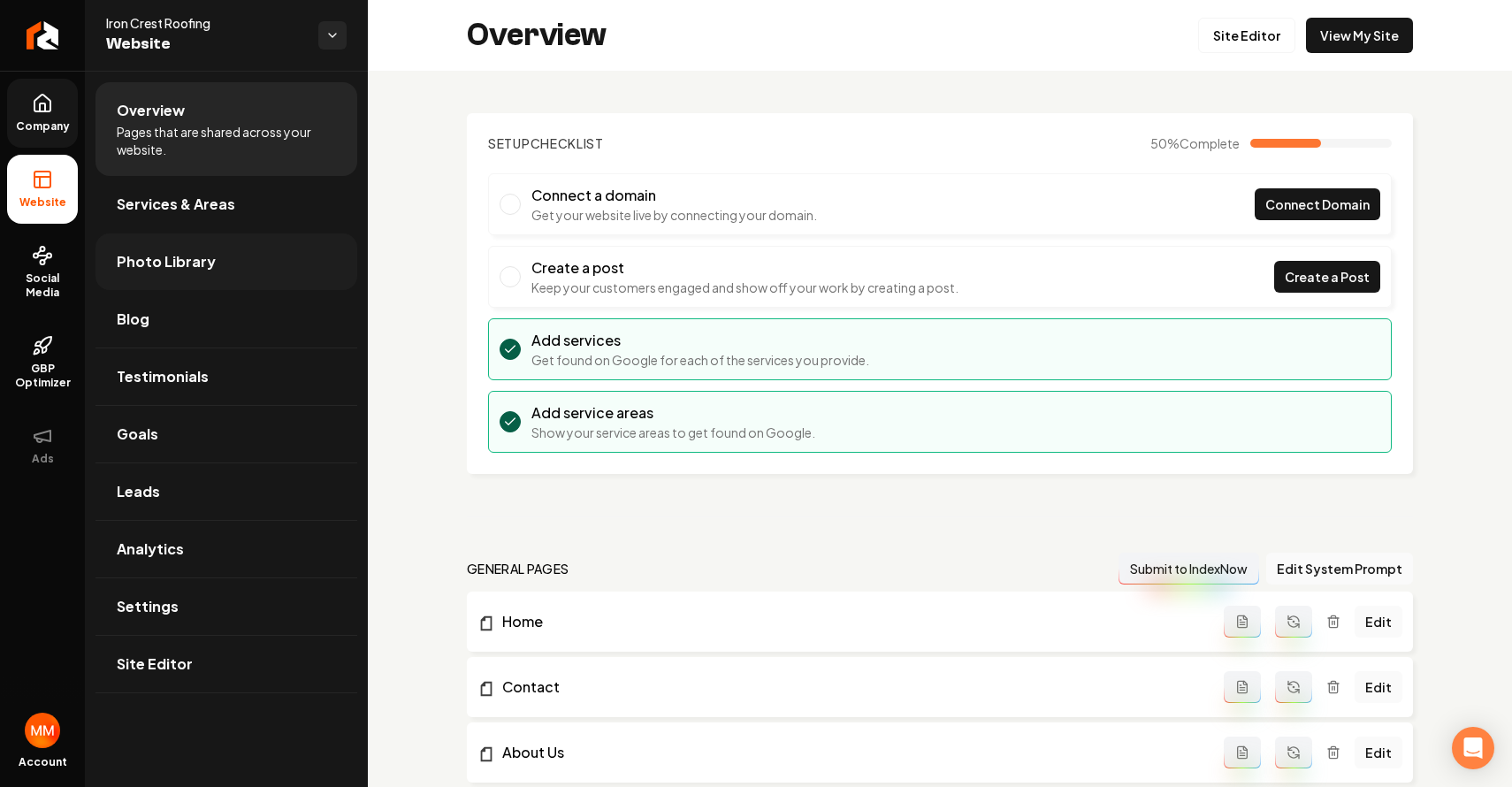
click at [202, 259] on span "Photo Library" at bounding box center [166, 262] width 99 height 21
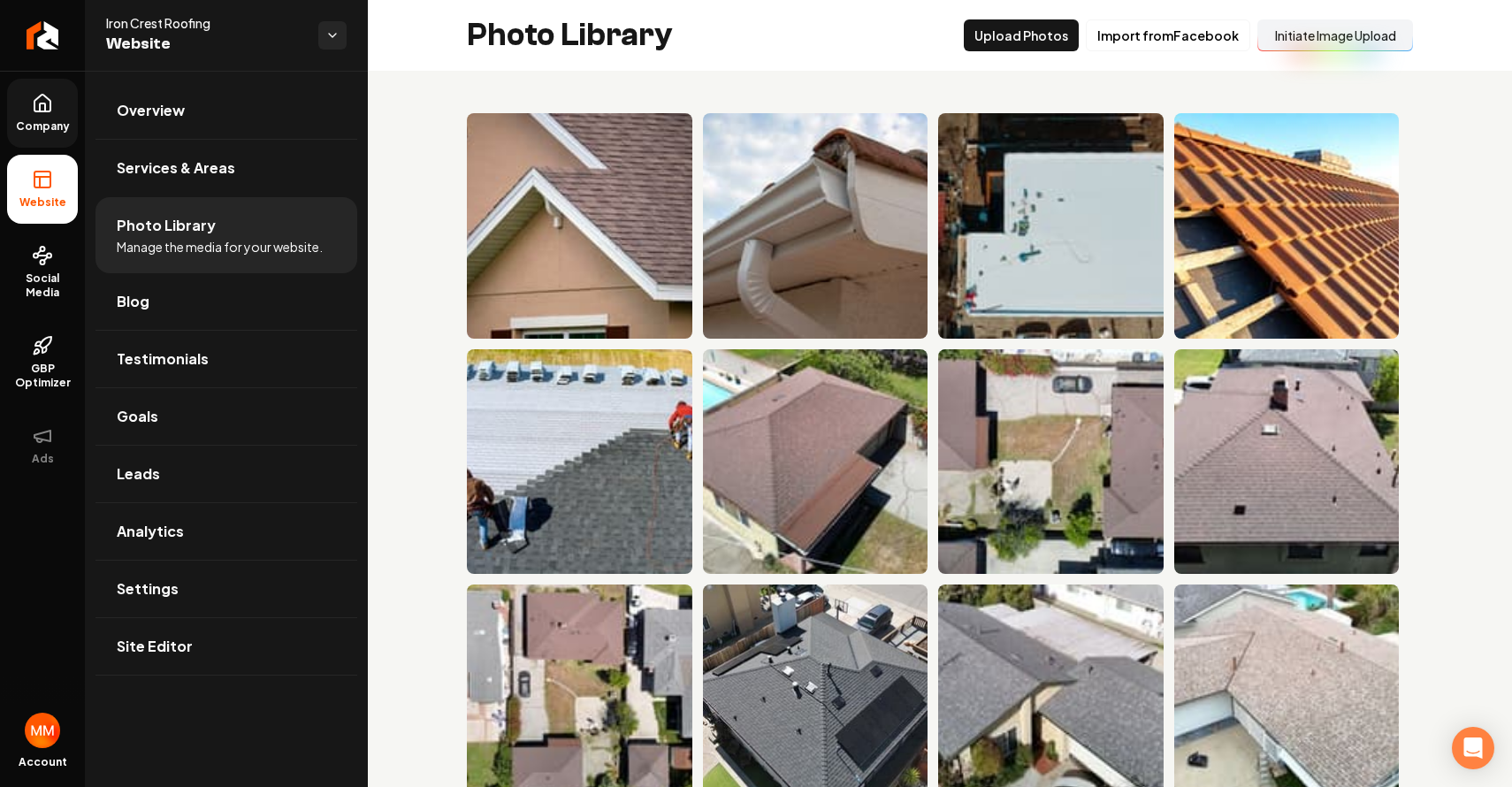
click at [1332, 48] on button "Initiate Image Upload" at bounding box center [1335, 35] width 156 height 32
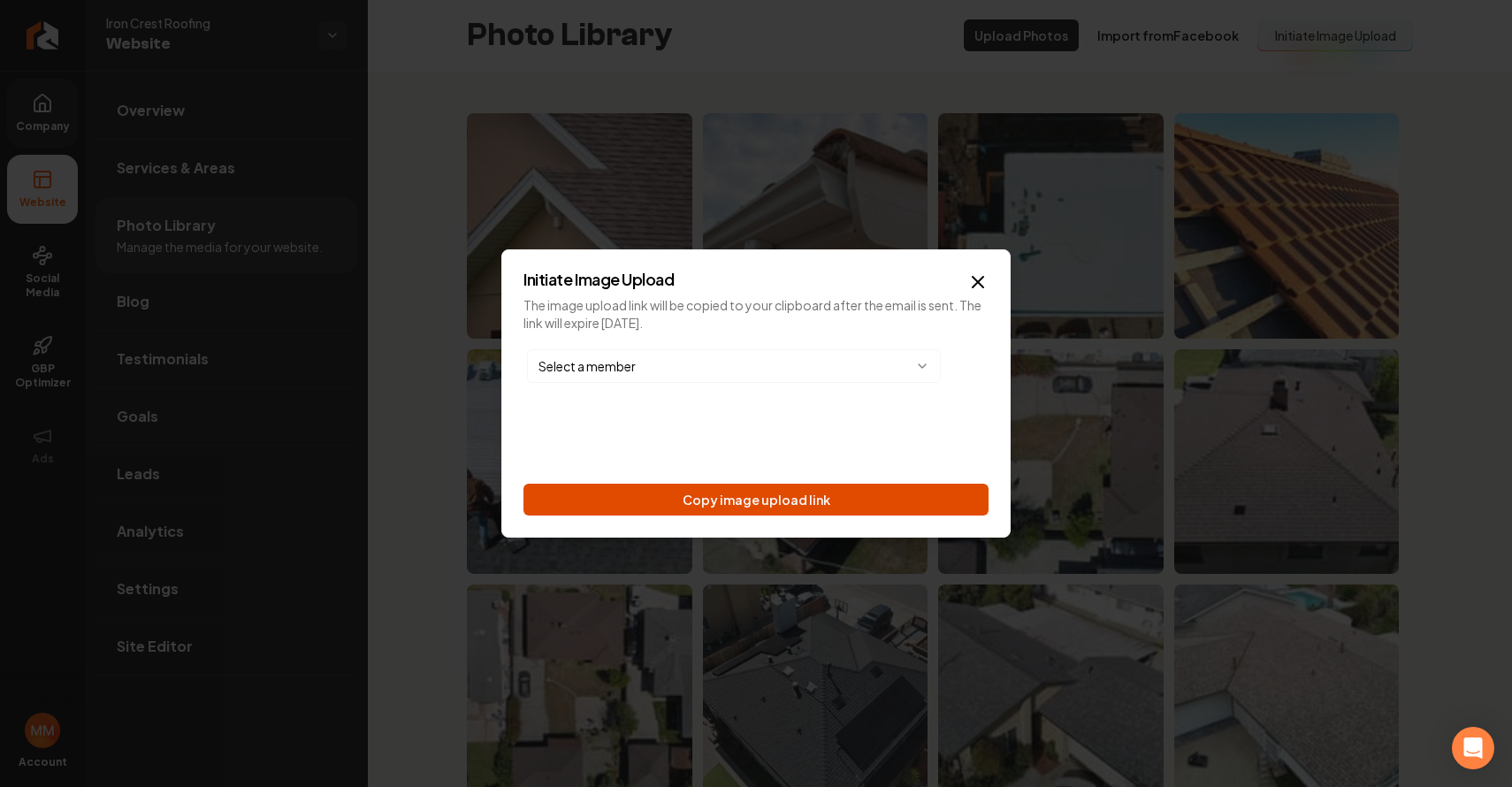
click at [883, 509] on button "Copy image upload link" at bounding box center [756, 500] width 465 height 32
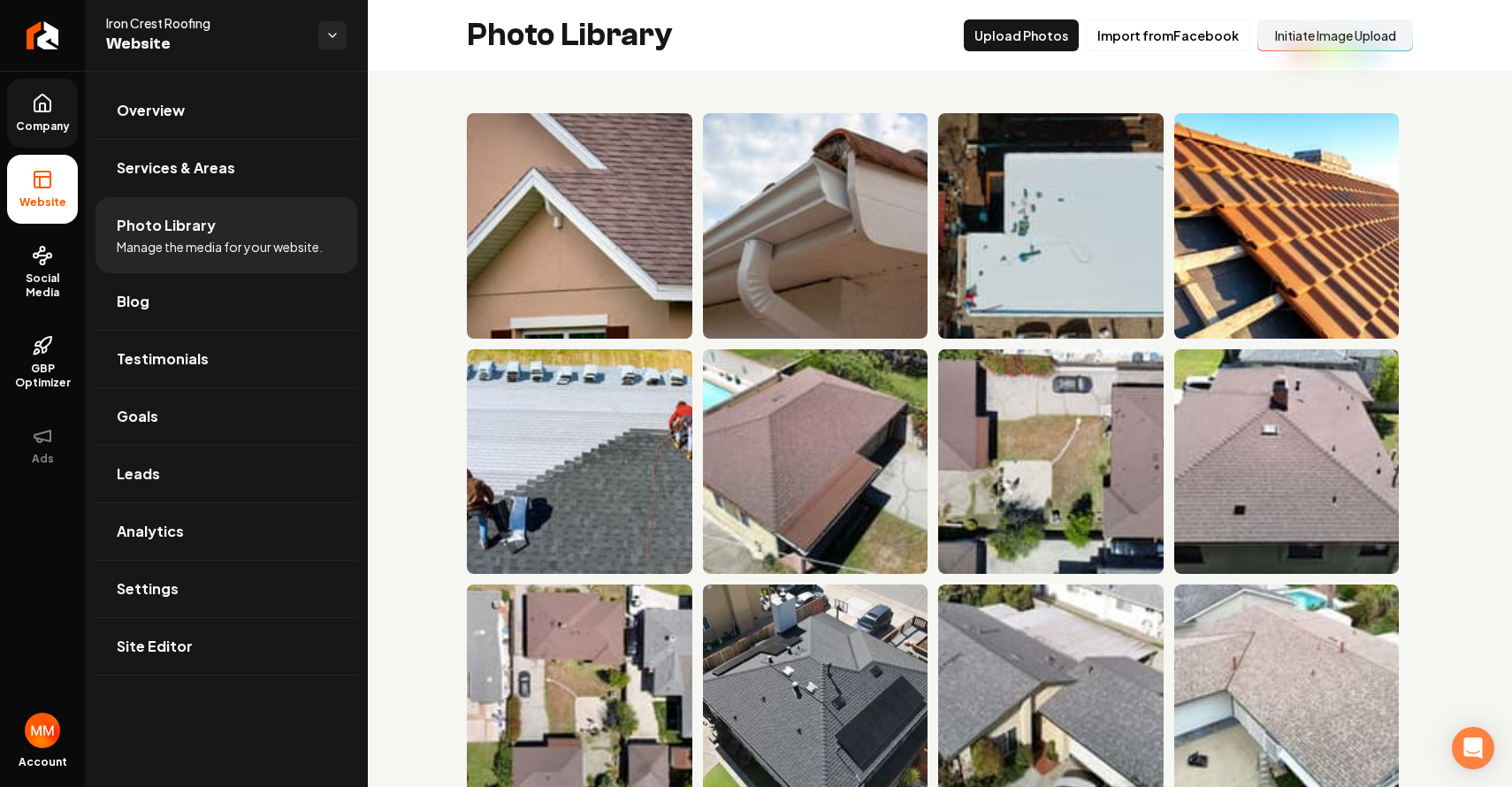
click at [46, 116] on link "Company" at bounding box center [42, 113] width 71 height 69
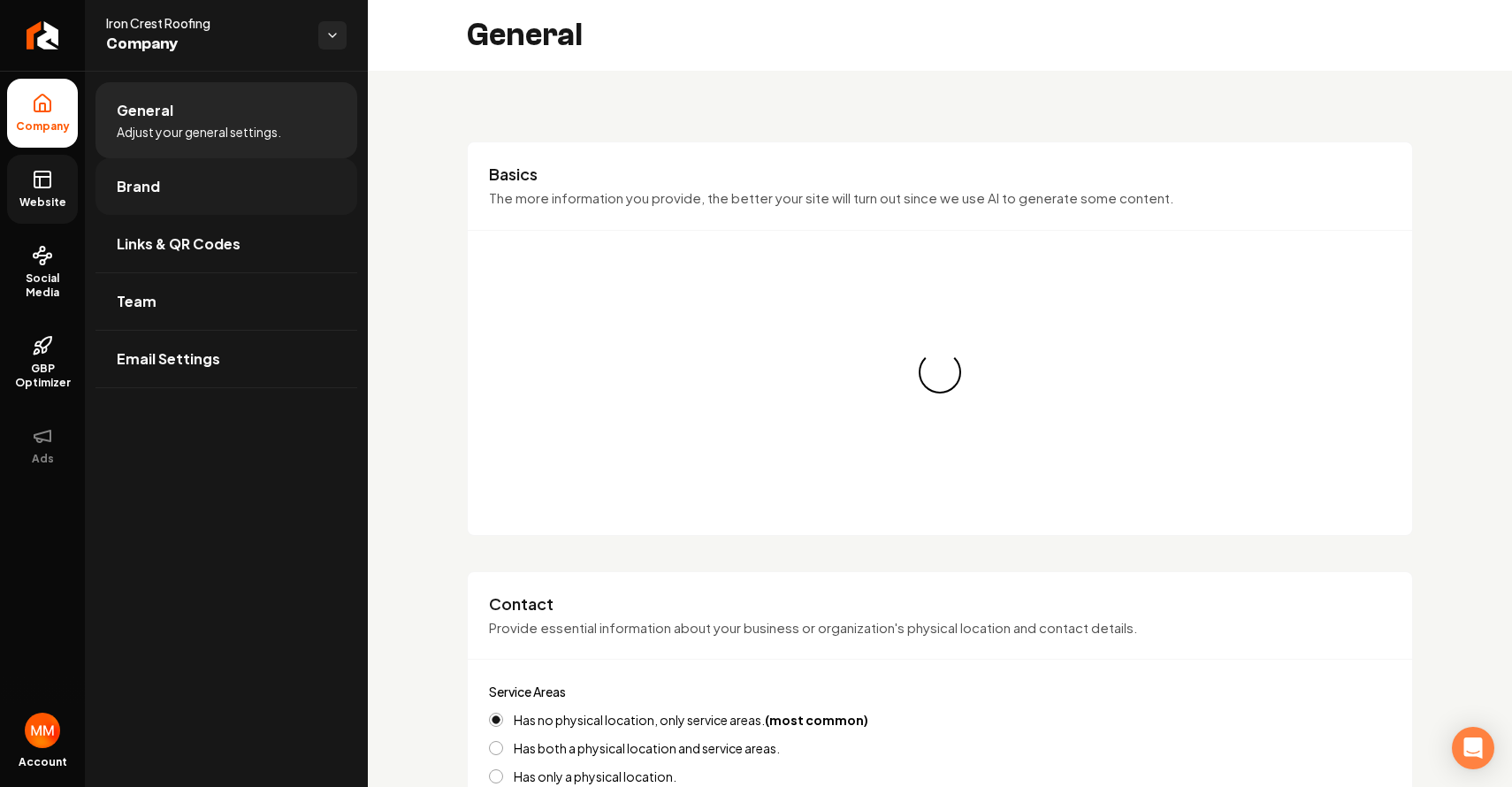
click at [188, 195] on link "Brand" at bounding box center [226, 187] width 262 height 57
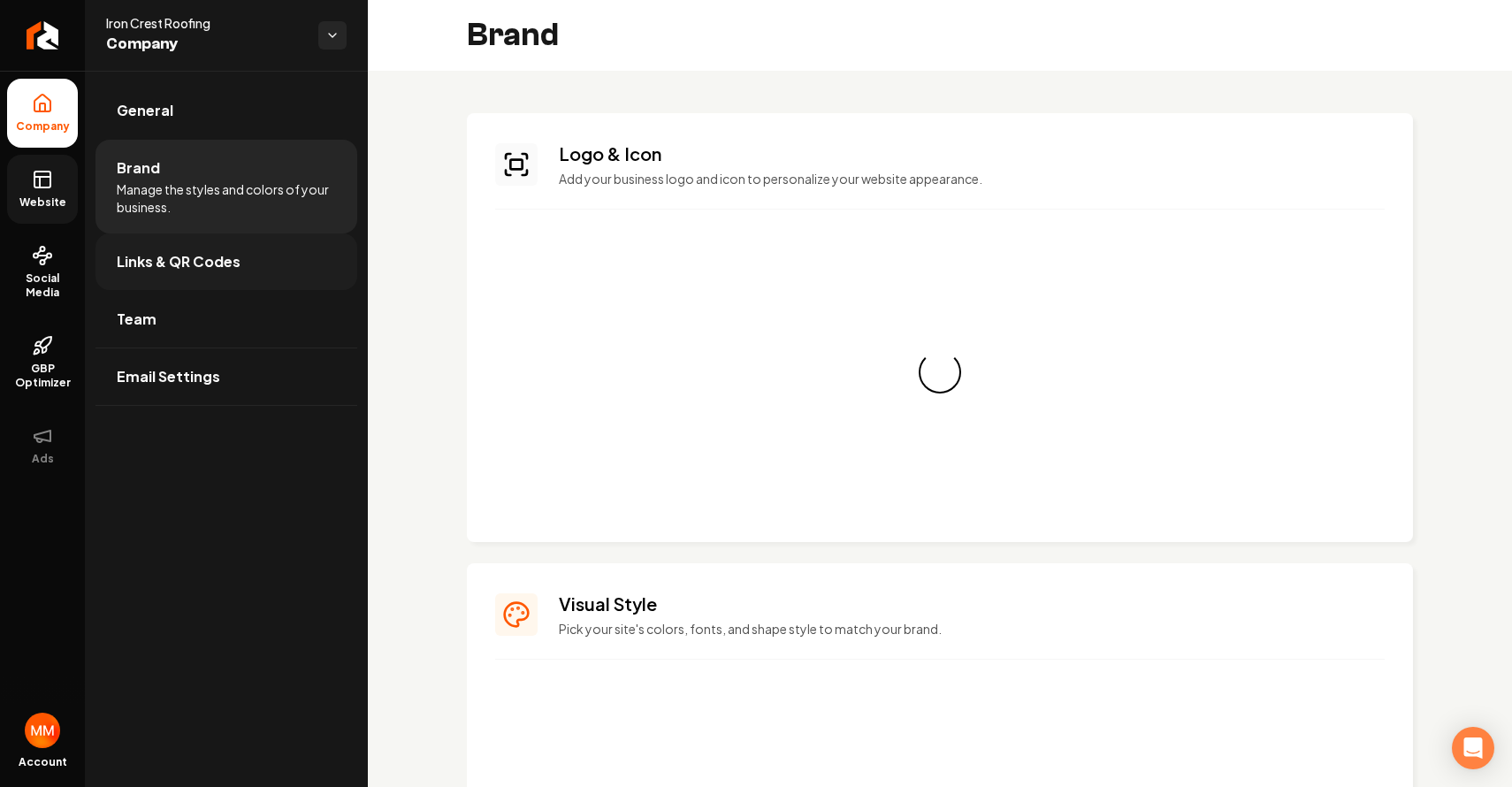
click at [199, 271] on span "Links & QR Codes" at bounding box center [179, 262] width 124 height 21
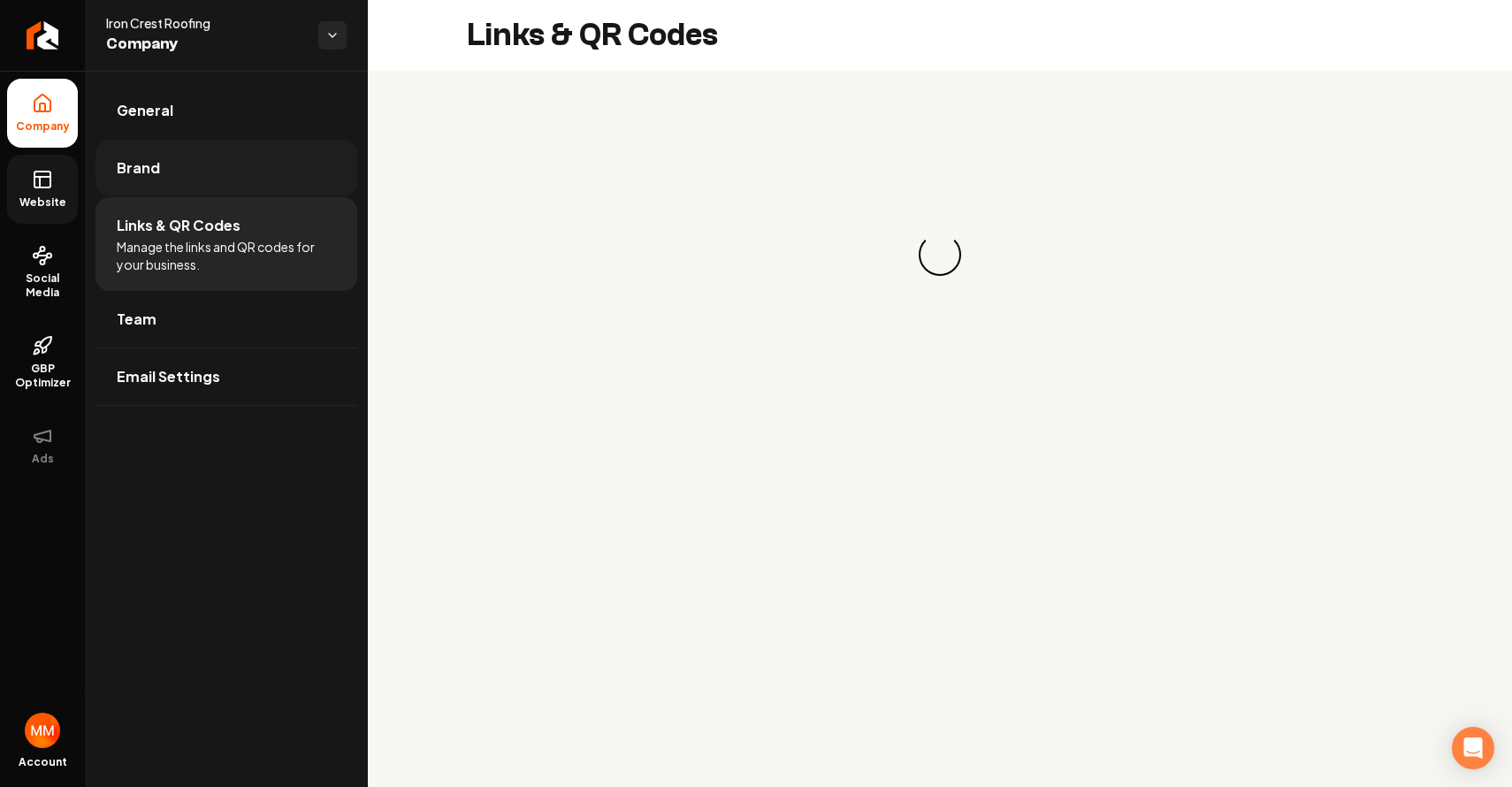
click at [277, 144] on link "Brand" at bounding box center [226, 168] width 262 height 57
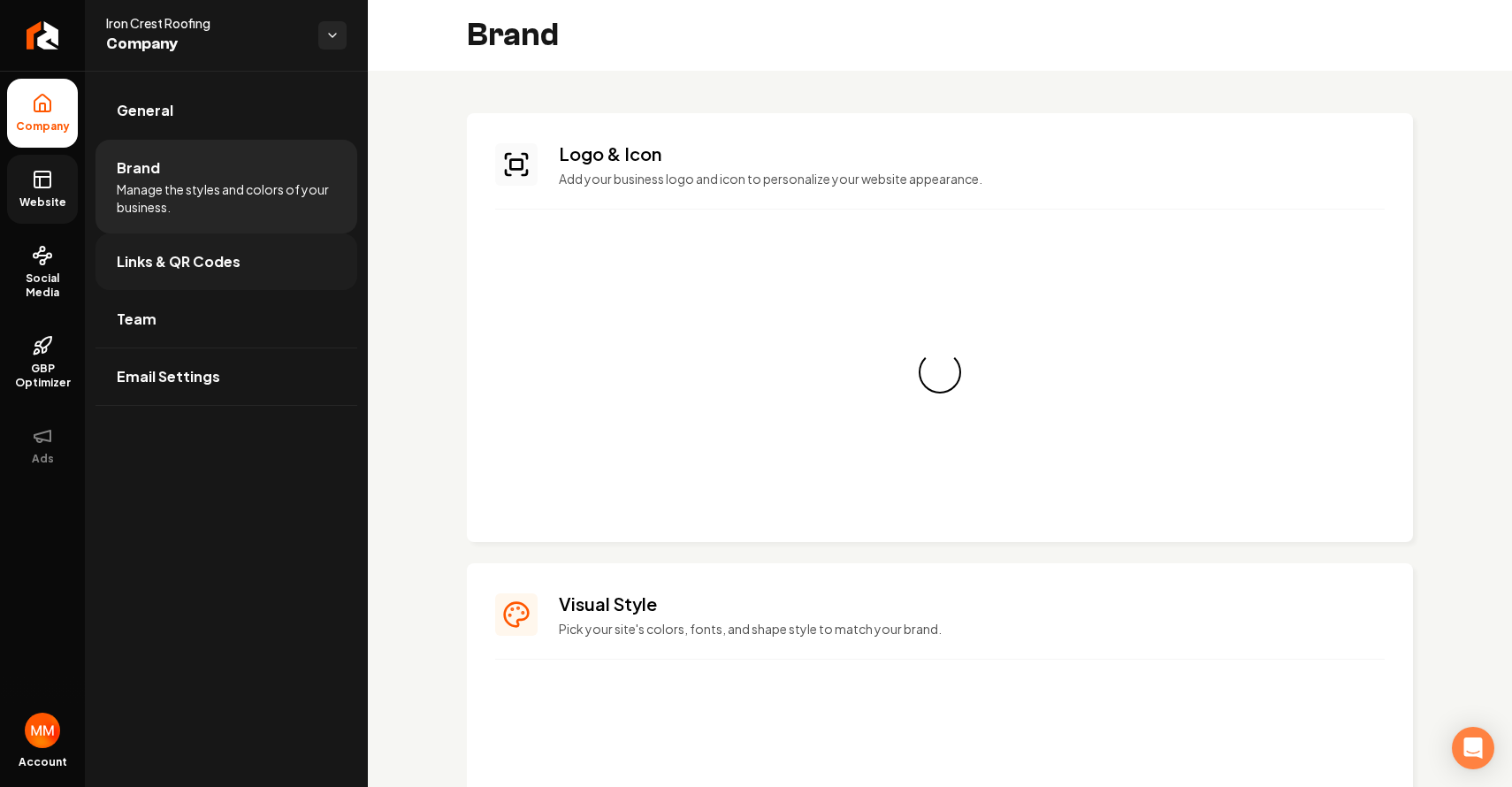
click at [260, 241] on link "Links & QR Codes" at bounding box center [226, 262] width 262 height 57
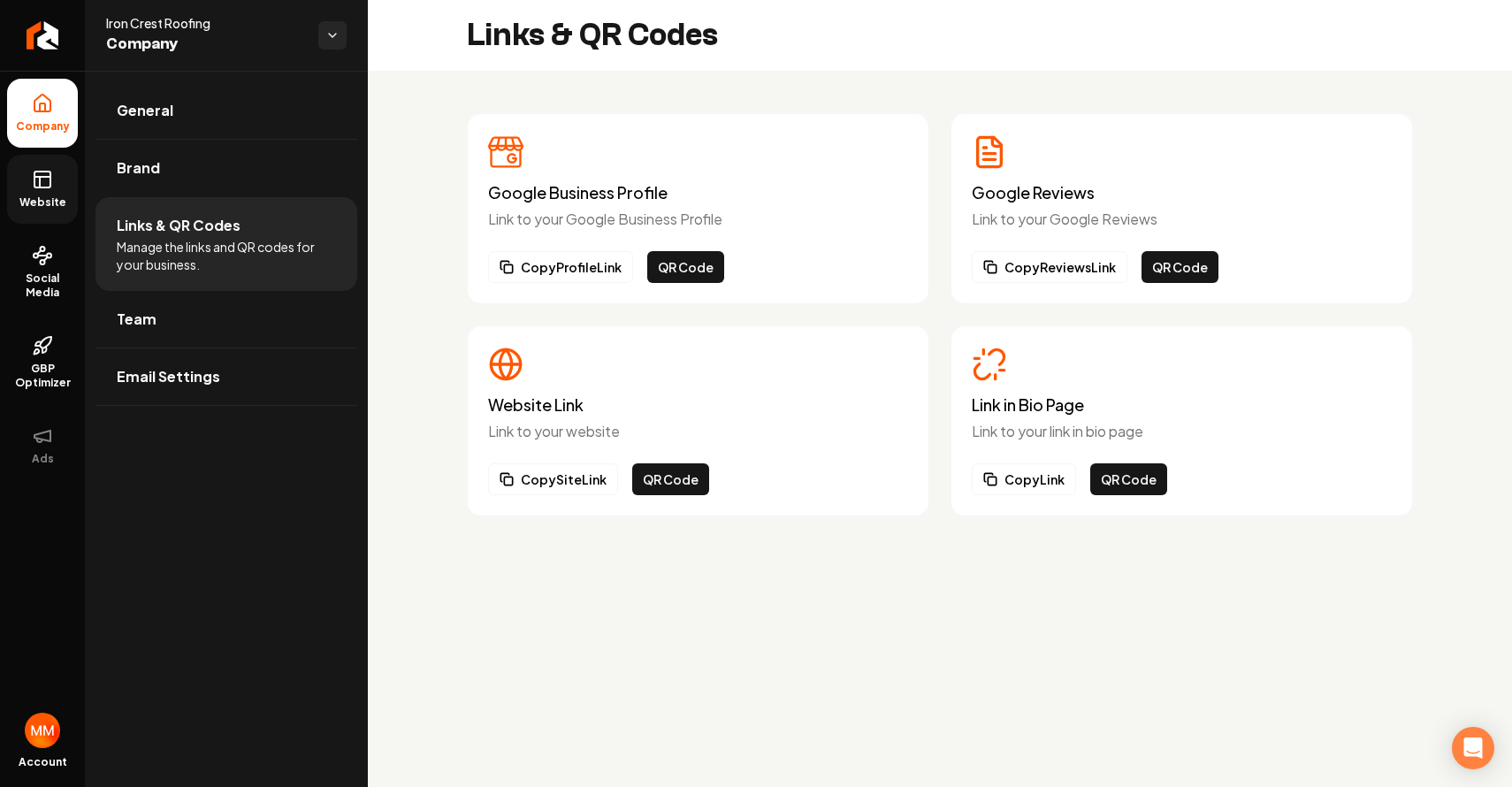
click at [1164, 489] on div "Copy Link QR Code" at bounding box center [1182, 479] width 420 height 32
click at [1125, 475] on button "QR Code" at bounding box center [1128, 479] width 77 height 32
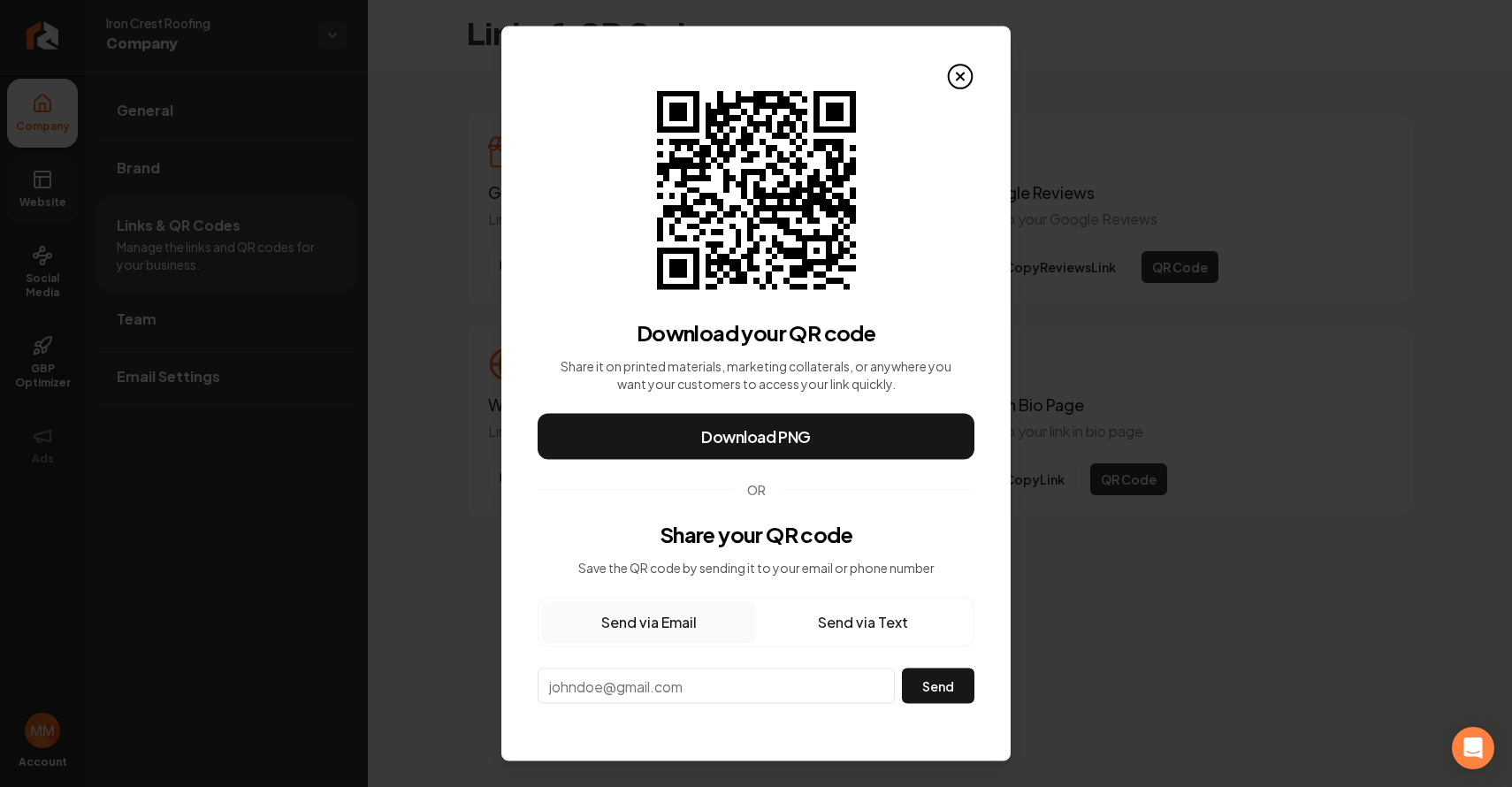
click at [687, 680] on input "email" at bounding box center [717, 686] width 357 height 35
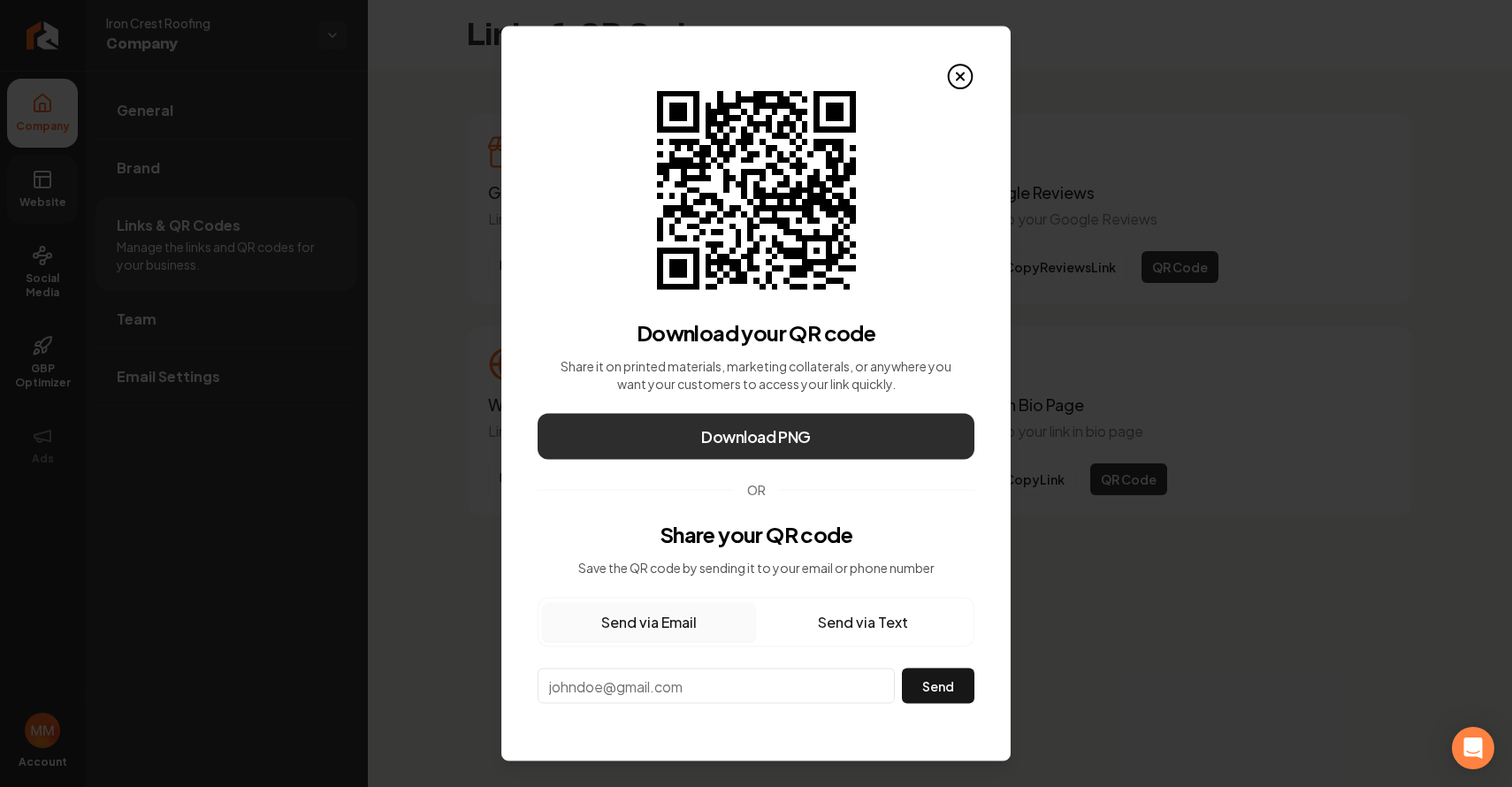
paste input "vicroofing626@gmail.com"
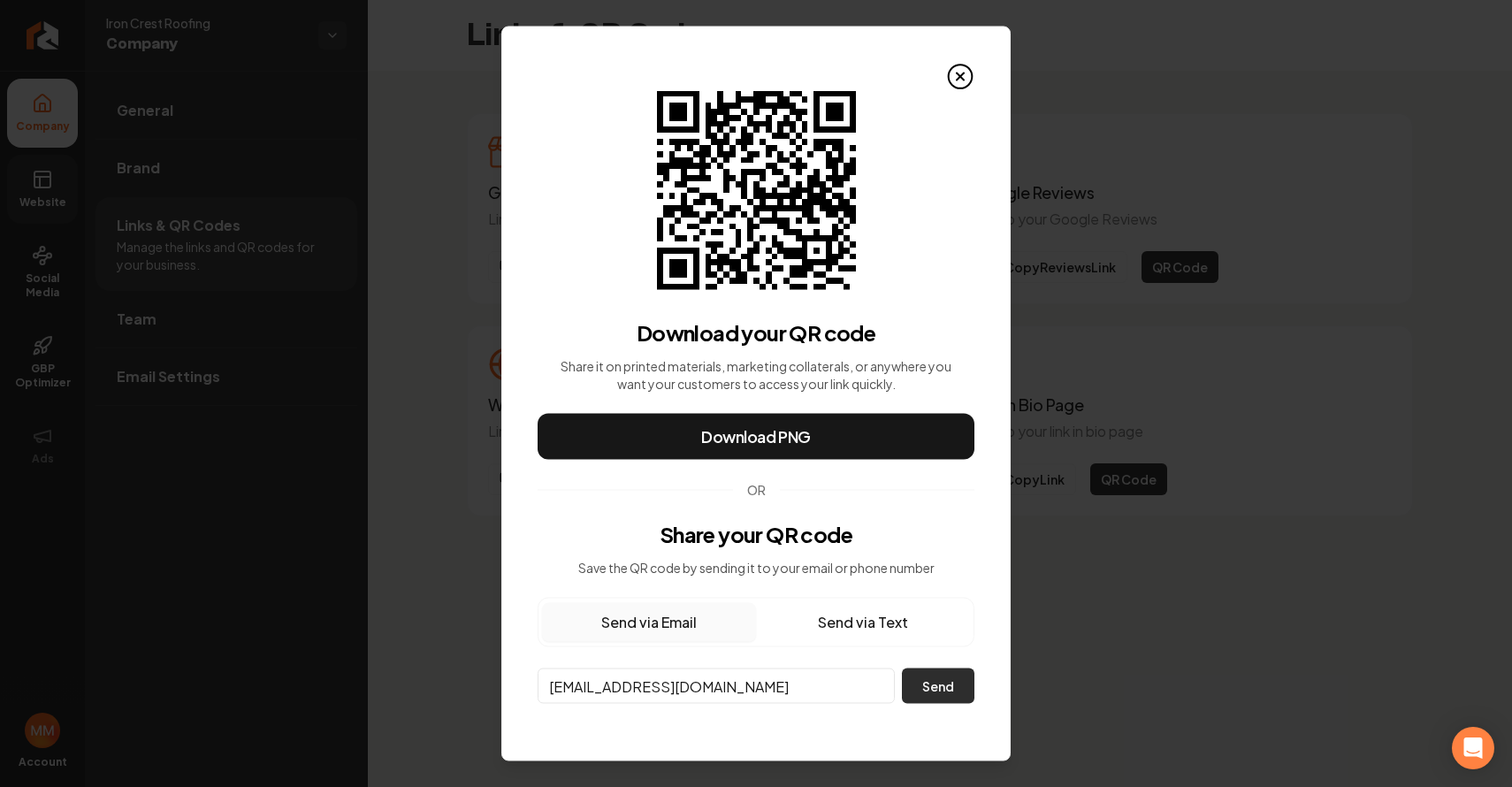
type input "vicroofing626@gmail.com"
click at [941, 693] on button "Send" at bounding box center [939, 686] width 73 height 35
